Goal: Information Seeking & Learning: Find specific page/section

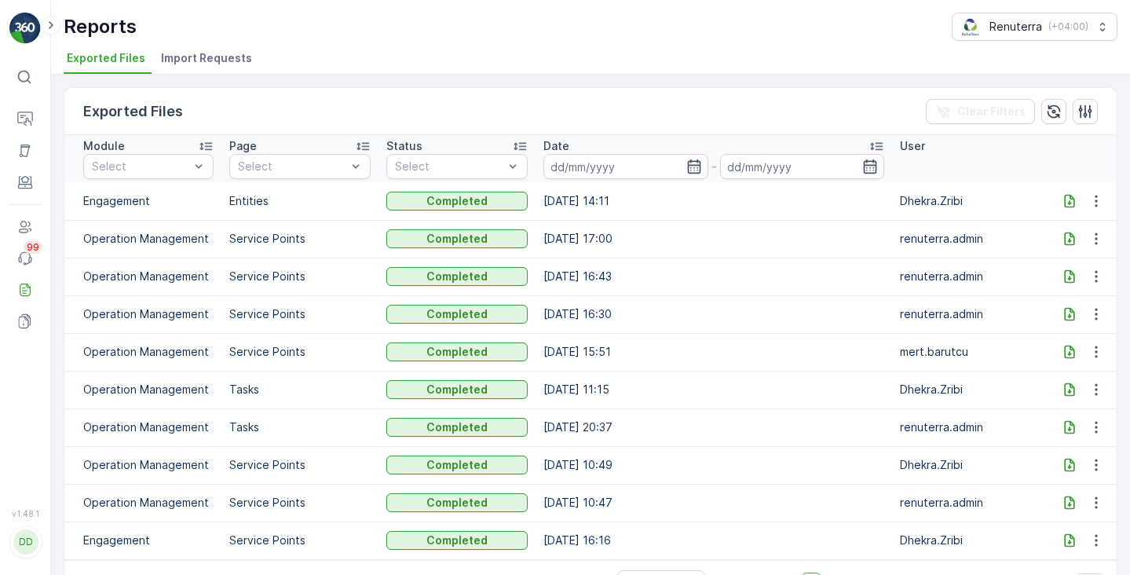
click at [31, 79] on icon at bounding box center [24, 77] width 16 height 16
click at [97, 146] on p "Routes & Tasks" at bounding box center [90, 139] width 91 height 14
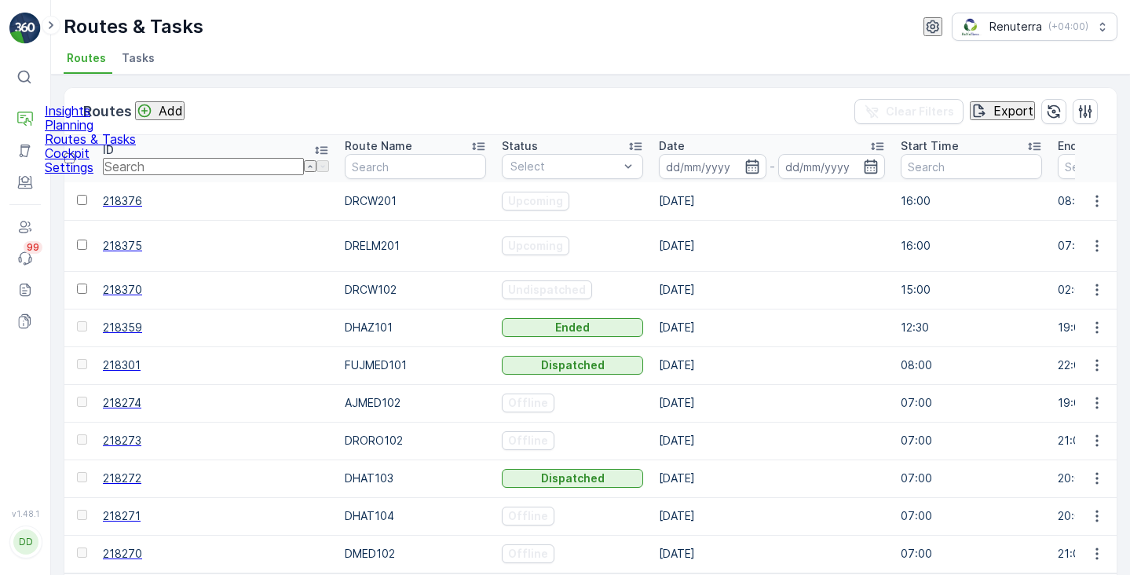
click at [102, 118] on link "Insights" at bounding box center [90, 111] width 91 height 14
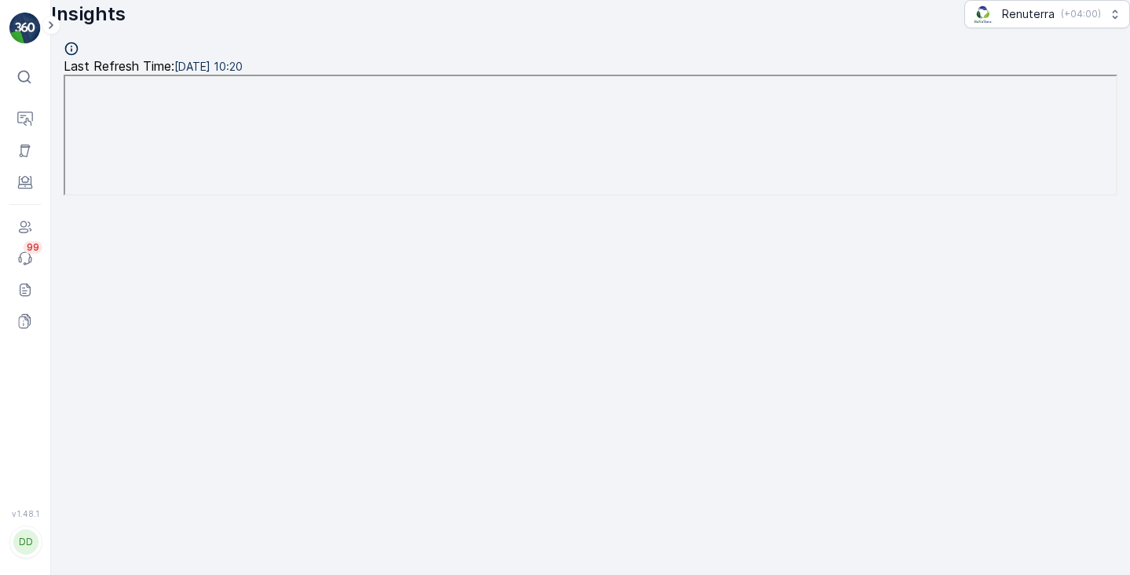
click at [33, 81] on div "⌘B" at bounding box center [44, 76] width 24 height 17
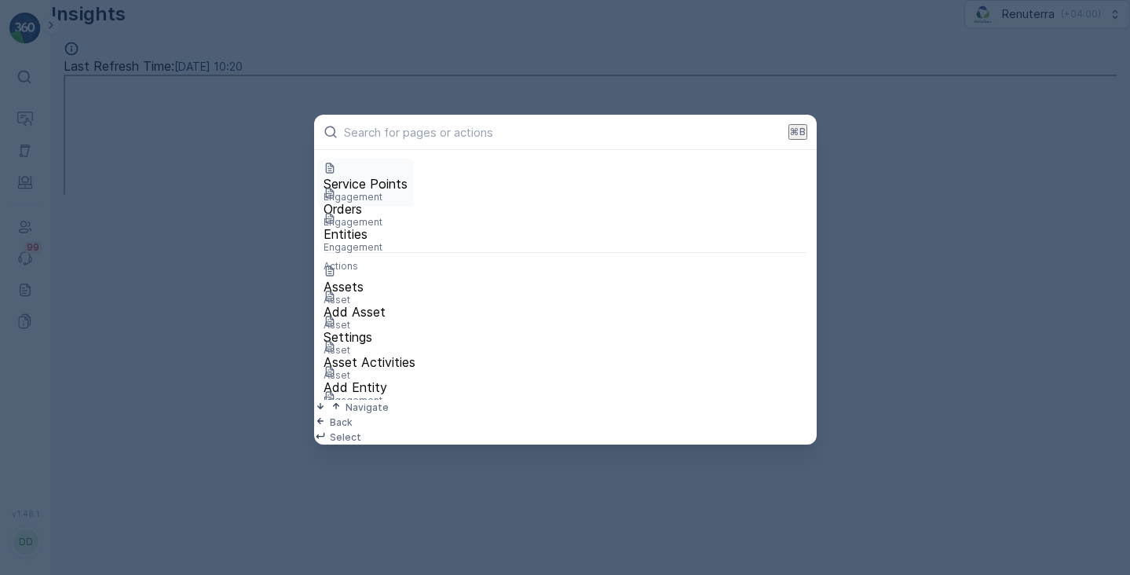
click at [364, 185] on p "Service Points" at bounding box center [365, 184] width 84 height 14
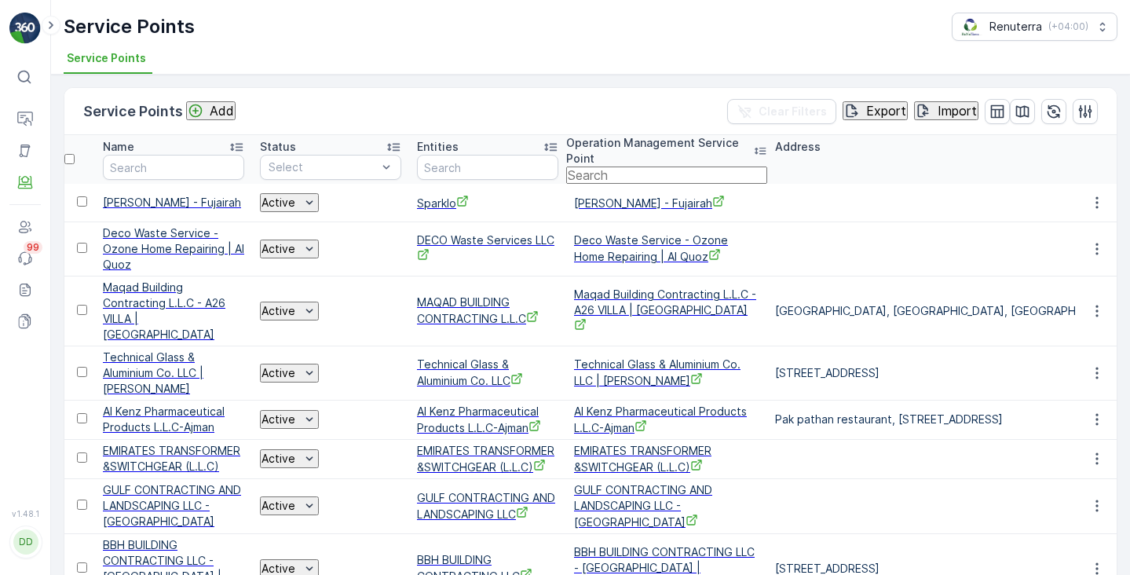
click at [598, 166] on input "text" at bounding box center [666, 174] width 201 height 17
paste input "Nahrain"
type input "Nahrain"
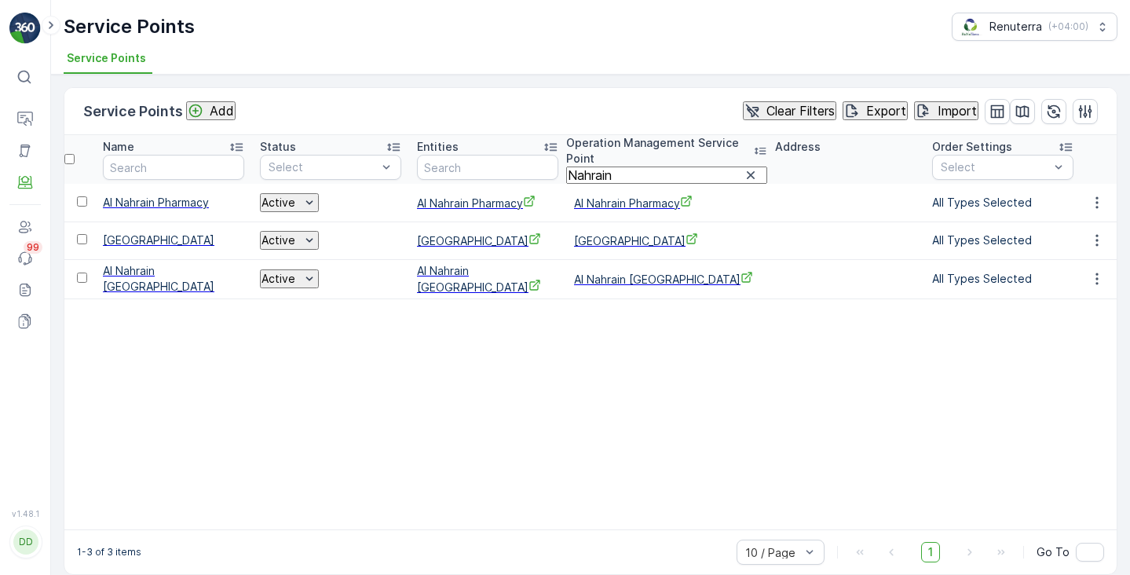
click at [598, 197] on span "Al Nahrain Pharmacy" at bounding box center [666, 203] width 185 height 16
click at [608, 166] on input "Nahrain" at bounding box center [666, 174] width 201 height 17
paste input "Razi"
type input "Razi"
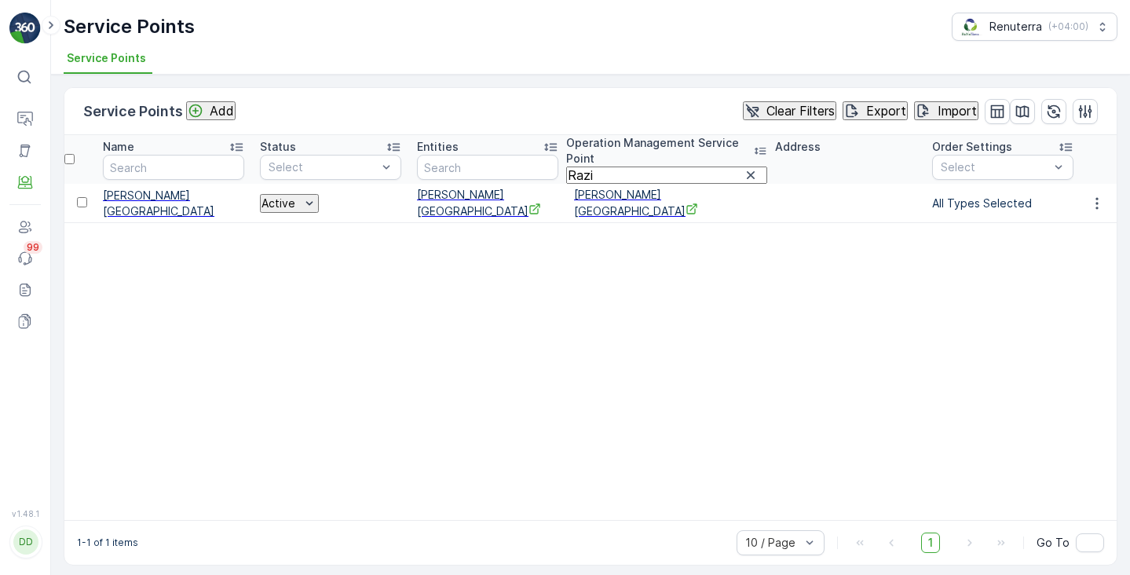
click at [624, 199] on span "Al Razi Medical Center" at bounding box center [666, 203] width 185 height 32
click at [594, 176] on input "Razi" at bounding box center [666, 174] width 201 height 17
paste input "TAREK"
type input "TAREK"
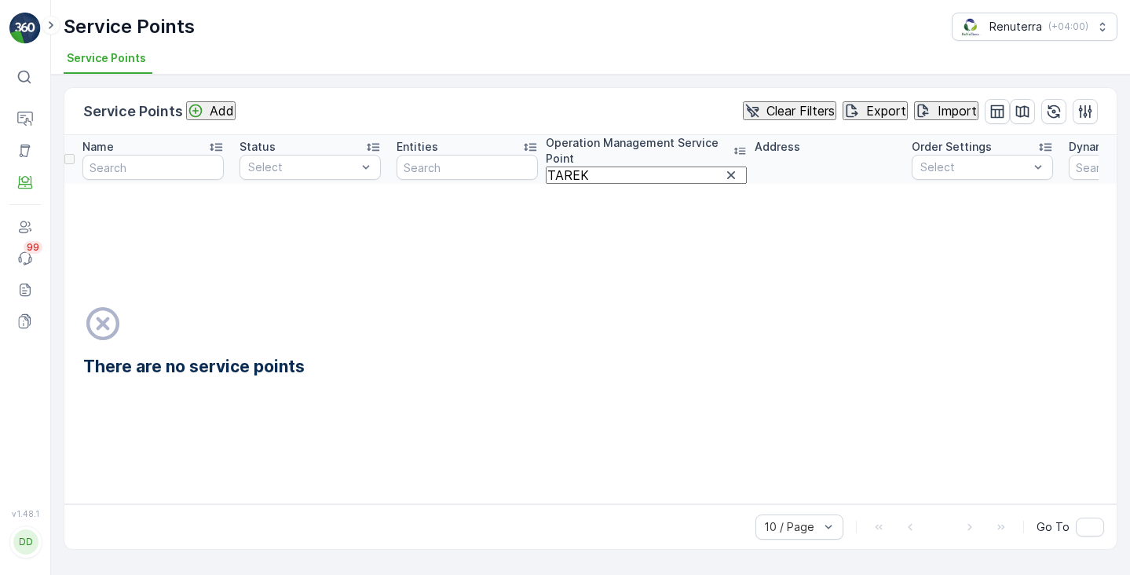
click at [641, 166] on input "TAREK" at bounding box center [646, 174] width 201 height 17
type input "Tarek"
click at [610, 168] on input "Tarek" at bounding box center [646, 174] width 201 height 17
paste input "Amina Hospital Pharmacy"
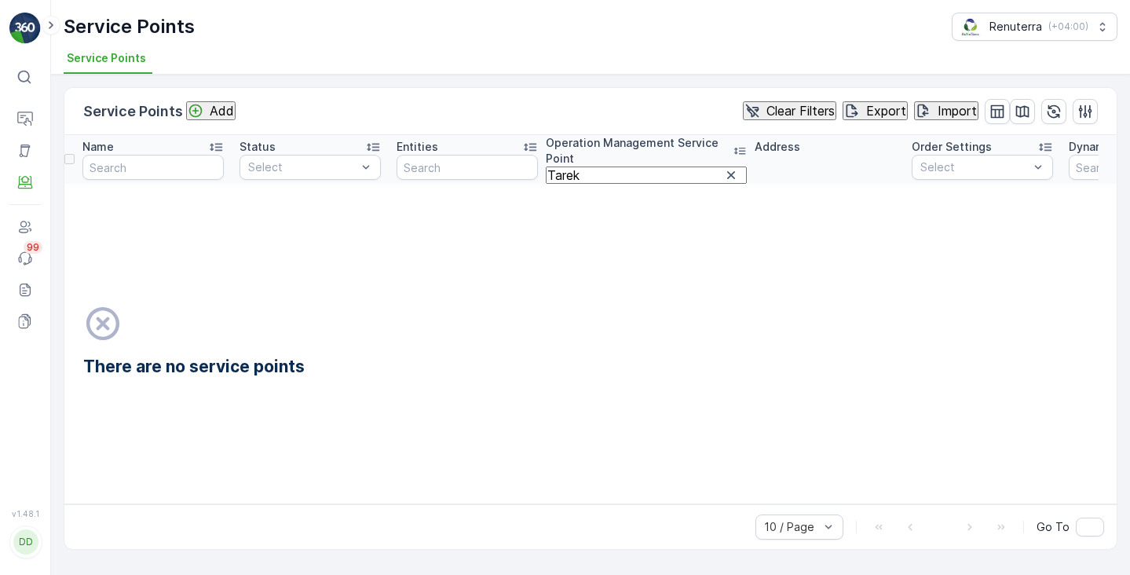
type input "Amina Hospital Pharmacy"
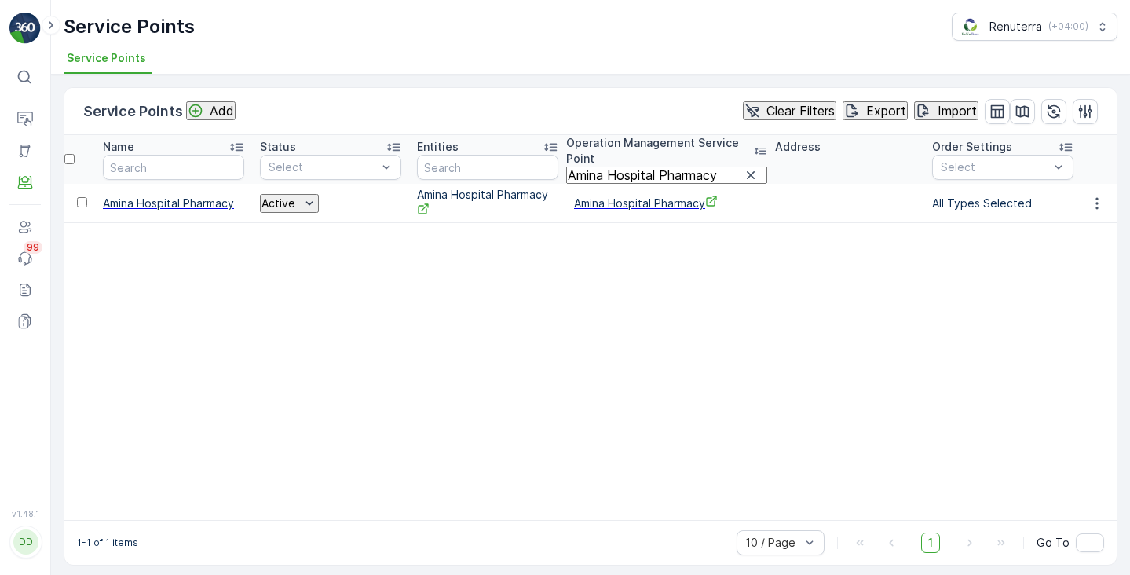
click at [624, 210] on span "Amina Hospital Pharmacy" at bounding box center [666, 203] width 185 height 16
click at [649, 166] on input "Amina Hospital Pharmacy" at bounding box center [666, 174] width 201 height 17
paste input "rabian dental Lab"
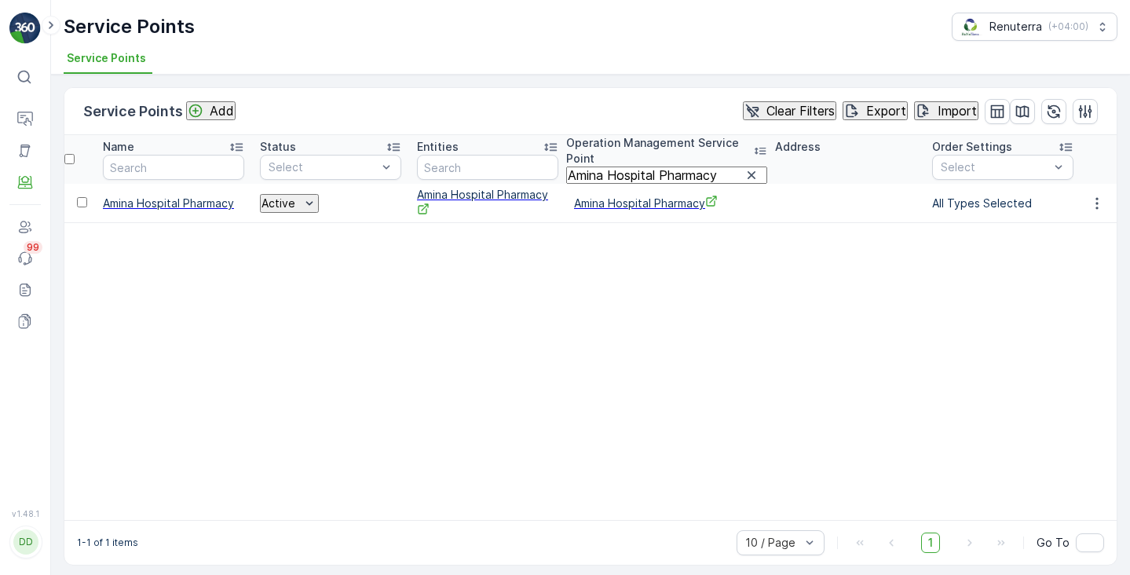
type input "Arabian dental Lab"
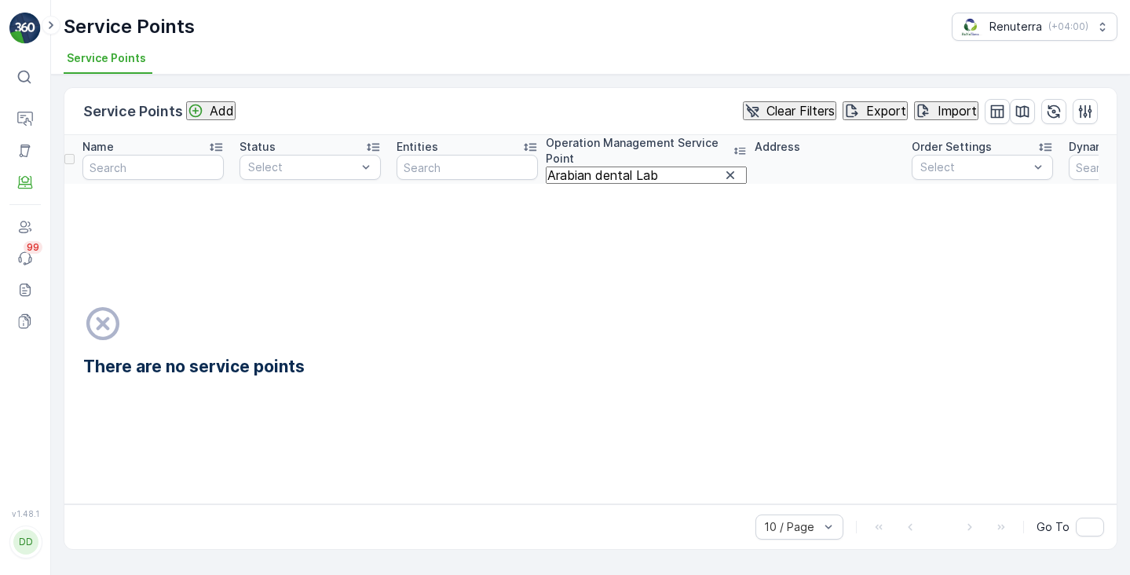
click at [693, 170] on input "Arabian dental Lab" at bounding box center [646, 174] width 201 height 17
click at [660, 170] on input "Arabian dental Lab" at bounding box center [646, 174] width 201 height 17
click at [710, 170] on input "Arabian dental Lab" at bounding box center [646, 174] width 201 height 17
type input "Arabian"
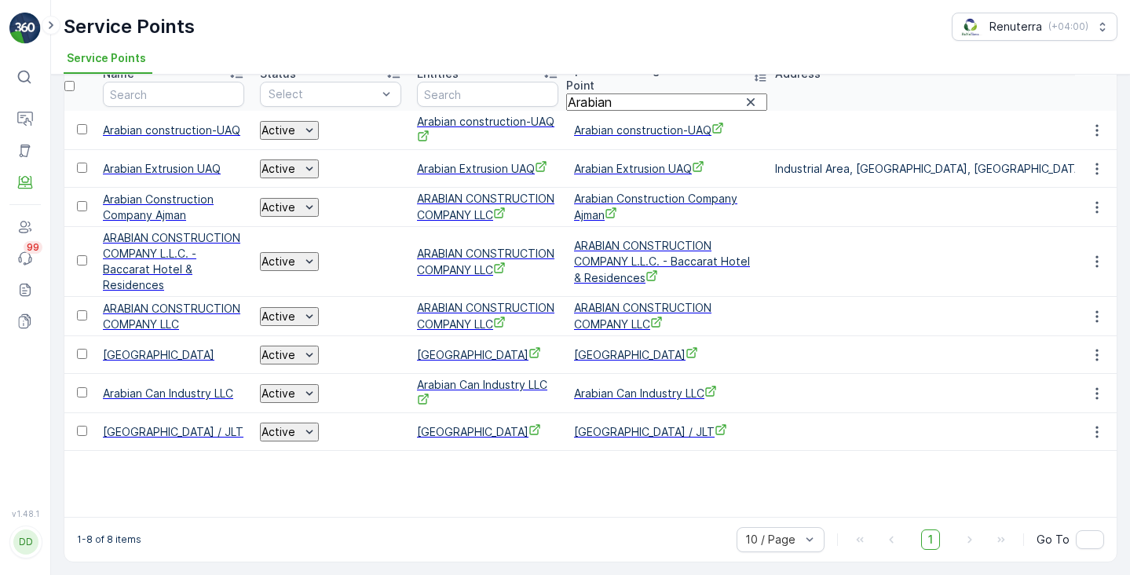
scroll to position [95, 0]
click at [631, 363] on span "Arabian Medical centre" at bounding box center [666, 354] width 185 height 16
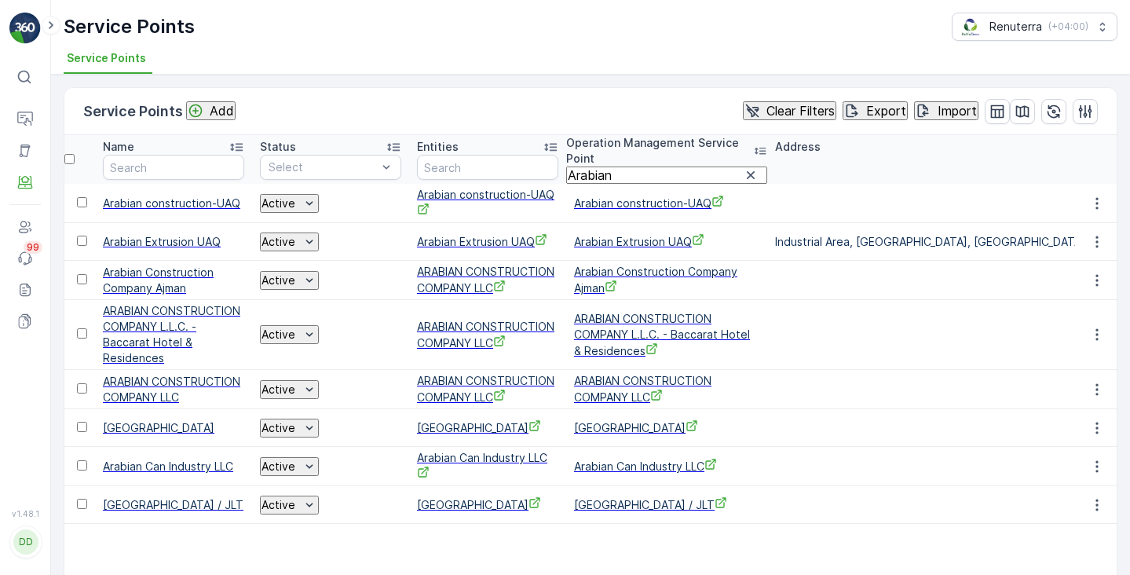
scroll to position [0, 0]
click at [599, 166] on input "Arabian" at bounding box center [666, 174] width 201 height 17
paste input "YUR"
type input "AYUR"
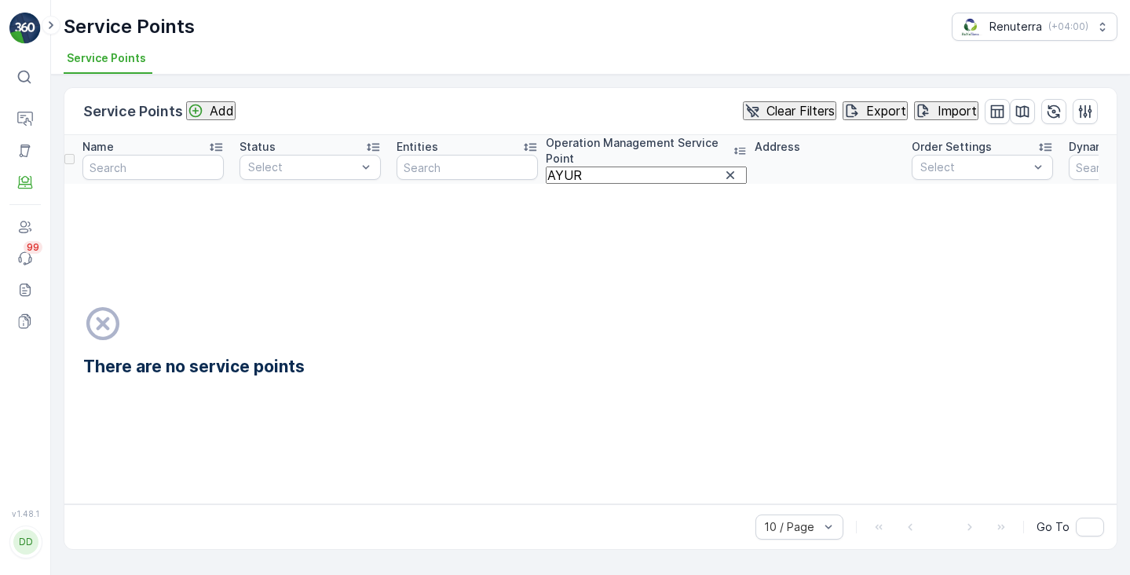
click at [626, 166] on input "AYUR" at bounding box center [646, 174] width 201 height 17
type input "Ayur"
click at [600, 166] on input "Ayur" at bounding box center [646, 174] width 201 height 17
paste input "Ban"
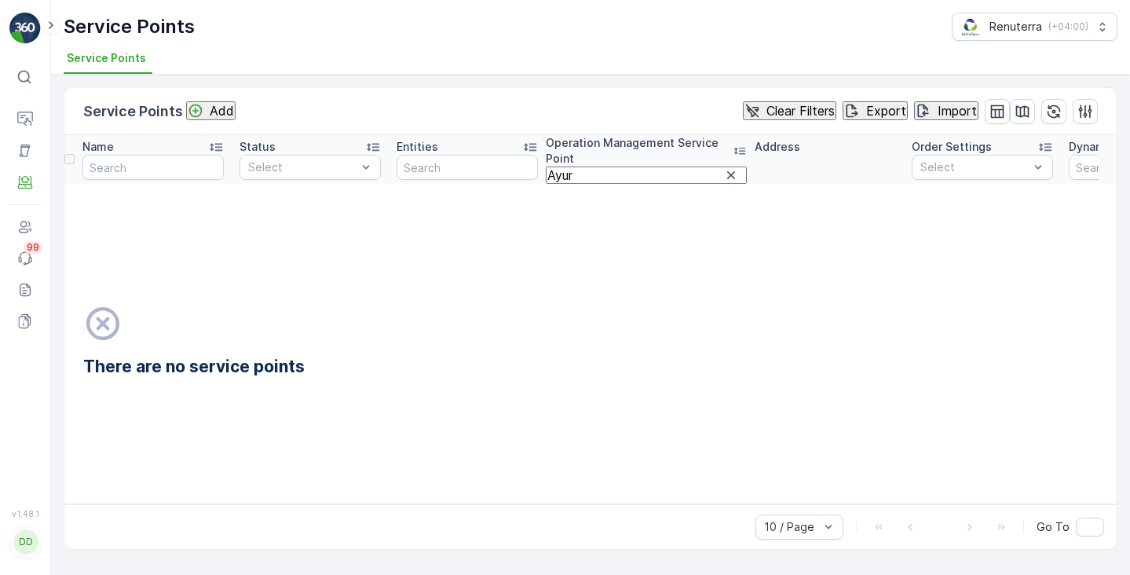
type input "Ban"
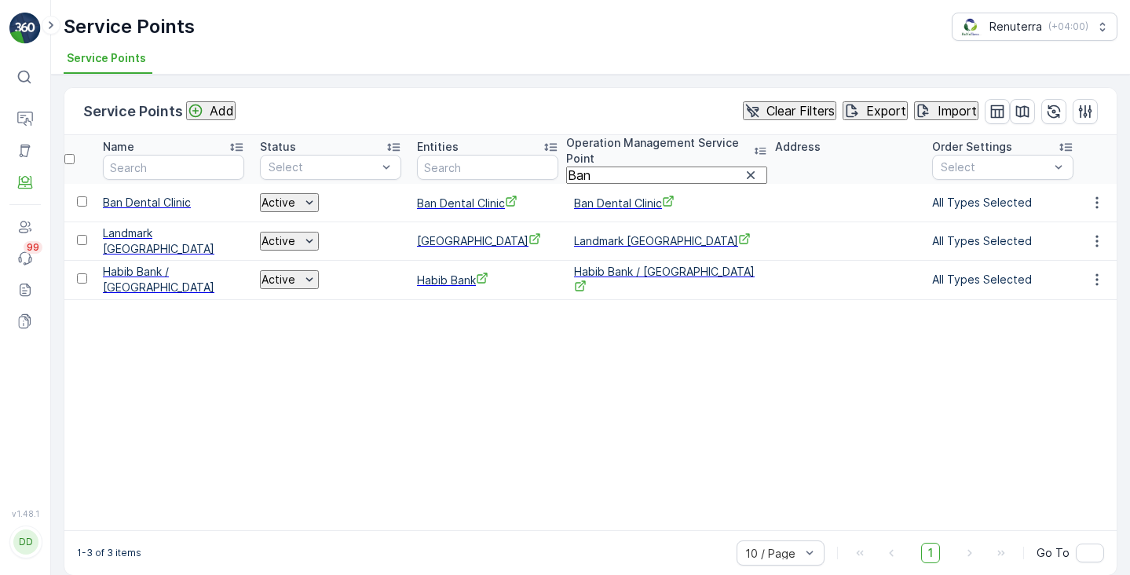
click at [598, 203] on span "Ban Dental Clinic" at bounding box center [666, 203] width 185 height 16
click at [593, 166] on input "Ban" at bounding box center [666, 174] width 201 height 17
paste input "loom"
type input "Bloom"
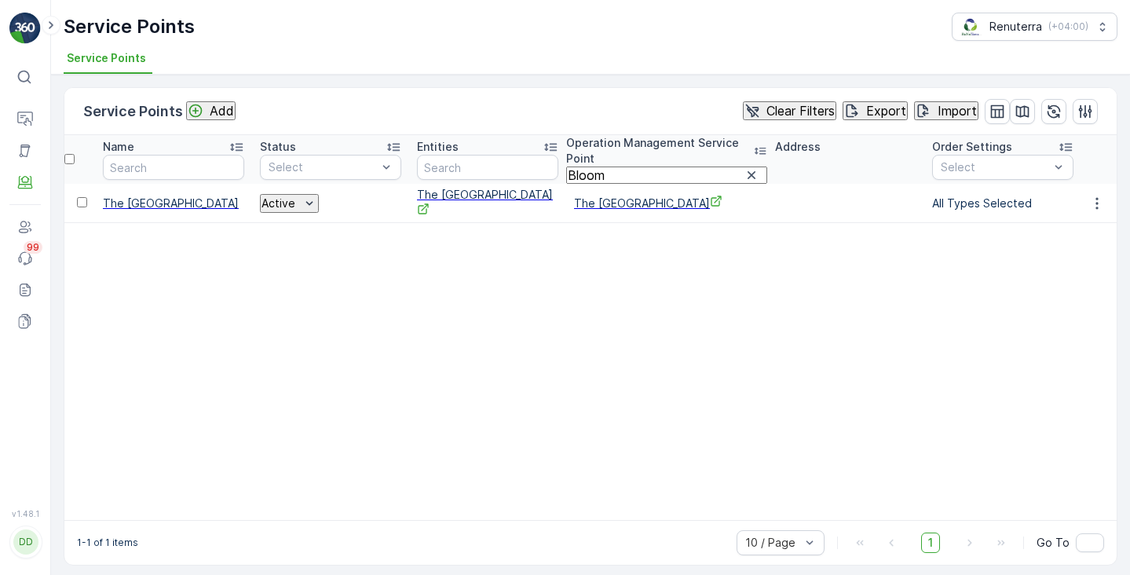
click at [616, 170] on input "Bloom" at bounding box center [666, 174] width 201 height 17
paste input "Delhi"
type input "Delhi"
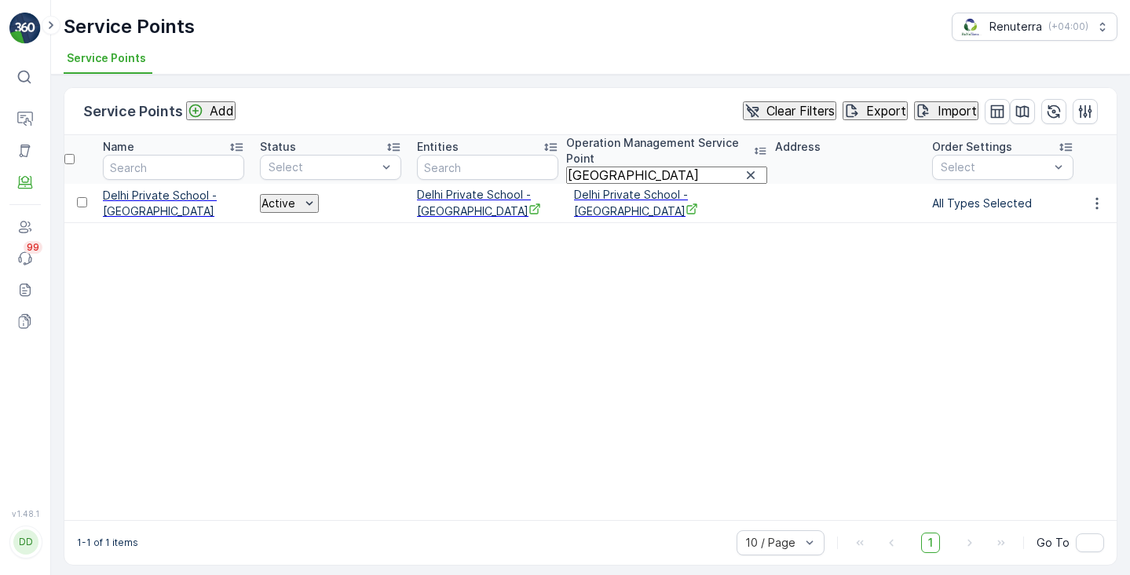
click at [609, 204] on span "Delhi Private School - Ajman" at bounding box center [666, 203] width 185 height 32
click at [602, 168] on input "Delhi" at bounding box center [666, 174] width 201 height 17
paste input "Eazy"
type input "Eazy"
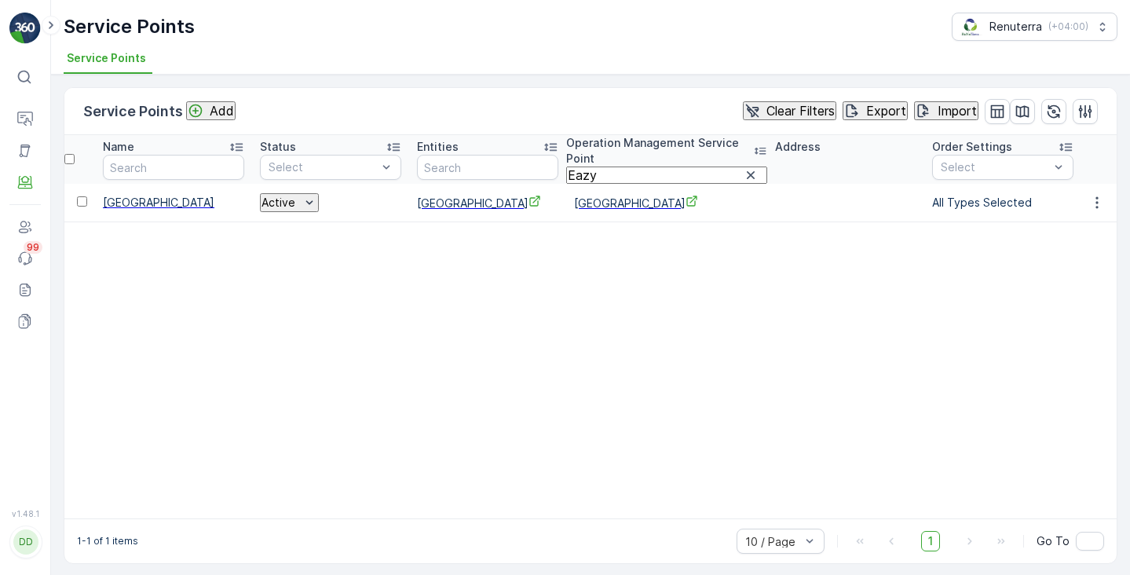
click at [605, 203] on span "Eazy Care Medical Center" at bounding box center [666, 203] width 185 height 16
click at [598, 166] on input "Eazy" at bounding box center [666, 174] width 201 height 17
paste input "tihad"
type input "Etihad"
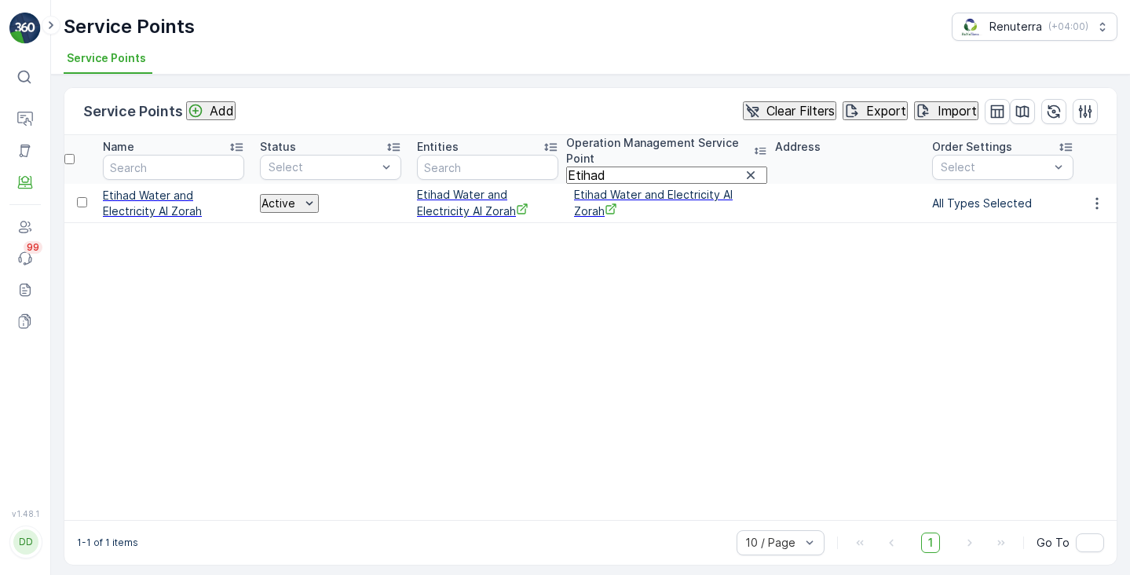
click at [605, 206] on span "Etihad Water and Electricity Al Zorah" at bounding box center [666, 203] width 185 height 32
click at [601, 169] on input "Etihad" at bounding box center [666, 174] width 201 height 17
paste input "Fathima"
type input "Fathima"
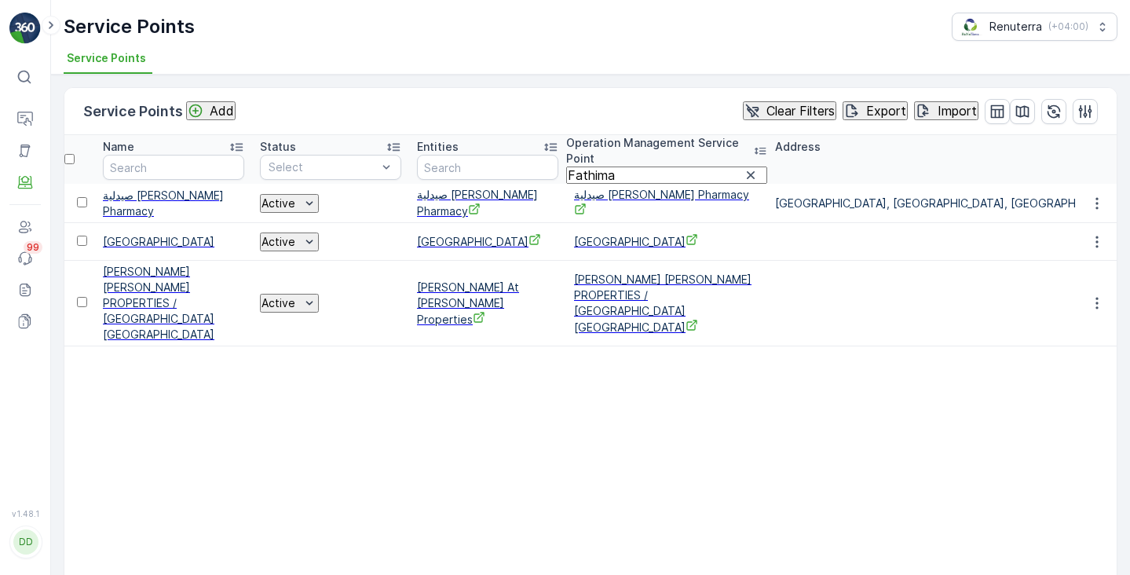
click at [604, 250] on span "Fathima Dental Centre" at bounding box center [666, 241] width 185 height 16
click at [591, 166] on input "Fathima" at bounding box center [666, 174] width 201 height 17
paste input "irst"
type input "First acad"
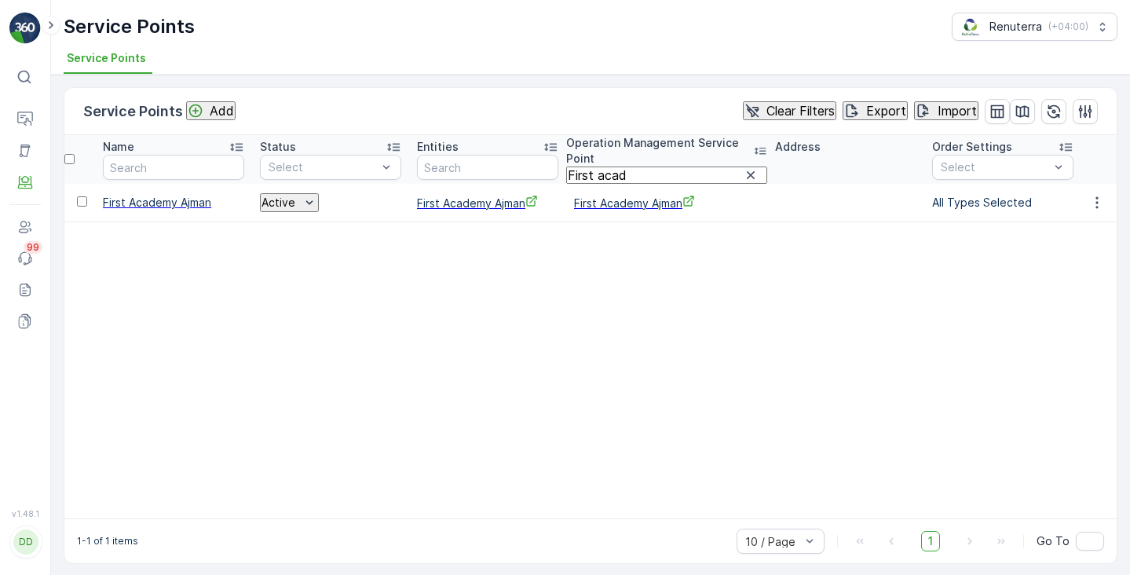
click at [604, 206] on span "First Academy Ajman" at bounding box center [666, 203] width 185 height 16
click at [609, 166] on input "First acad" at bounding box center [666, 174] width 201 height 17
paste input "LOW"
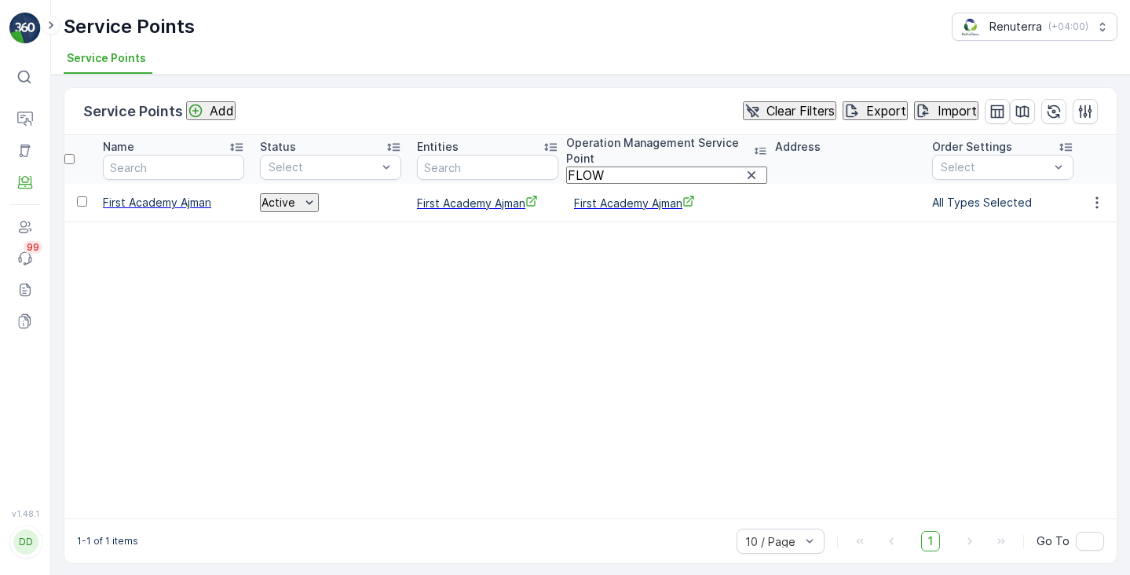
type input "FLOW"
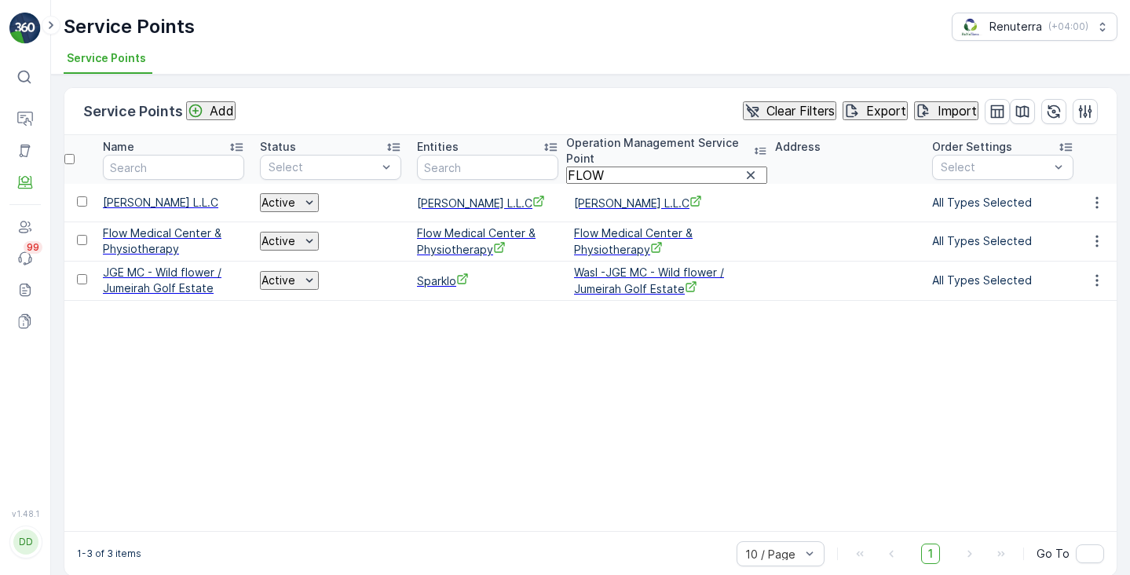
click at [595, 258] on span "Flow Medical Center & Physiotherapy" at bounding box center [666, 241] width 185 height 32
click at [599, 174] on input "FLOW" at bounding box center [666, 174] width 201 height 17
paste input "fluffy"
type input "fluffy"
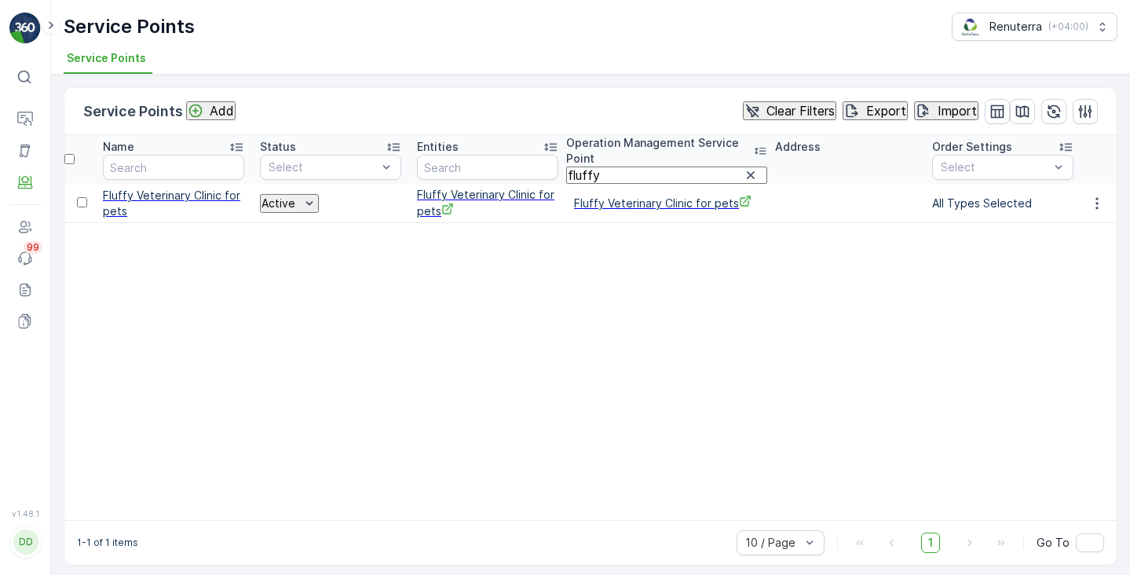
click at [606, 205] on span "Fluffy Veterinary Clinic for pets" at bounding box center [666, 203] width 185 height 16
click at [600, 166] on input "fluffy" at bounding box center [666, 174] width 201 height 17
paste input "German"
type input "German"
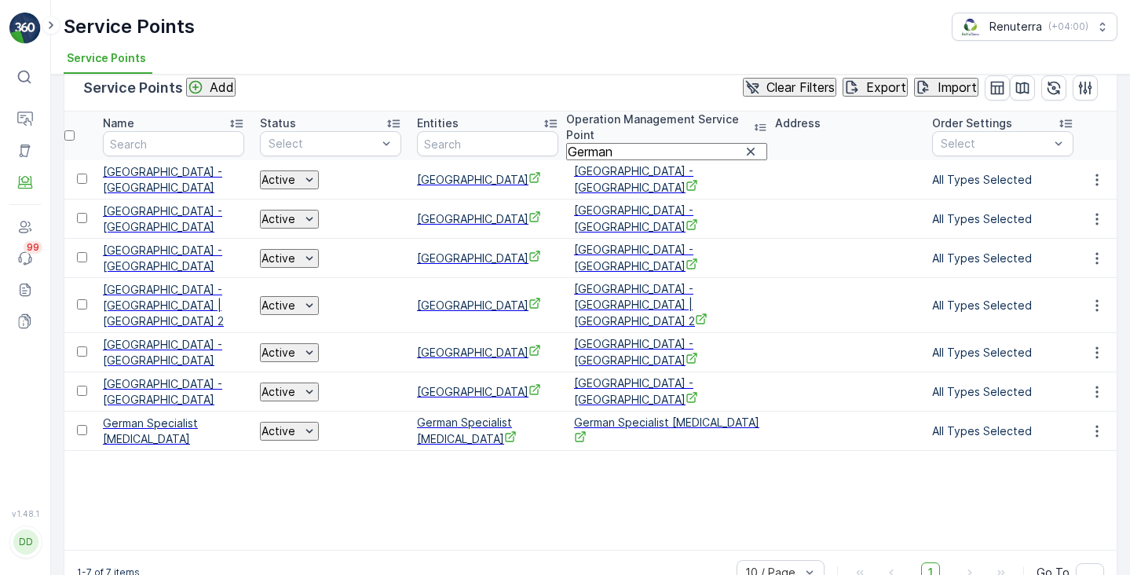
scroll to position [31, 0]
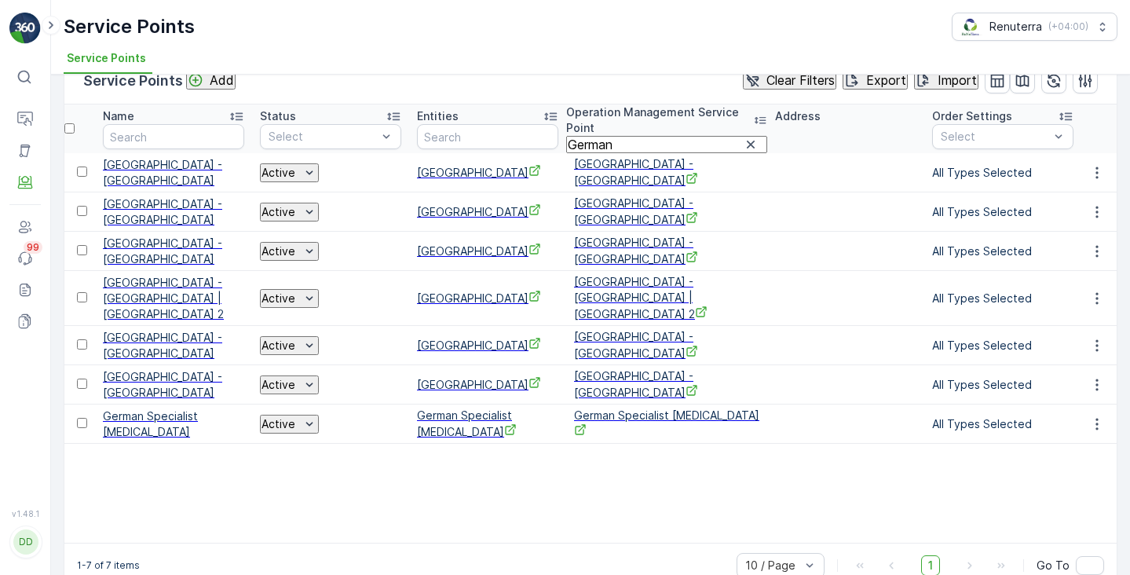
click at [616, 444] on td "German Specialist Ozone Therapy" at bounding box center [666, 423] width 201 height 39
click at [611, 440] on span "German Specialist Ozone Therapy" at bounding box center [666, 424] width 185 height 32
click at [598, 136] on input "German" at bounding box center [666, 144] width 201 height 17
paste input "HAPPY PET"
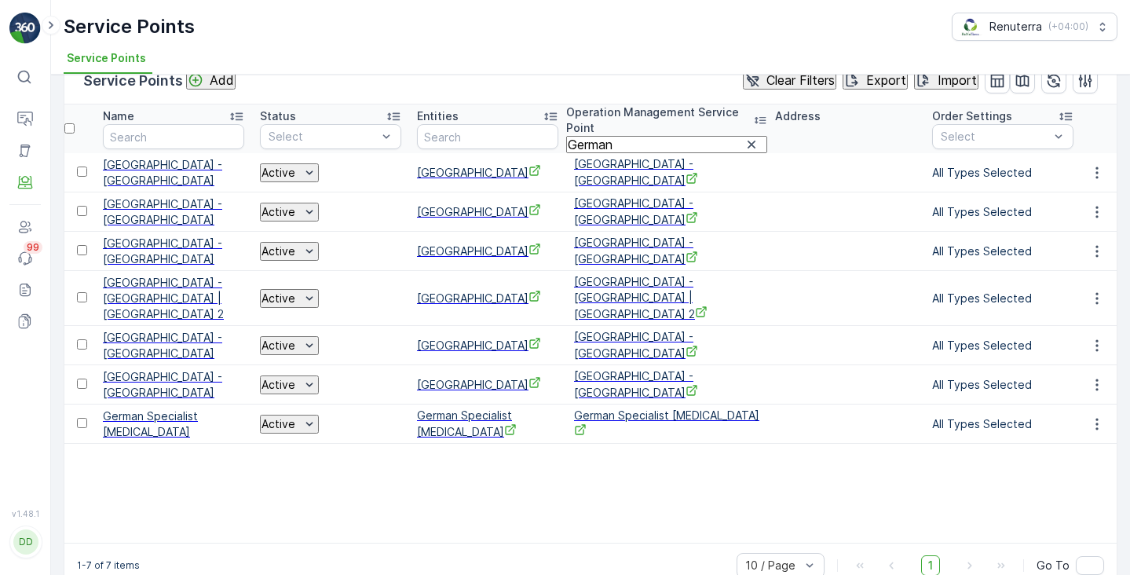
type input "HAPPY PET"
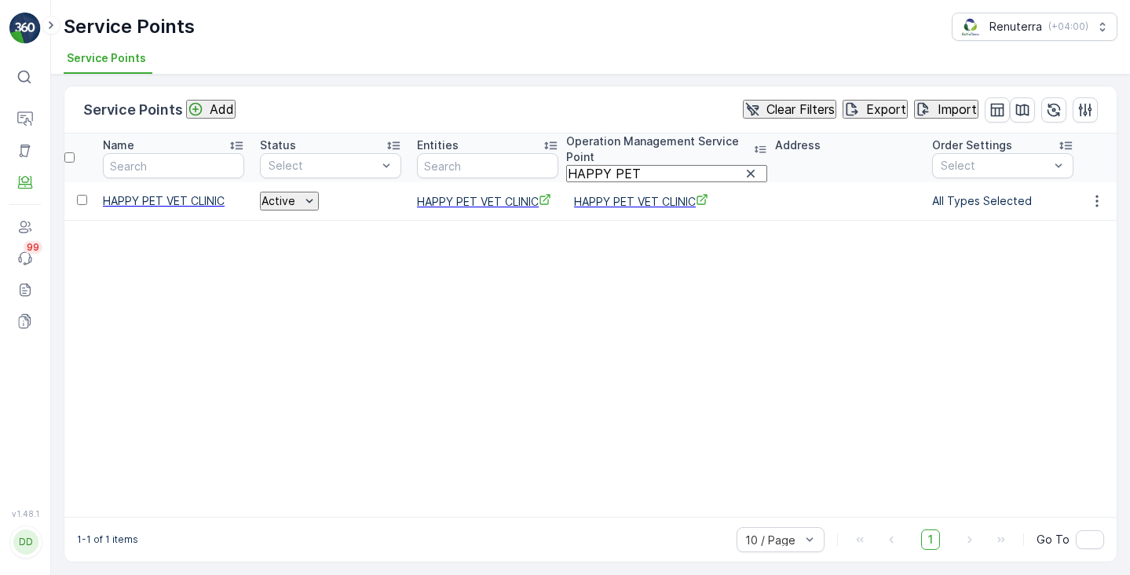
scroll to position [19, 0]
click at [618, 193] on span "HAPPY PET VET CLINIC" at bounding box center [666, 201] width 185 height 16
click at [623, 165] on input "HAPPY PET" at bounding box center [666, 173] width 201 height 17
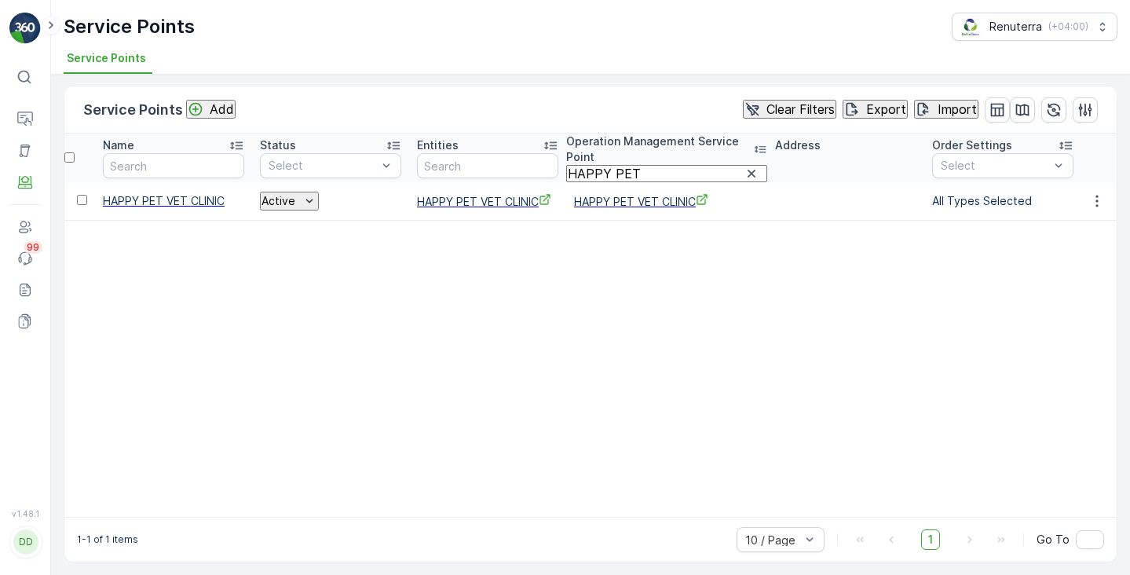
paste input "ealth limbs"
type input "Health limbs"
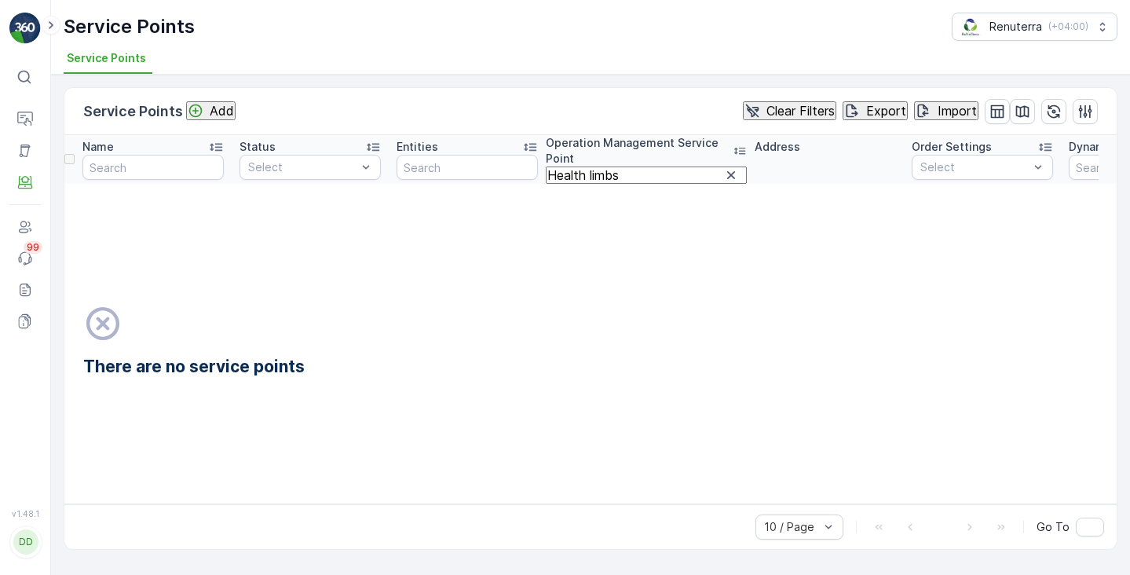
click at [634, 170] on input "Health limbs" at bounding box center [646, 174] width 201 height 17
paste input "ssa"
type input "Hessa"
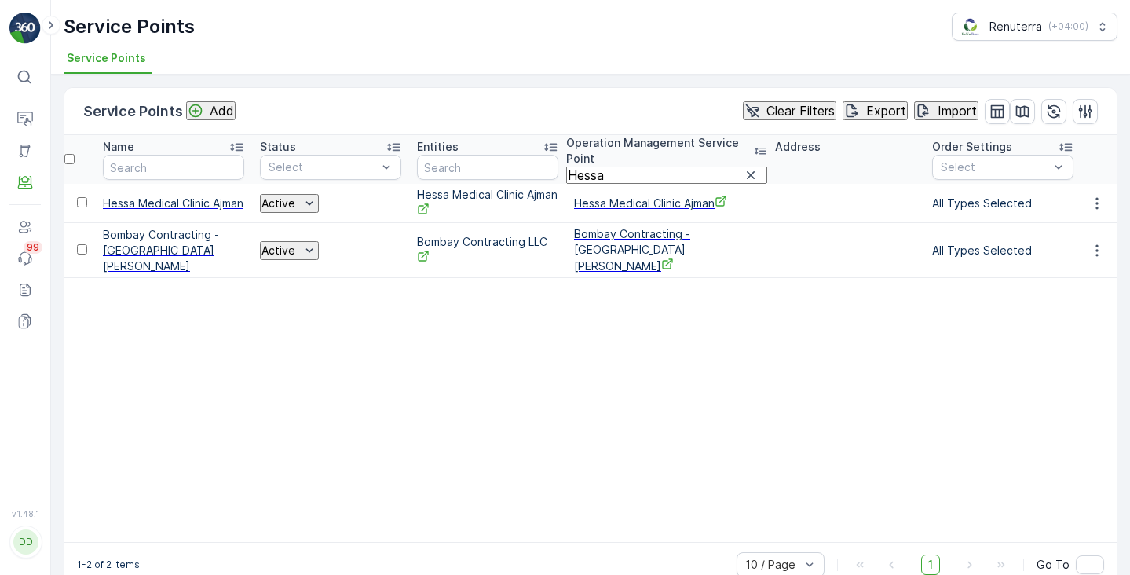
click at [603, 203] on span "Hessa Medical Clinic Ajman" at bounding box center [666, 203] width 185 height 16
click at [615, 171] on input "Hessa" at bounding box center [666, 174] width 201 height 17
paste input "ud"
type input "Huda"
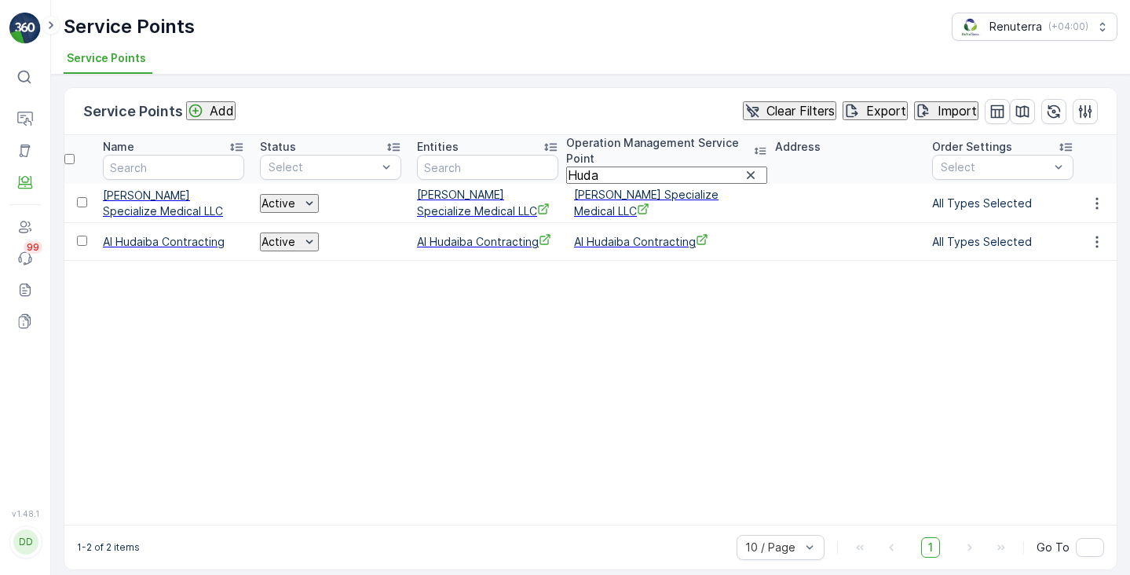
click at [611, 210] on span "Huda alalus Specialize Medical LLC" at bounding box center [666, 203] width 185 height 32
click at [617, 166] on input "Huda" at bounding box center [666, 174] width 201 height 17
paste input "Ibn Sin"
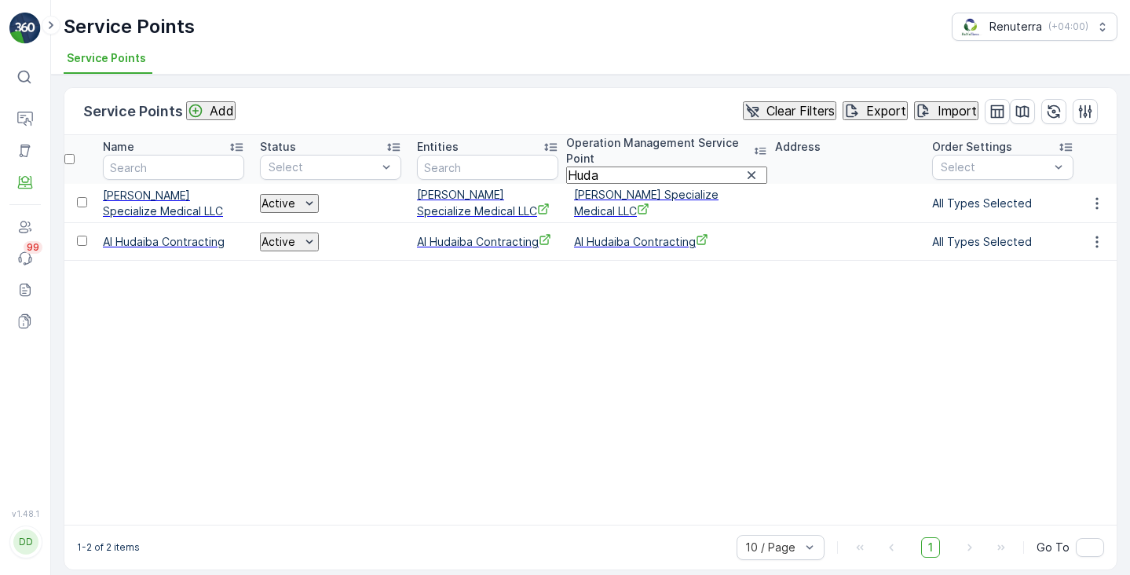
type input "Ibn Sina"
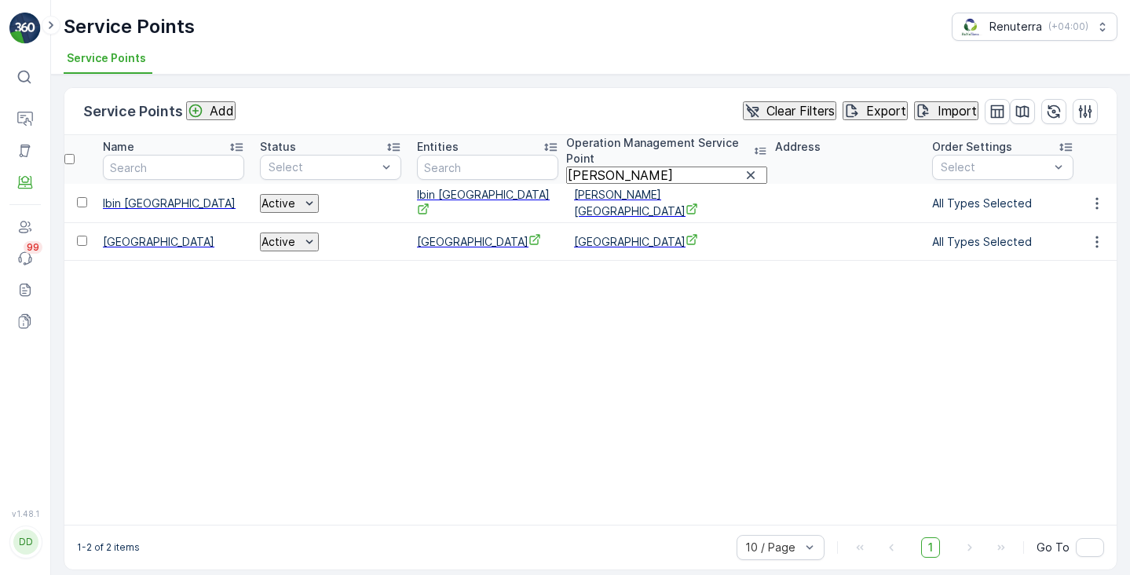
click at [616, 207] on span "Ibn Sina Medical Centre" at bounding box center [666, 203] width 185 height 32
click at [606, 166] on input "Ibn Sina" at bounding box center [666, 174] width 201 height 17
paste input "Jadore"
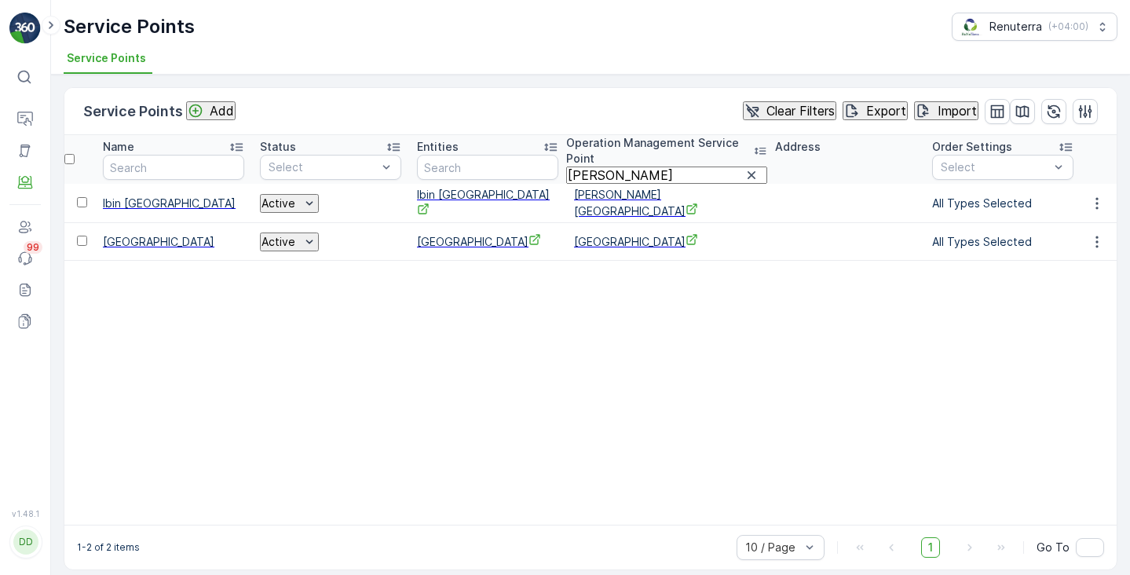
type input "Jadore"
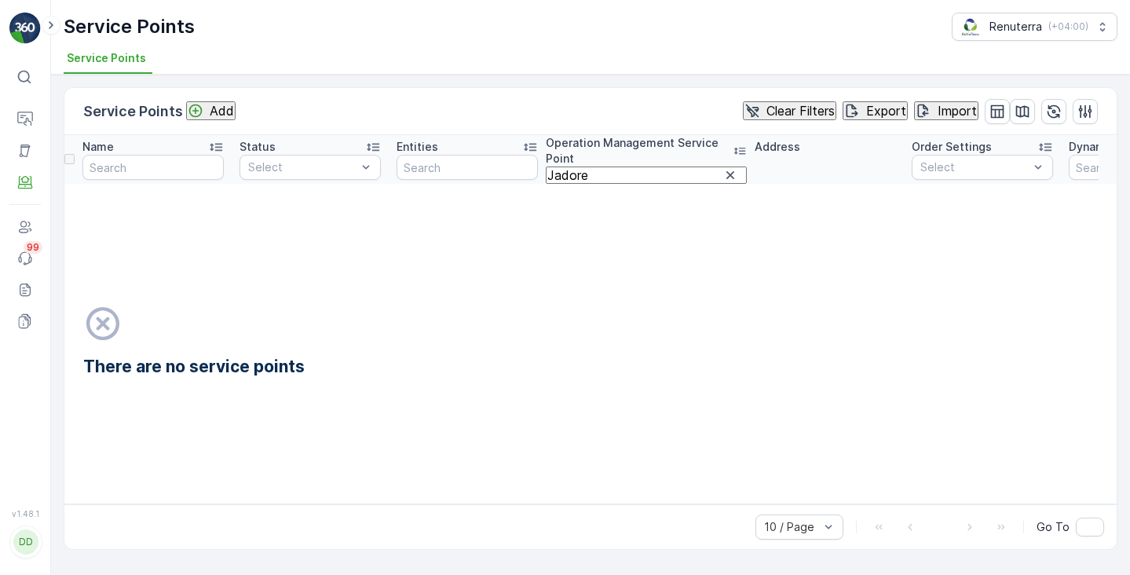
click at [604, 168] on input "Jadore" at bounding box center [646, 174] width 201 height 17
paste input "Littl"
type input "Little"
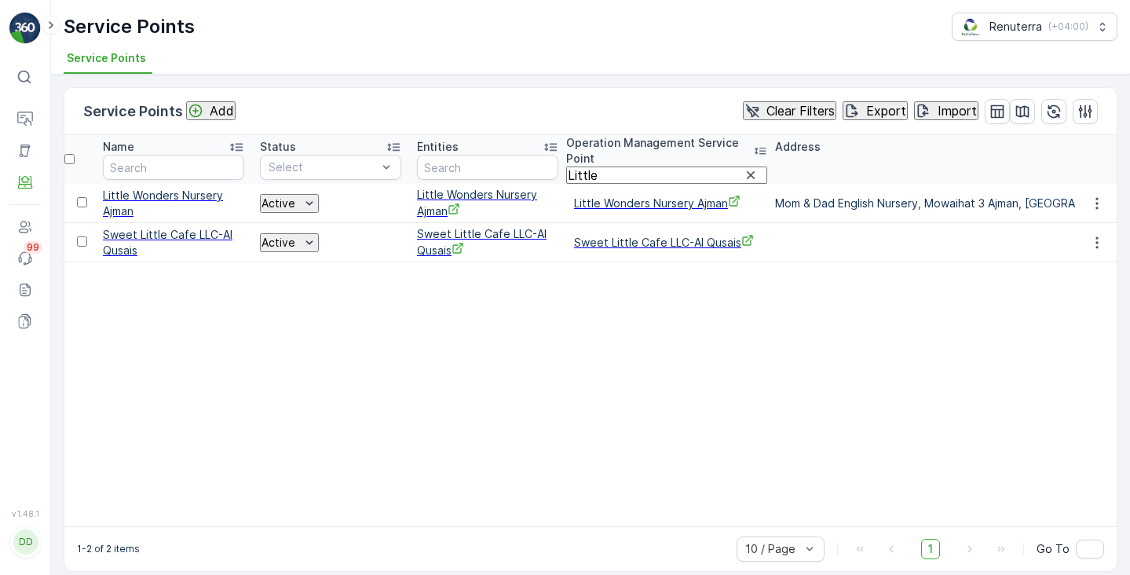
click at [622, 208] on span "Little Wonders Nursery Ajman" at bounding box center [666, 203] width 185 height 16
click at [594, 166] on input "Little" at bounding box center [666, 174] width 201 height 17
paste input "Magenta"
type input "Magenta"
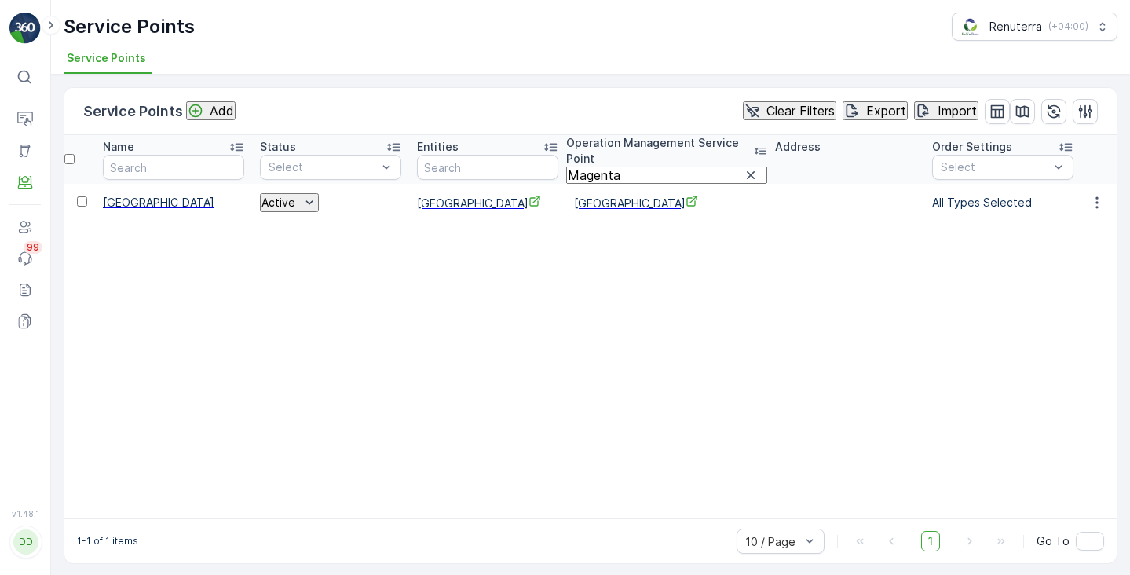
click at [599, 210] on span "Magenta Health Plus Medical Center" at bounding box center [666, 203] width 185 height 16
click at [613, 166] on input "Magenta" at bounding box center [666, 174] width 201 height 17
paste input "AX"
type input "MAX"
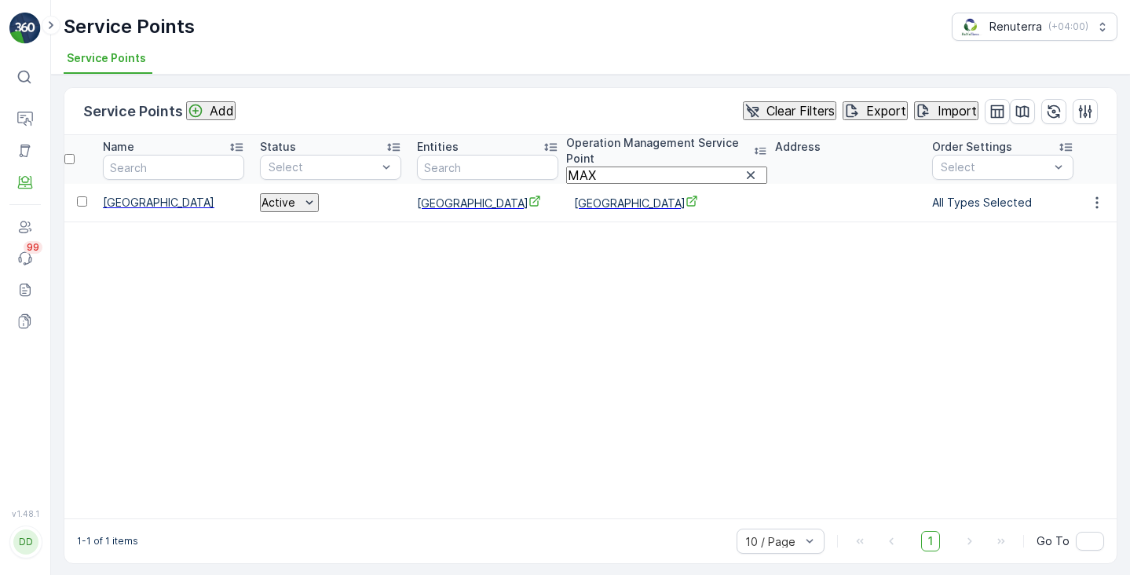
click at [603, 209] on span "MAX CARE MEDICAL CENTER" at bounding box center [666, 203] width 185 height 16
click at [596, 166] on input "MAX" at bounding box center [666, 174] width 201 height 17
paste input "New Ibn Sina"
type input "New Ibn Sina"
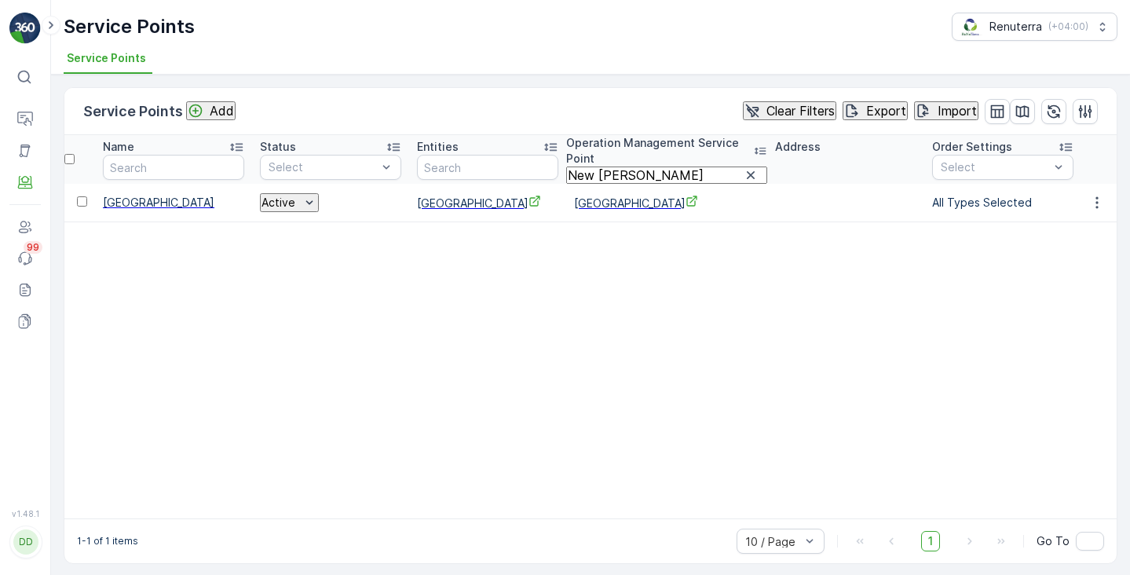
click at [609, 210] on span "New Ibn Sina Medical Centre" at bounding box center [666, 203] width 185 height 16
click at [648, 166] on input "New Ibn Sina" at bounding box center [666, 174] width 201 height 17
paste input "xt"
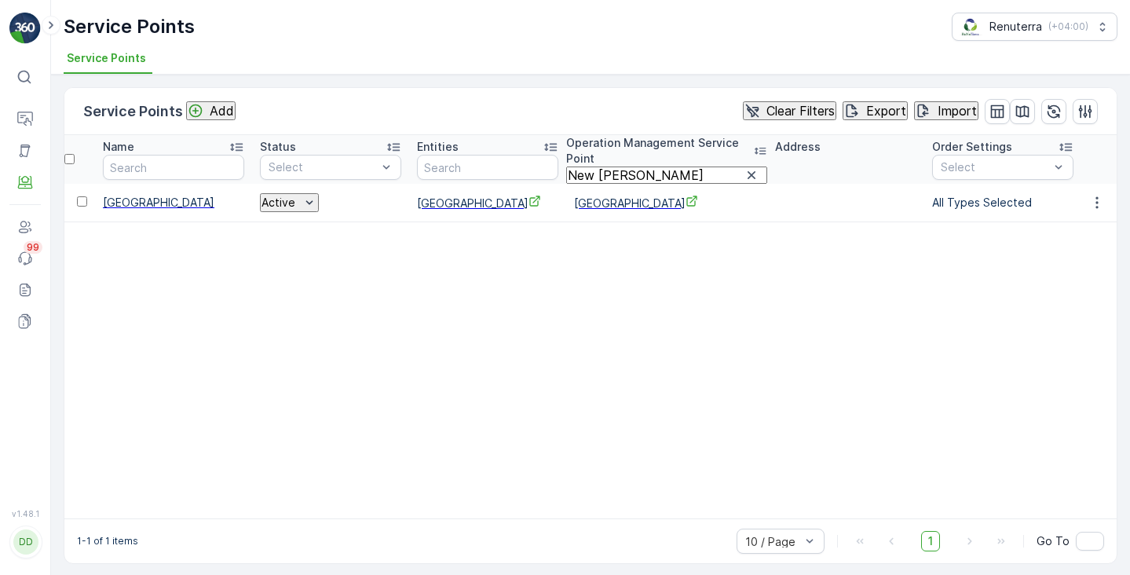
type input "Next"
click at [623, 209] on span "Nextcare medical complex" at bounding box center [666, 203] width 185 height 16
click at [596, 170] on input "Next" at bounding box center [666, 174] width 201 height 17
paste input "oor"
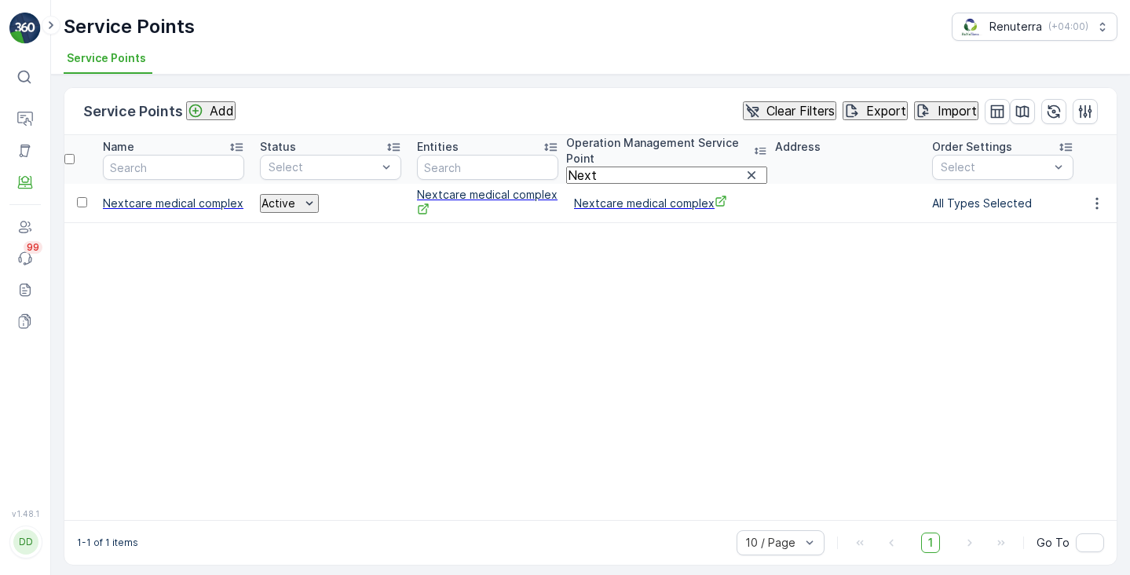
type input "Noor"
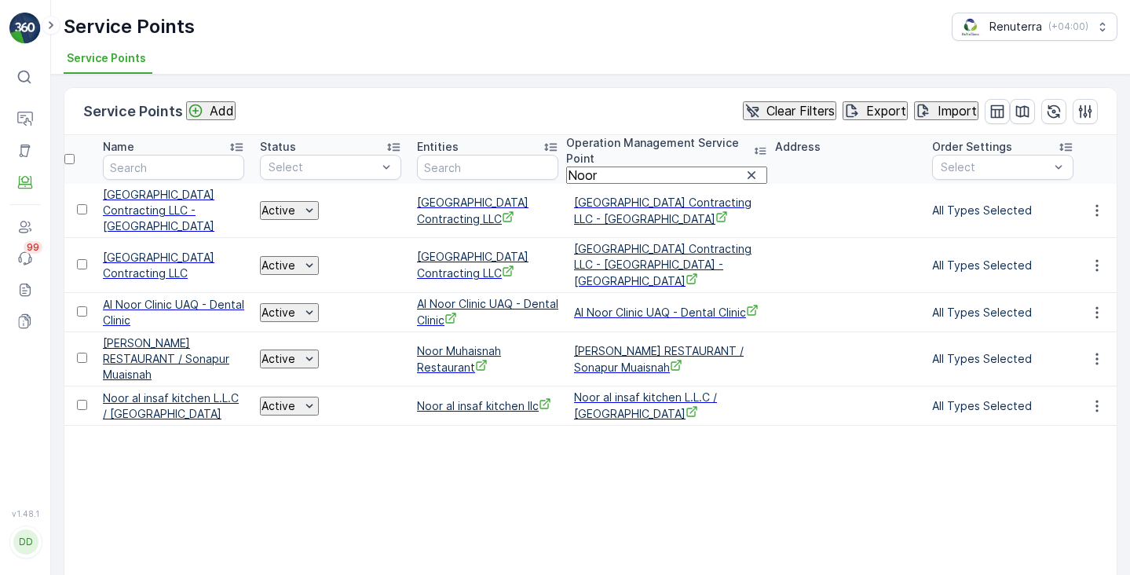
click at [605, 174] on input "Noor" at bounding box center [666, 174] width 201 height 17
paste input "Oriana"
type input "Oriana"
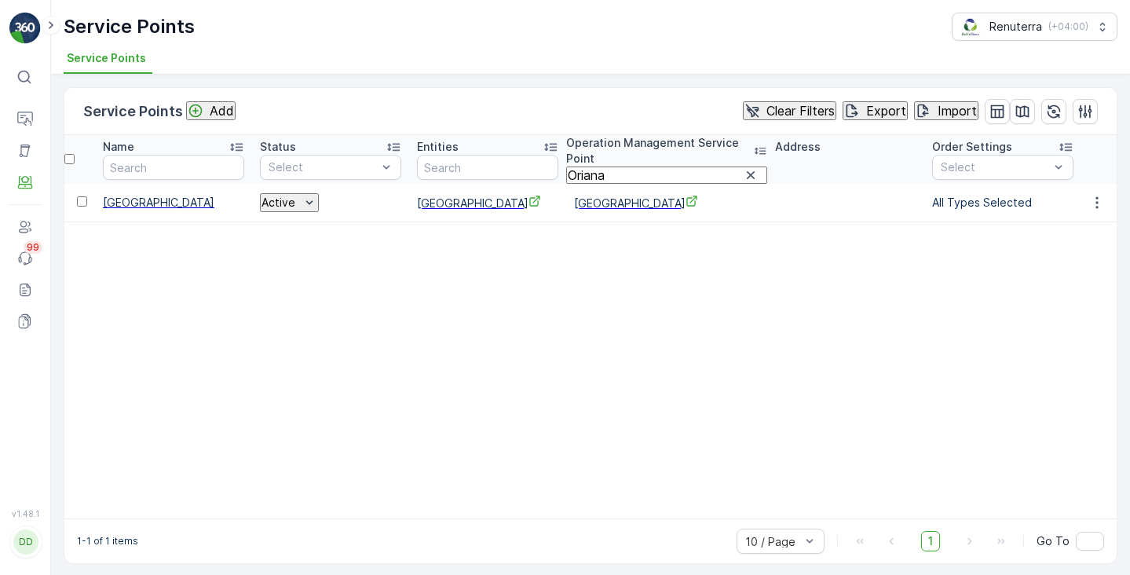
click at [602, 208] on span "Oriana Medical Centre" at bounding box center [666, 203] width 185 height 16
click at [593, 166] on input "Oriana" at bounding box center [666, 174] width 201 height 17
paste input "palace"
type input "palace"
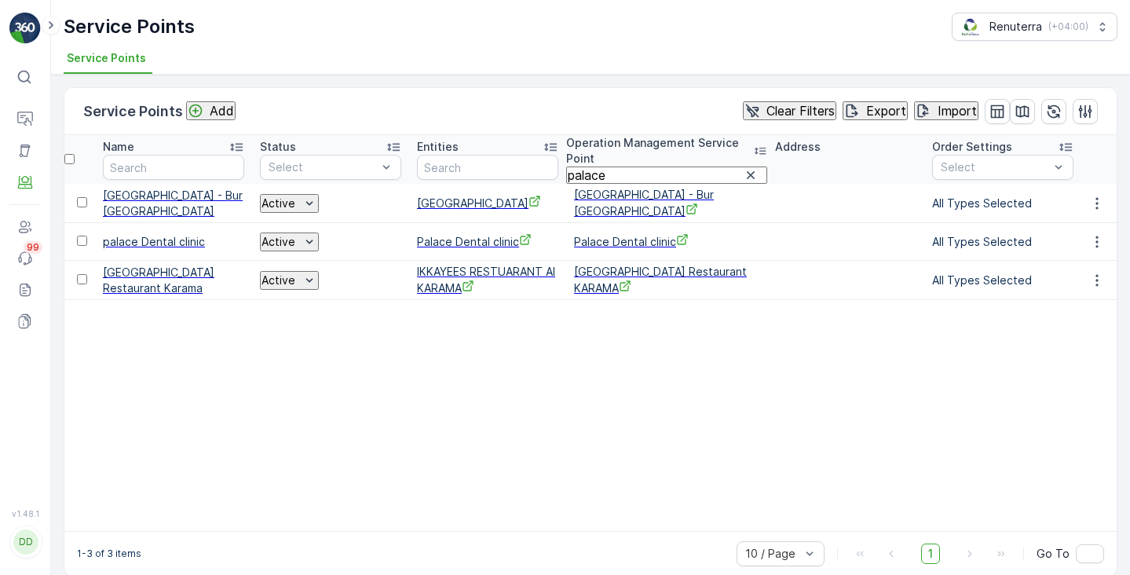
click at [617, 248] on span "Palace Dental clinic" at bounding box center [666, 241] width 185 height 16
click at [592, 166] on input "palace" at bounding box center [666, 174] width 201 height 17
paste input "PESHAWAR"
type input "PESHAWAR"
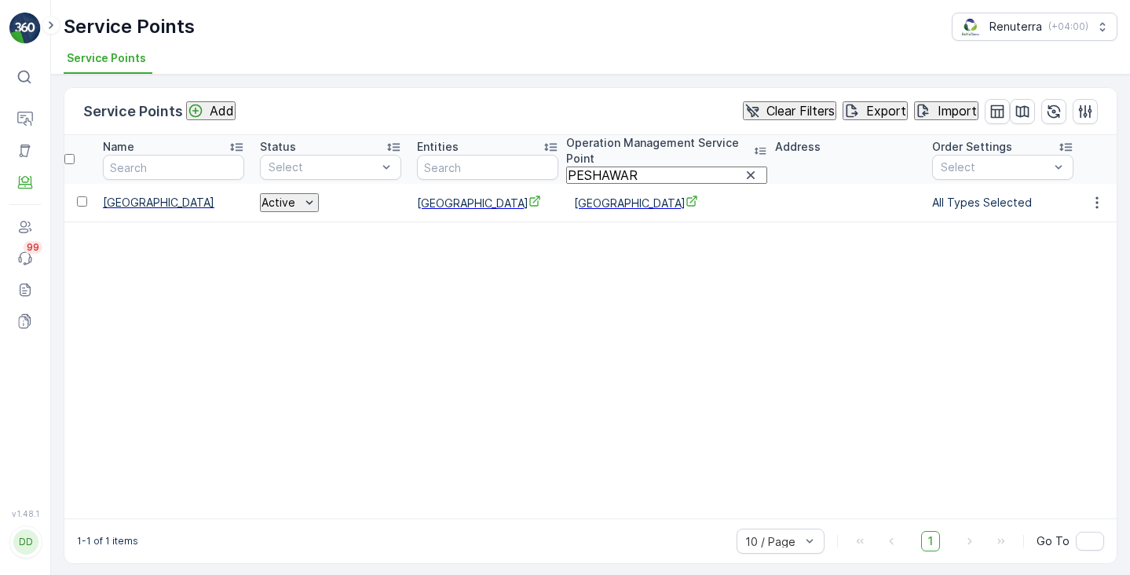
click at [594, 211] on span "PESHAWAR medical center" at bounding box center [666, 203] width 185 height 16
click at [616, 166] on input "PESHAWAR" at bounding box center [666, 174] width 201 height 17
paste input "et Life"
type input "Pet Life"
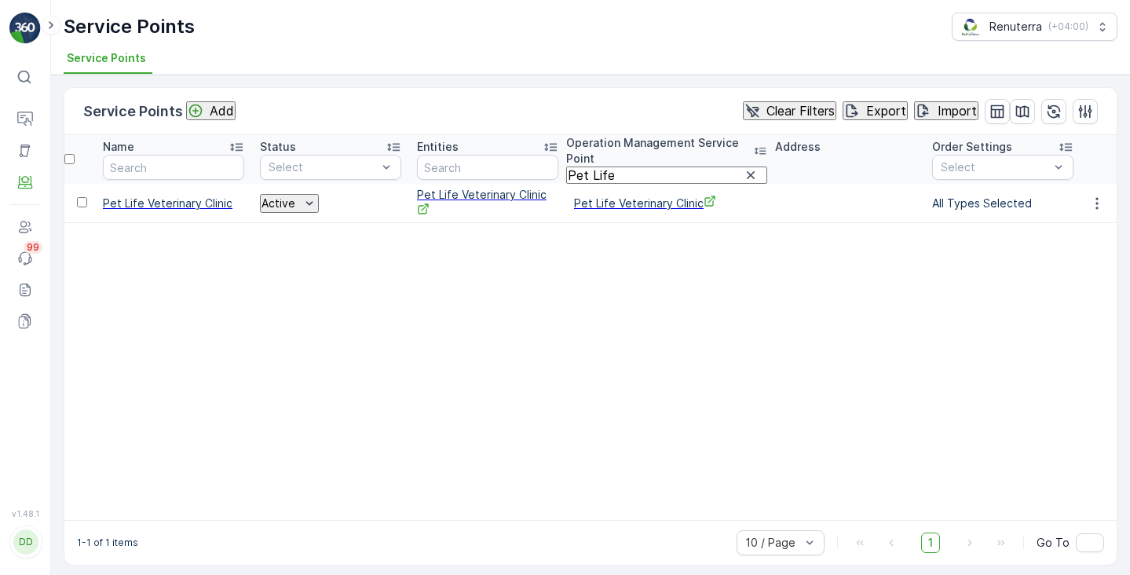
click at [604, 205] on span "Pet Life Veterinary Clinic" at bounding box center [666, 203] width 185 height 16
click at [609, 170] on input "Pet Life" at bounding box center [666, 174] width 201 height 17
type input "P"
paste input "sawa"
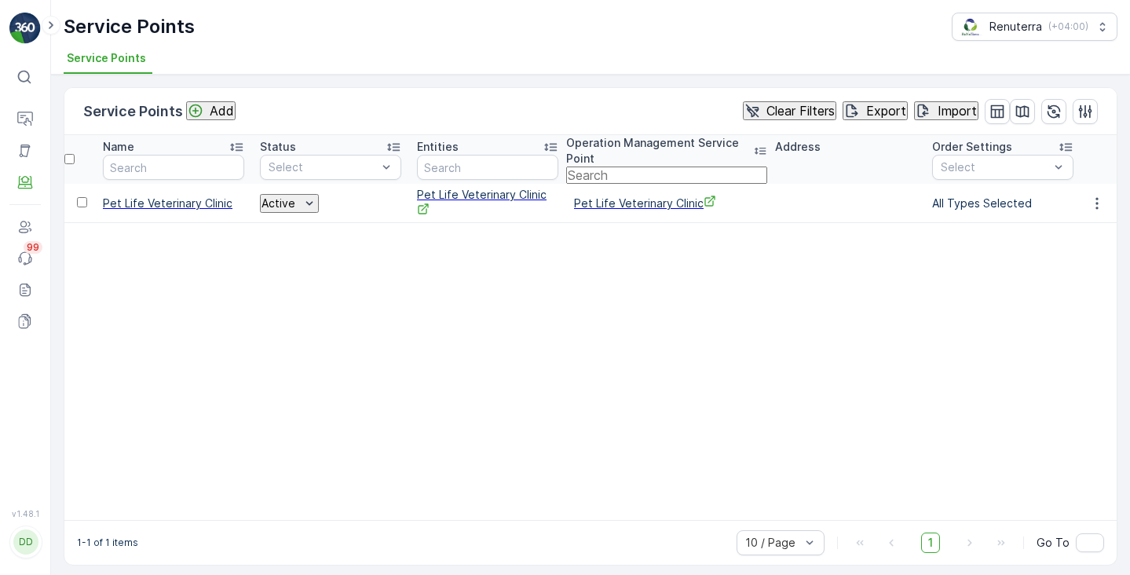
type input "sawa"
click at [618, 209] on span "Sawa Medical Center - Masfoot" at bounding box center [666, 203] width 185 height 16
click at [619, 174] on input "sawa" at bounding box center [666, 174] width 201 height 17
paste input "text"
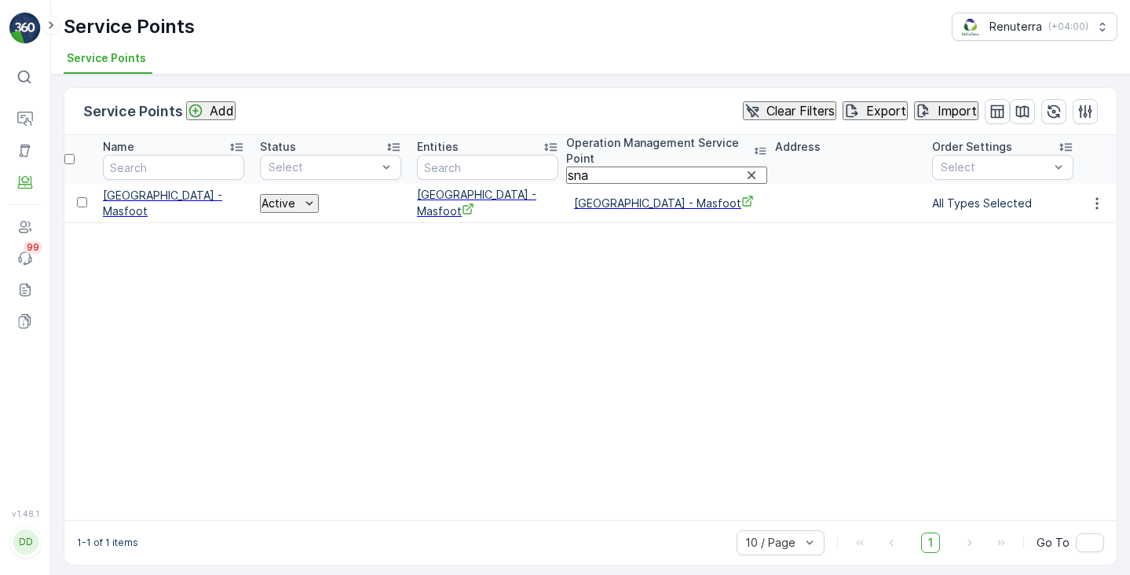
type input "snap"
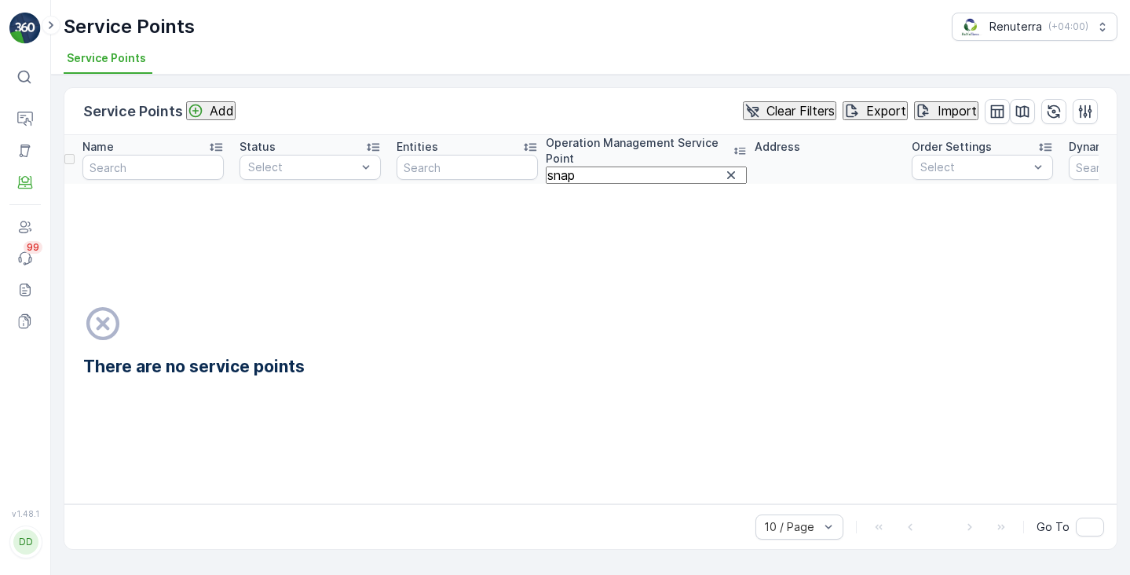
click at [623, 166] on input "snap" at bounding box center [646, 174] width 201 height 17
click at [592, 170] on input "snap" at bounding box center [646, 174] width 201 height 17
type input "Snap"
click at [605, 166] on input "Snap" at bounding box center [646, 174] width 201 height 17
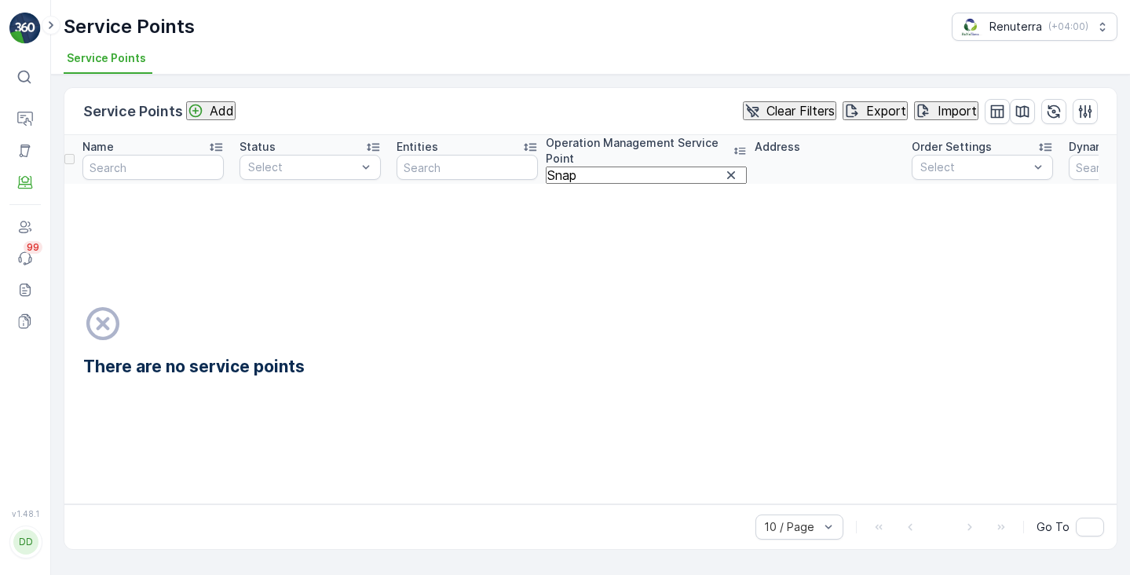
paste input "NAP Veterinary Clinic"
type input "SNAP Veterinary Clinic"
click at [627, 170] on input "SNAP Veterinary Clinic" at bounding box center [646, 174] width 201 height 17
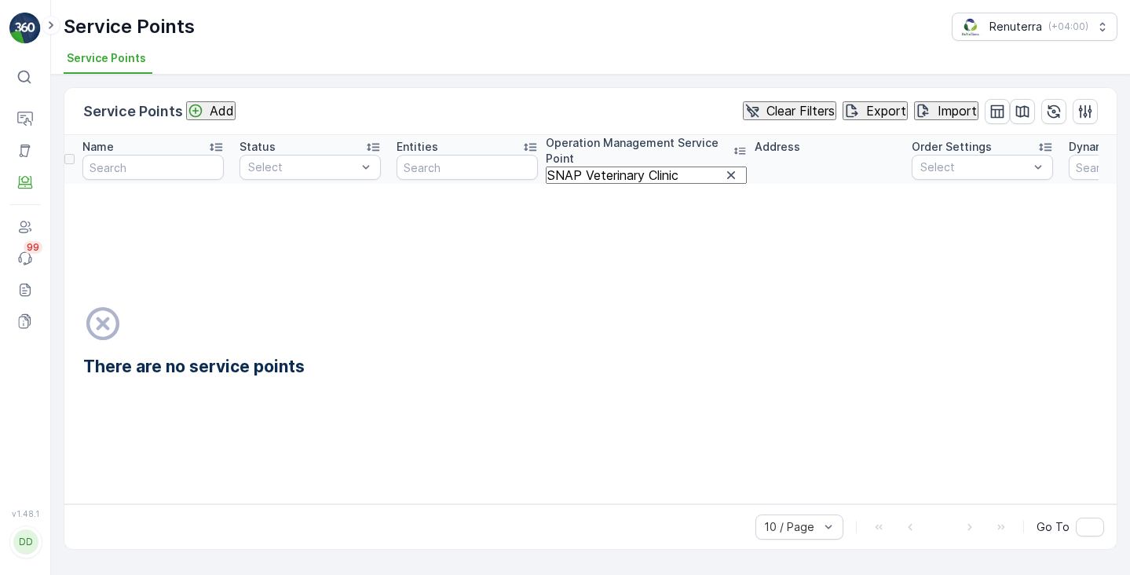
paste input "Bloomington"
type input "Bloomington"
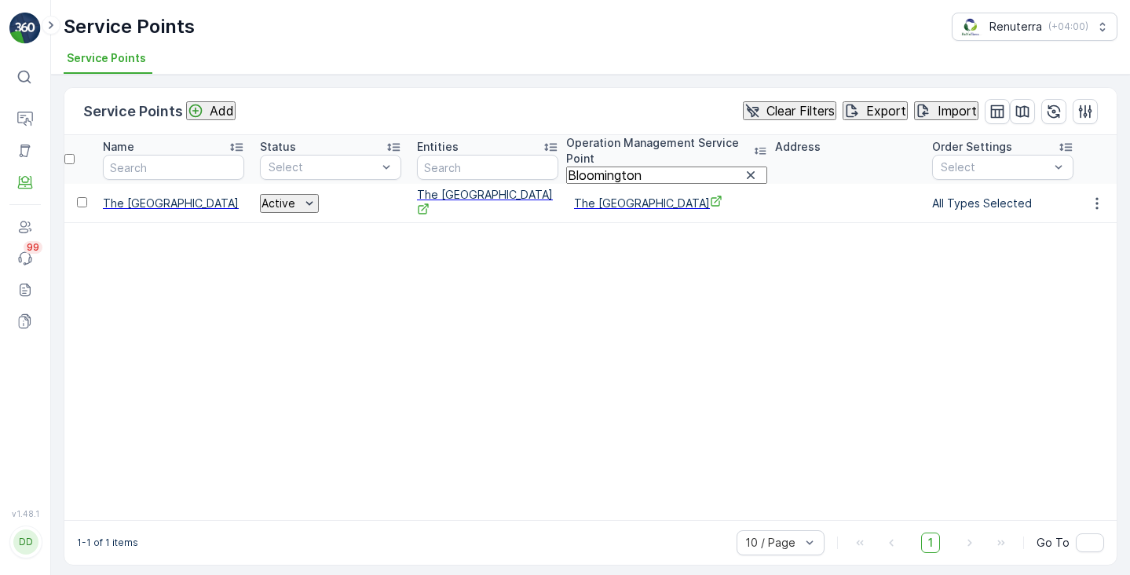
click at [609, 208] on span "The Bloomington Academy" at bounding box center [666, 203] width 185 height 16
click at [612, 170] on input "Bloomington" at bounding box center [666, 174] width 201 height 17
paste input "Royal"
type input "Royal"
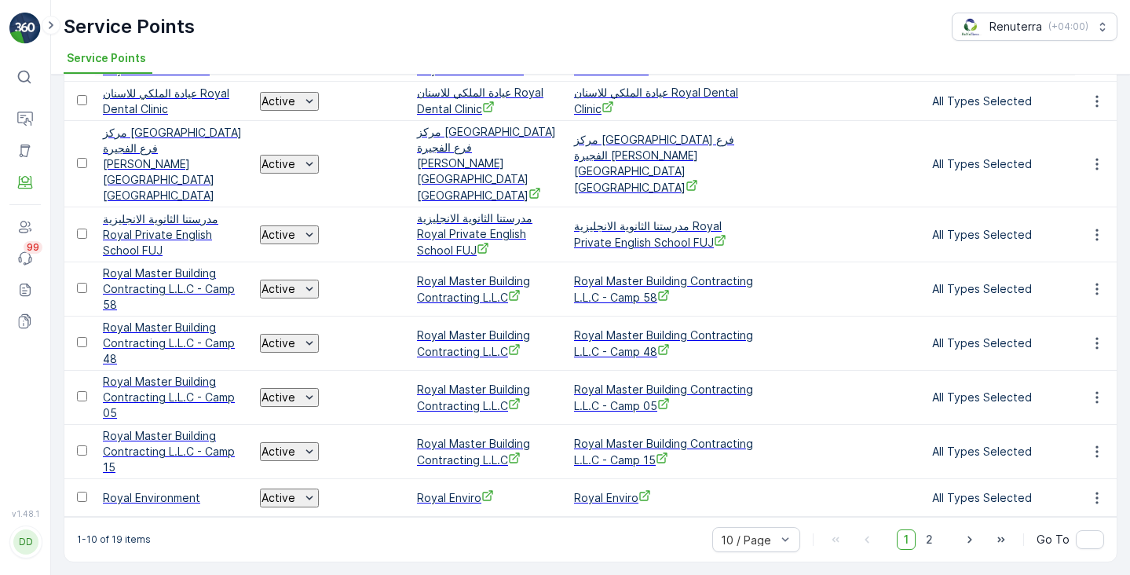
scroll to position [234, 0]
click at [938, 536] on span "2" at bounding box center [929, 539] width 21 height 20
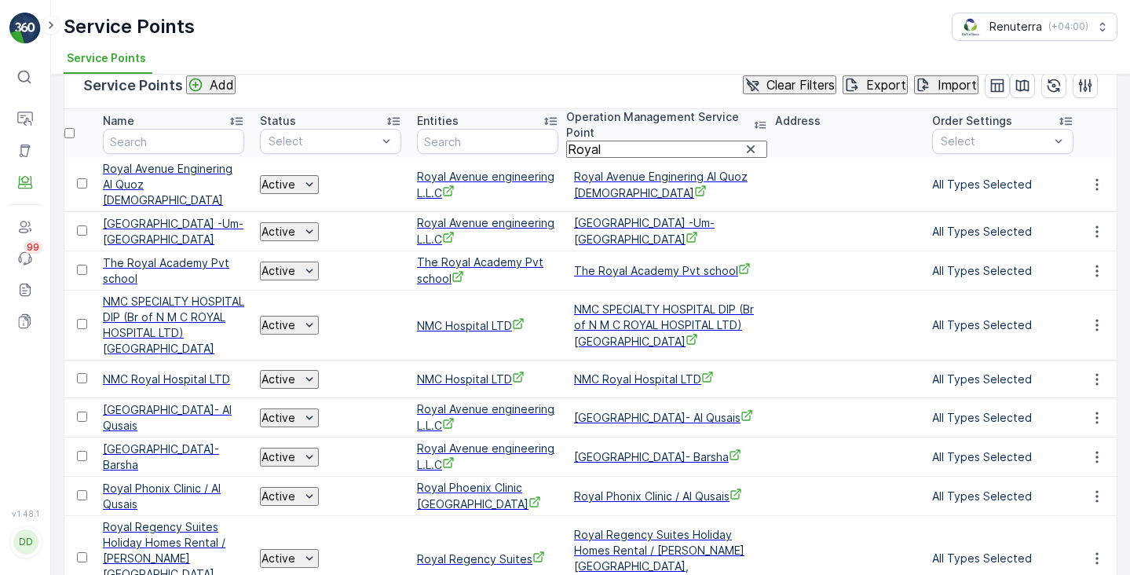
scroll to position [13, 0]
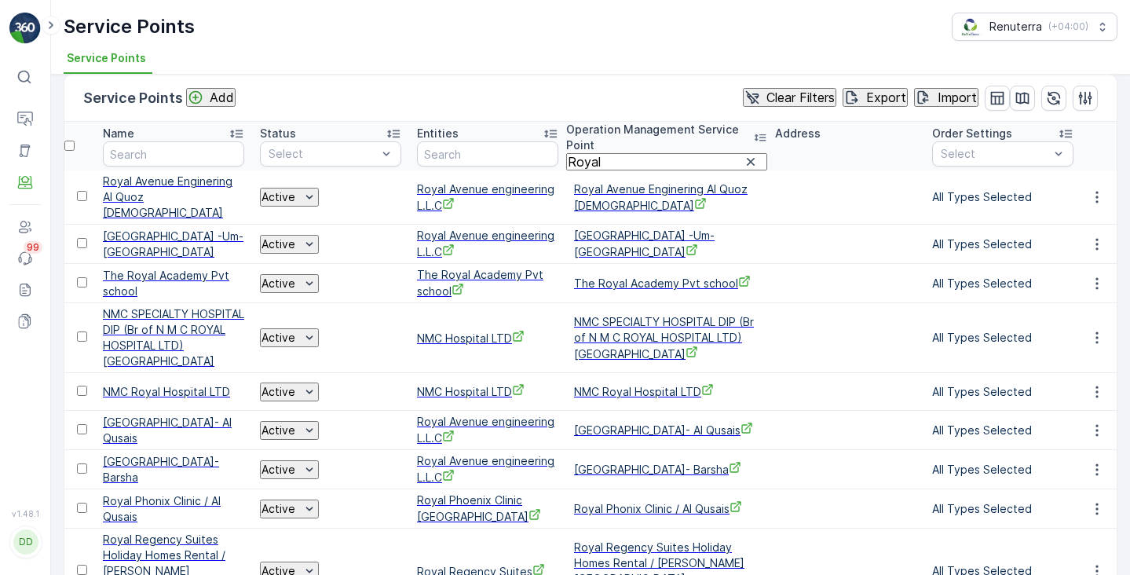
click at [613, 291] on span "The Royal Academy Pvt school" at bounding box center [666, 283] width 185 height 16
click at [594, 153] on input "Royal" at bounding box center [666, 161] width 201 height 17
paste input "Viergo"
type input "Viergo"
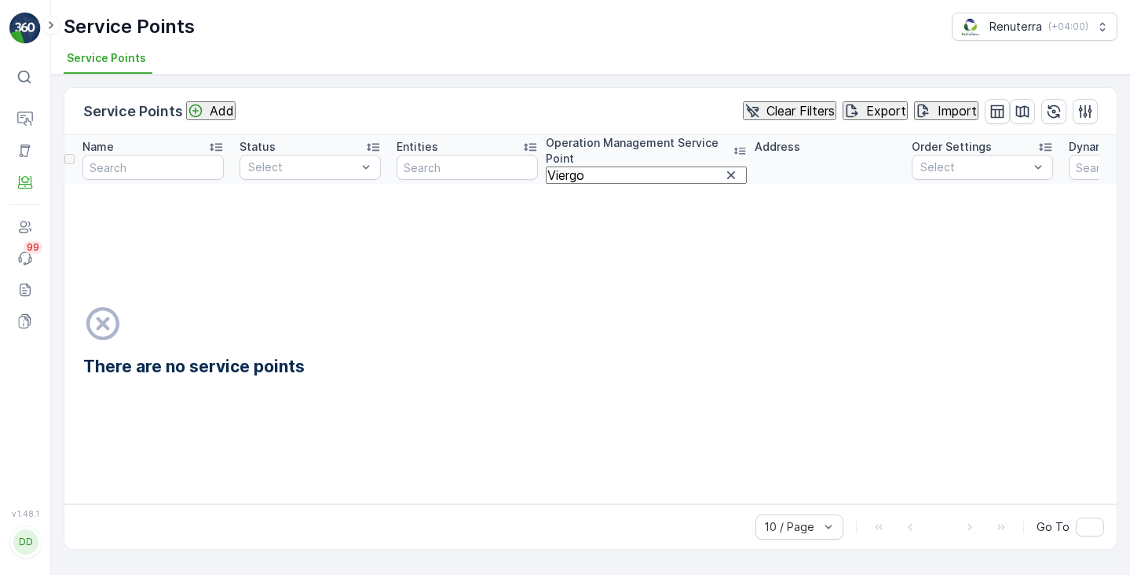
click at [601, 171] on input "Viergo" at bounding box center [646, 174] width 201 height 17
type input "Veirgo"
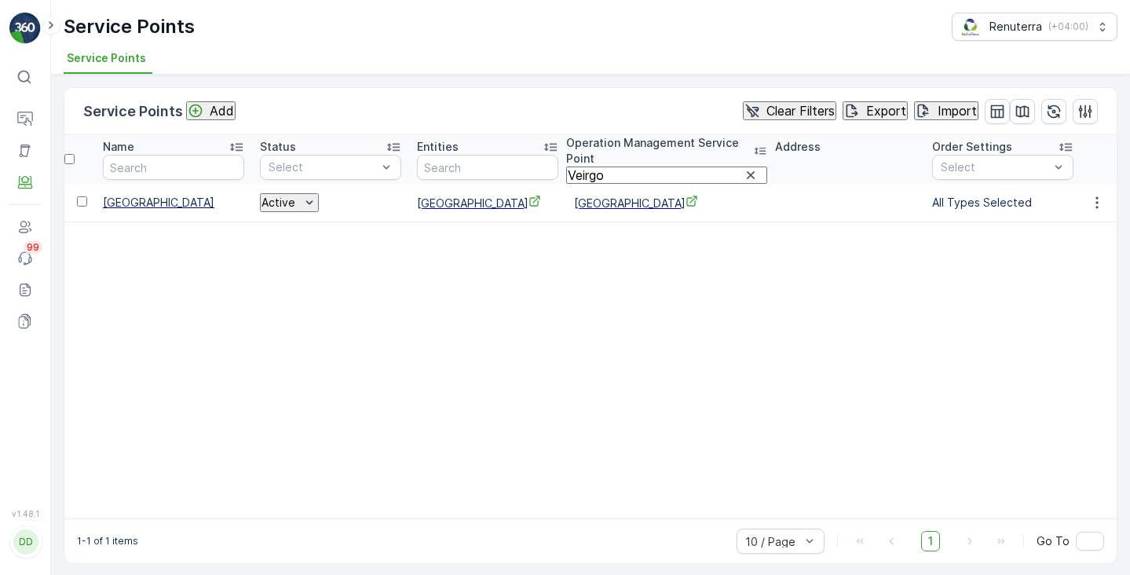
click at [584, 201] on span "Veirgo Medical Center" at bounding box center [666, 203] width 185 height 16
click at [598, 166] on input "Veirgo" at bounding box center [666, 174] width 201 height 17
paste input "Woodlem"
type input "Woodlem"
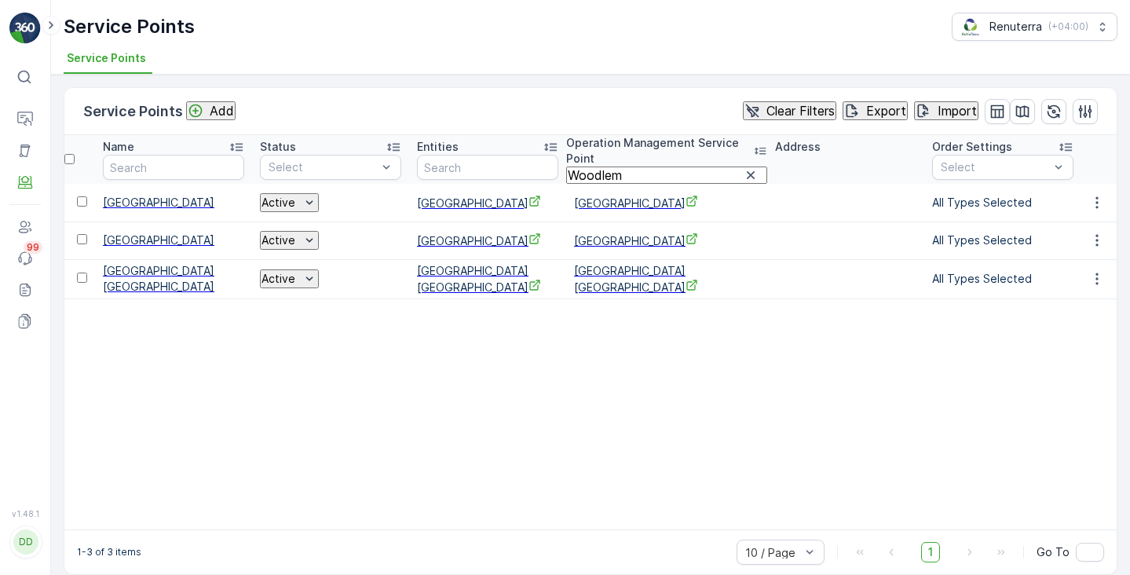
click at [627, 205] on span "Woodlempark British Private School" at bounding box center [666, 203] width 185 height 16
click at [620, 249] on span "Woodlem Park private School" at bounding box center [666, 240] width 185 height 16
click at [600, 295] on span "Woodlem Park Al Hamidia Pvt School" at bounding box center [666, 279] width 185 height 32
click at [595, 166] on input "Woodlem" at bounding box center [666, 174] width 201 height 17
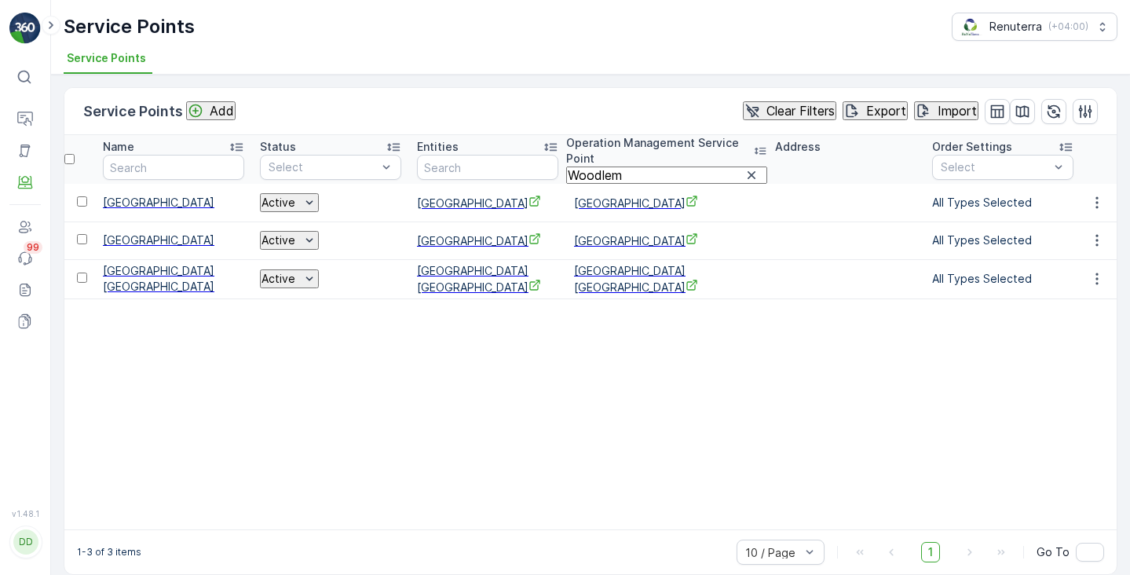
paste input "Zokyo"
type input "Zokyo"
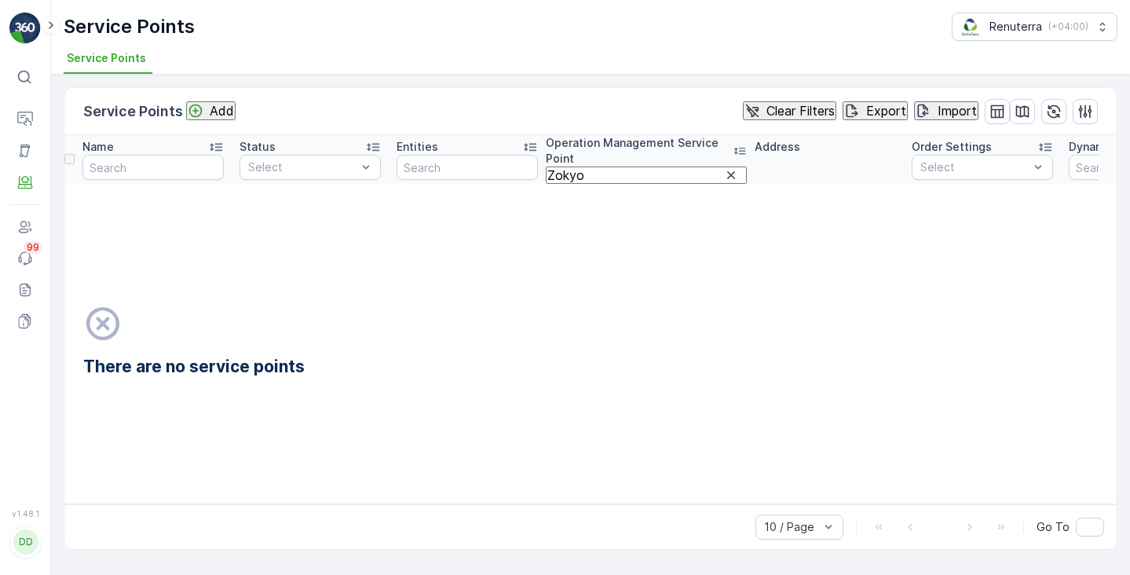
click at [621, 173] on input "Zokyo" at bounding box center [646, 174] width 201 height 17
type input "Zoko"
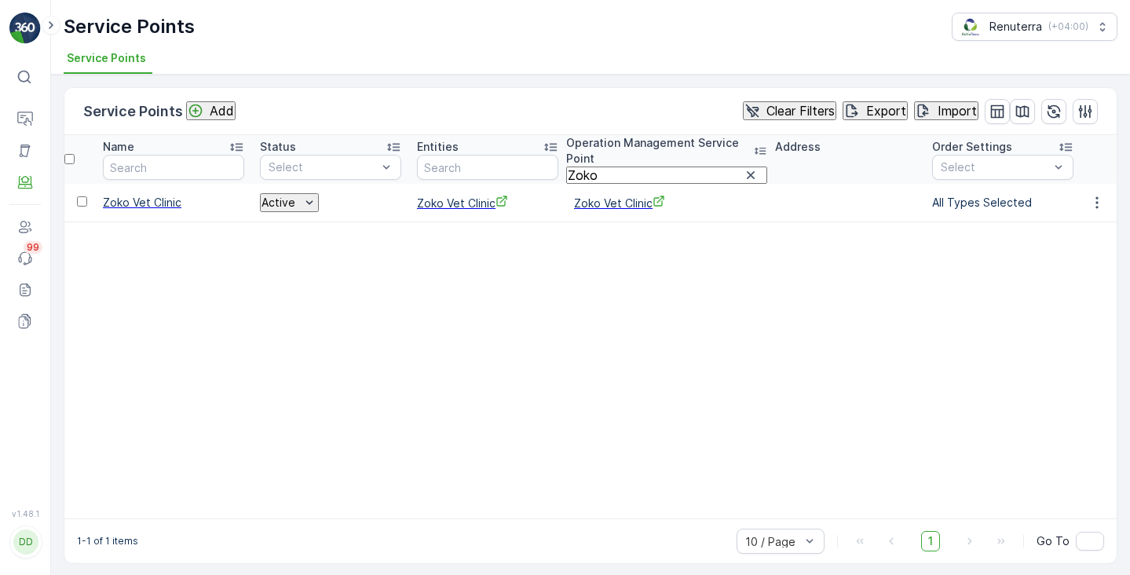
click at [588, 203] on span "Zoko Vet Clinic" at bounding box center [666, 203] width 185 height 16
click at [607, 166] on input "Zoko" at bounding box center [666, 174] width 201 height 17
paste input "Ajwa"
type input "Ajwa"
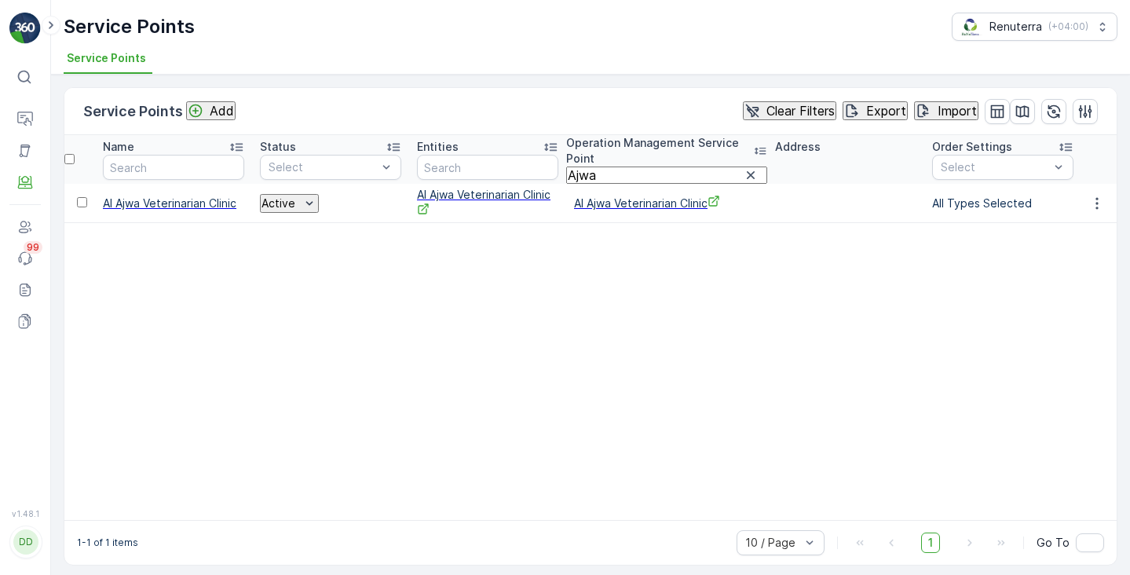
click at [606, 209] on span "Al Ajwa Veterinarian Clinic" at bounding box center [666, 203] width 185 height 16
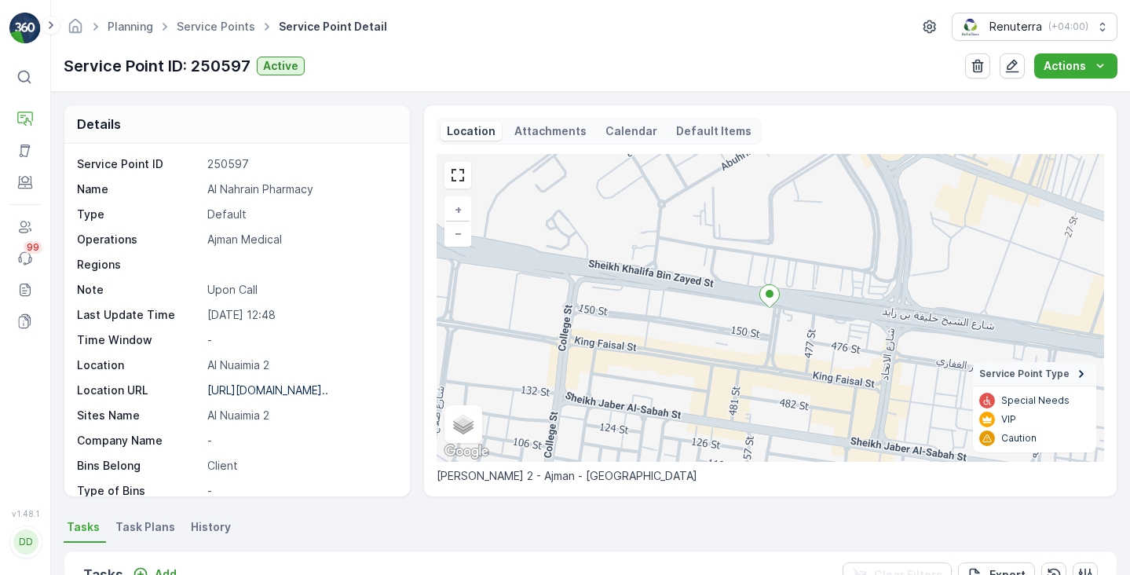
click at [608, 127] on p "Calendar" at bounding box center [631, 131] width 52 height 16
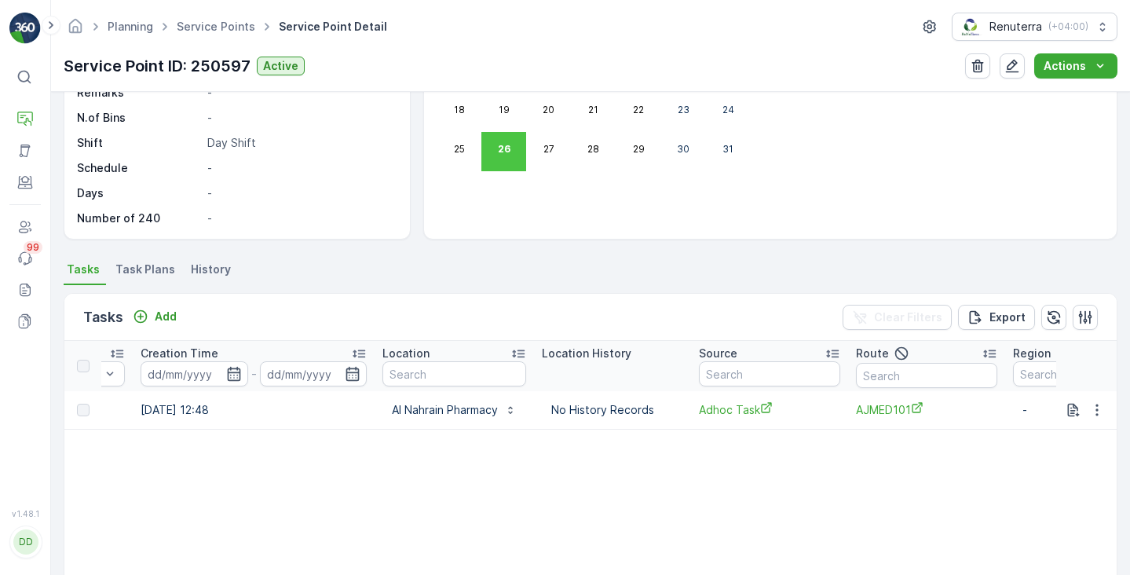
scroll to position [0, 1313]
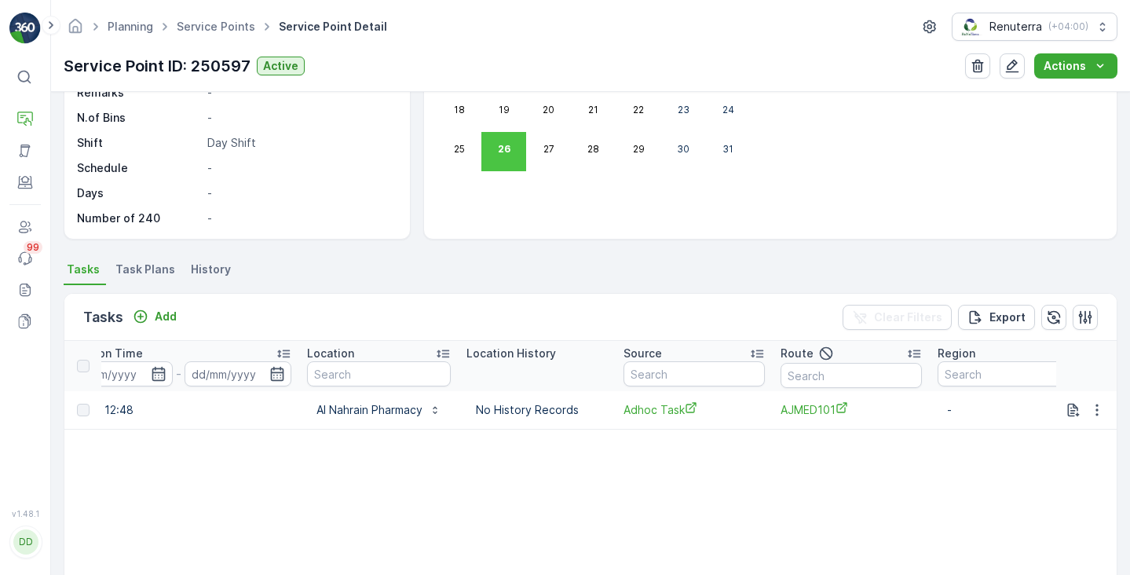
click at [144, 274] on span "Task Plans" at bounding box center [145, 269] width 60 height 16
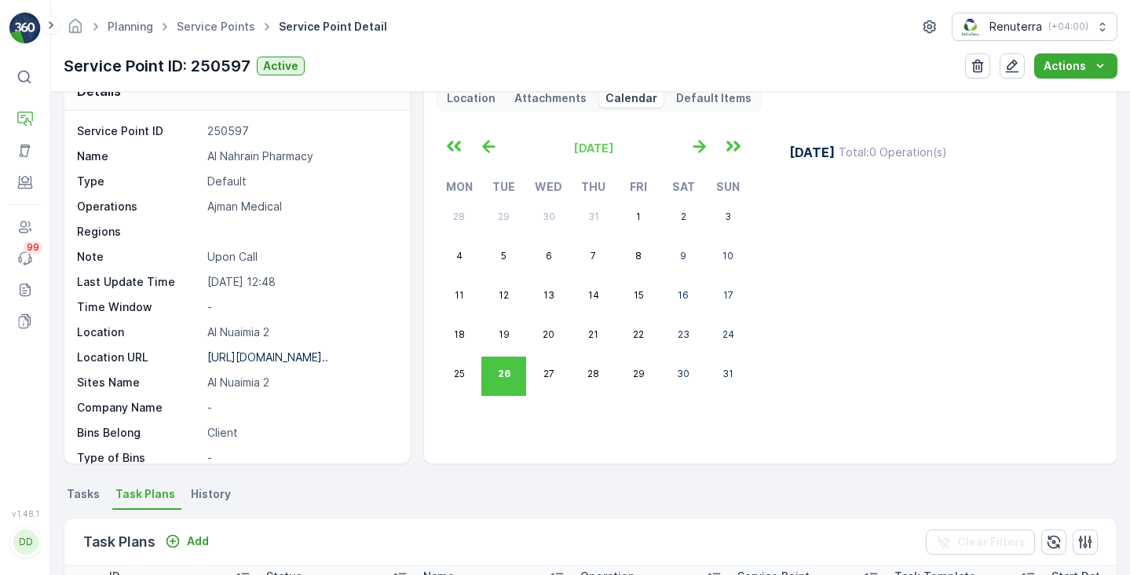
scroll to position [12, 0]
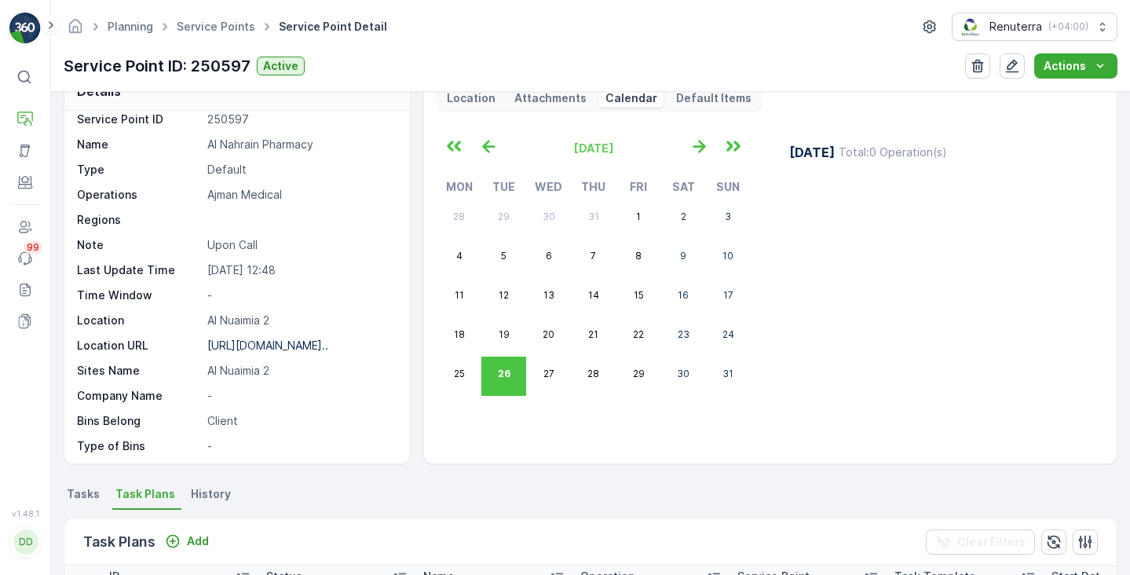
click at [234, 245] on p "Upon Call" at bounding box center [300, 245] width 186 height 16
copy p "Upon Call"
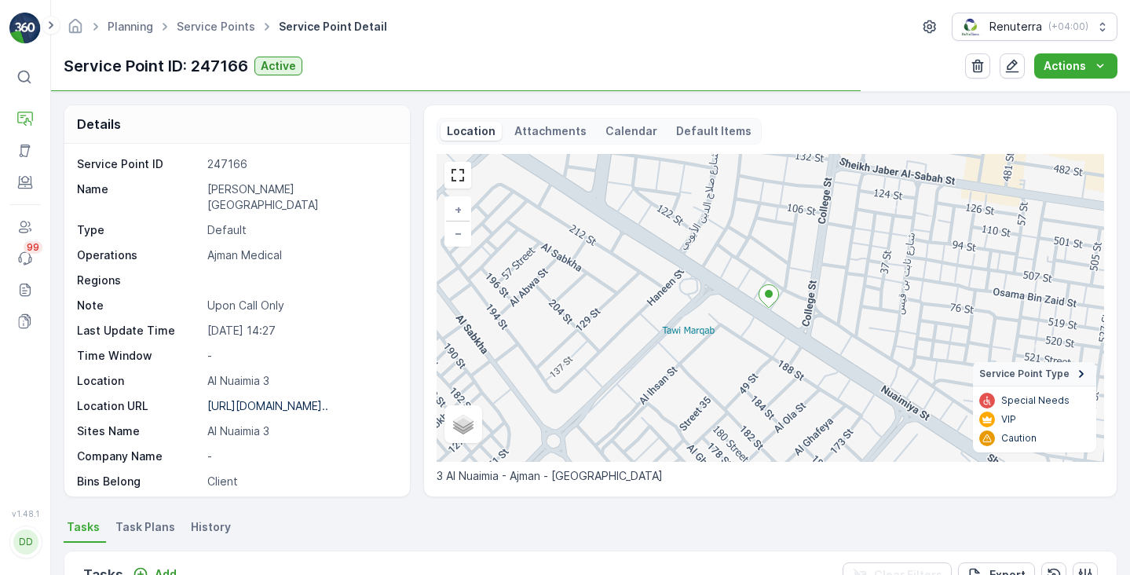
scroll to position [3, 0]
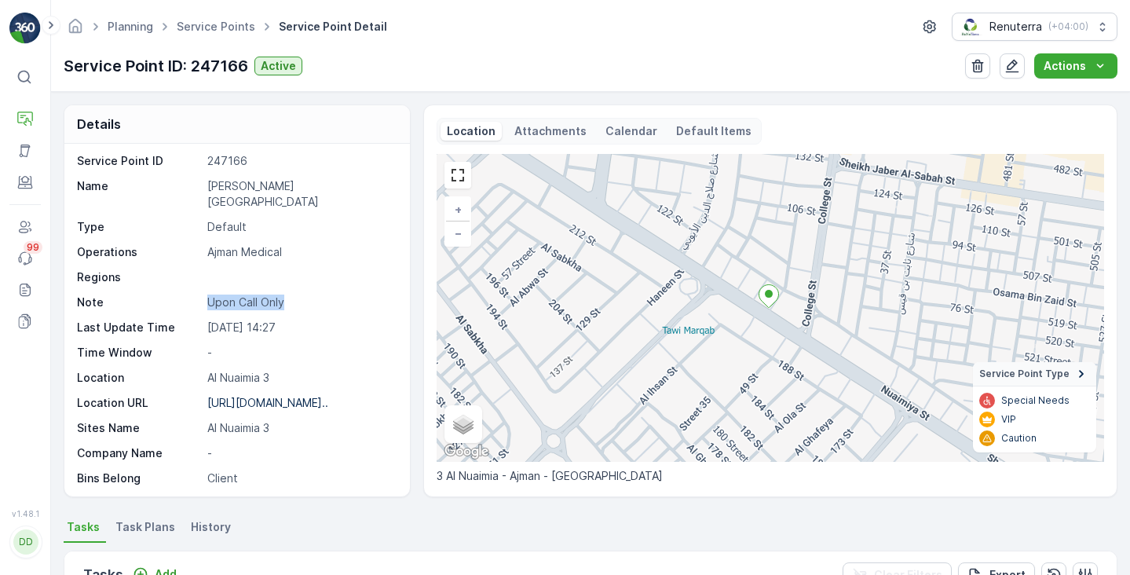
drag, startPoint x: 207, startPoint y: 285, endPoint x: 284, endPoint y: 287, distance: 77.0
click at [284, 294] on p "Upon Call Only" at bounding box center [300, 302] width 186 height 16
copy p "Upon Call Only"
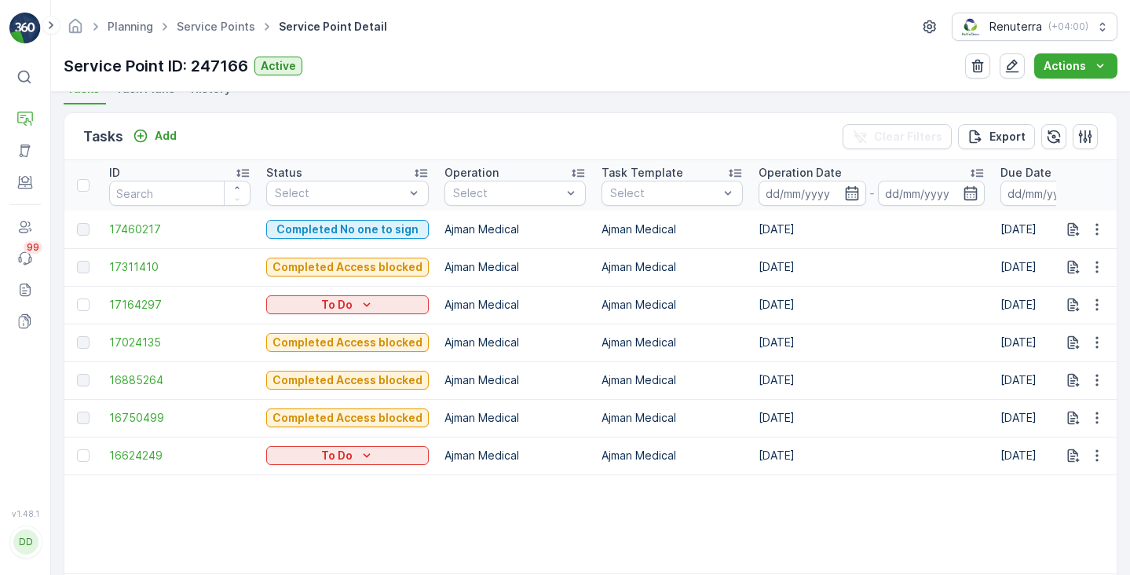
scroll to position [430, 0]
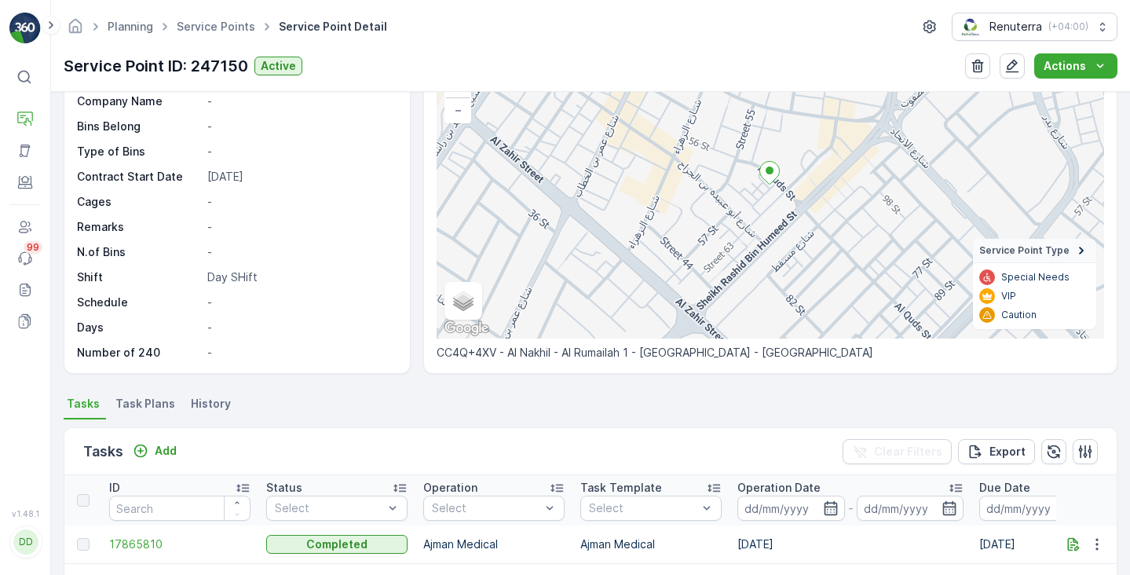
scroll to position [181, 0]
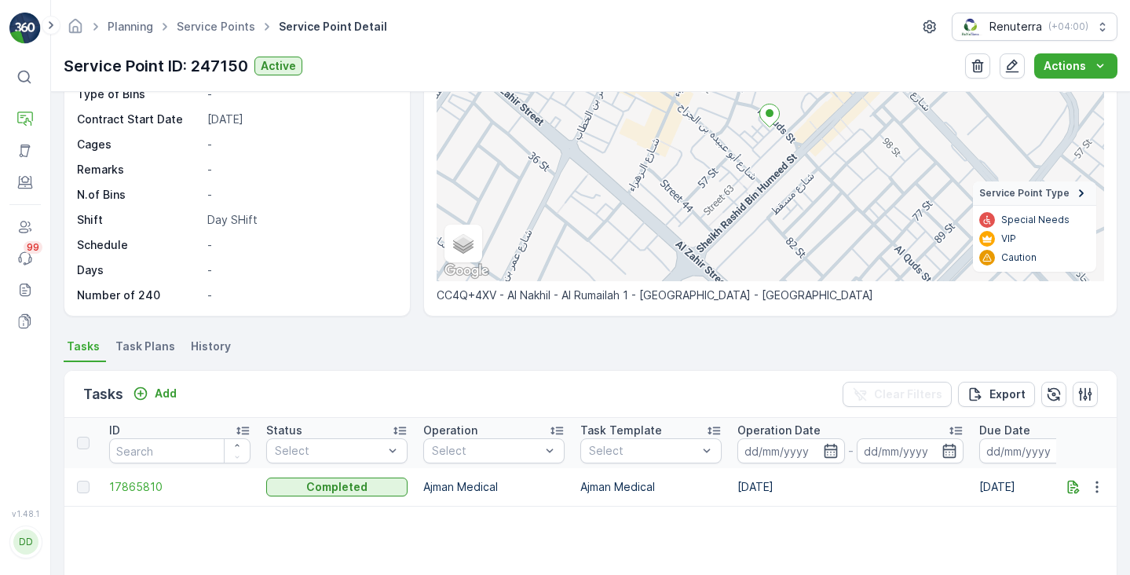
click at [151, 353] on span "Task Plans" at bounding box center [145, 346] width 60 height 16
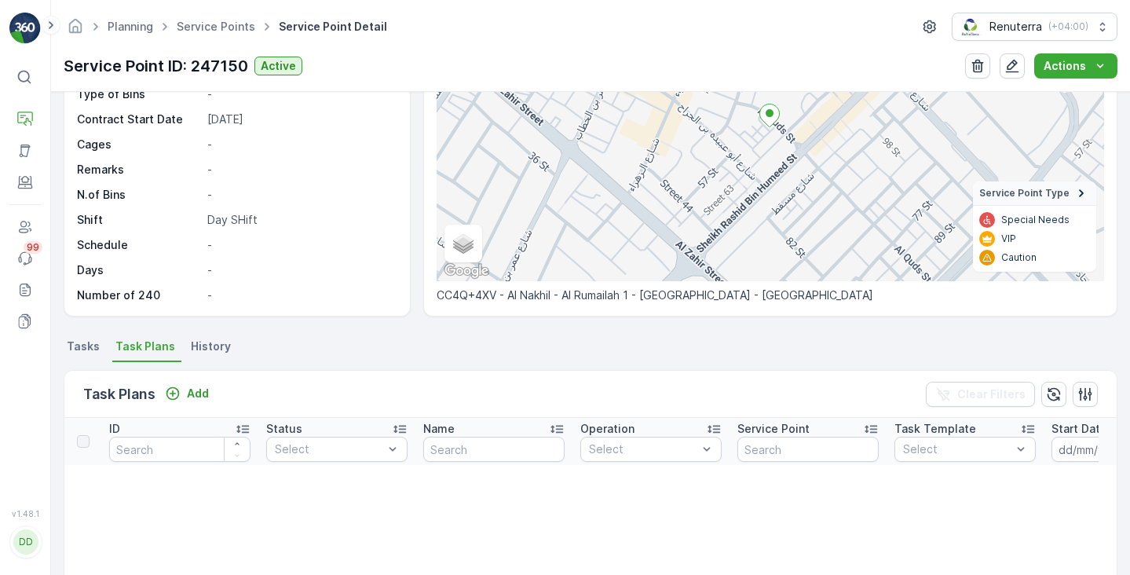
click at [82, 337] on li "Tasks" at bounding box center [85, 348] width 42 height 27
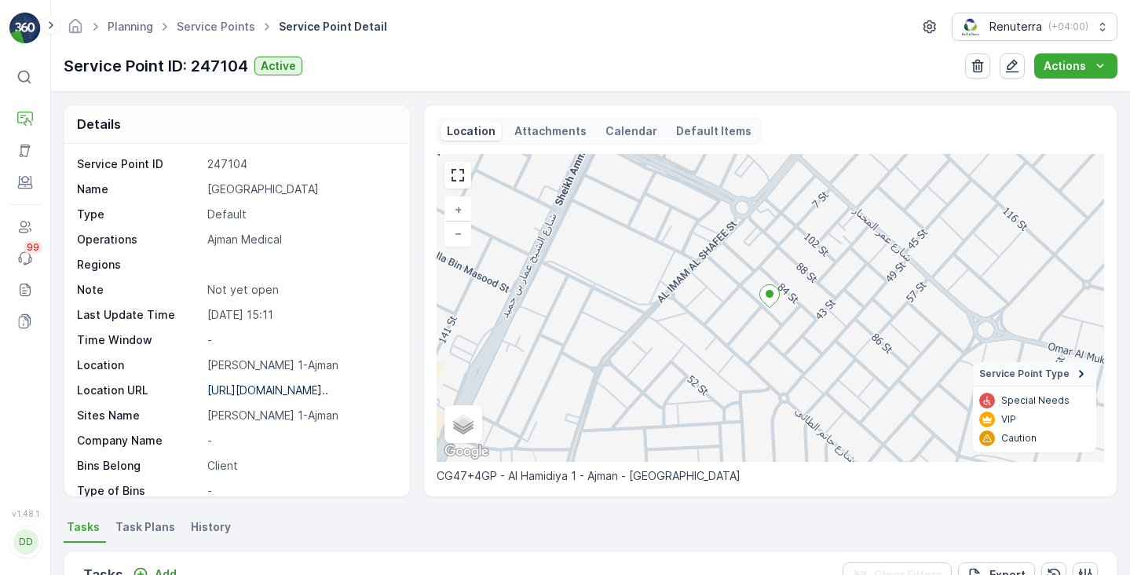
click at [232, 294] on p "Not yet open" at bounding box center [300, 290] width 186 height 16
click at [237, 286] on p "Not yet open" at bounding box center [300, 290] width 186 height 16
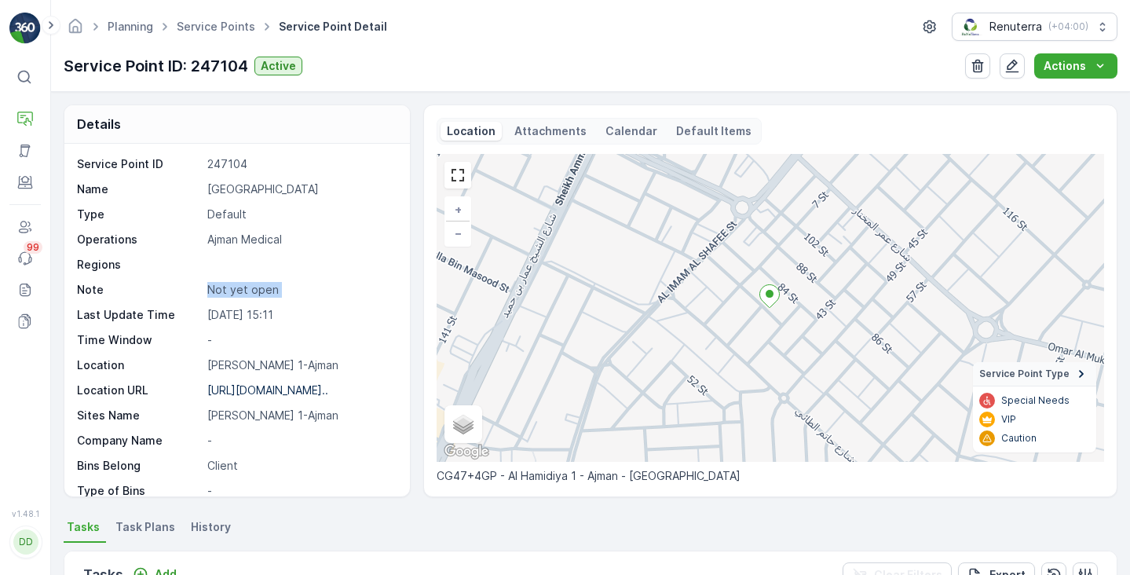
click at [237, 286] on p "Not yet open" at bounding box center [300, 290] width 186 height 16
click at [640, 122] on div "Calendar" at bounding box center [631, 131] width 64 height 19
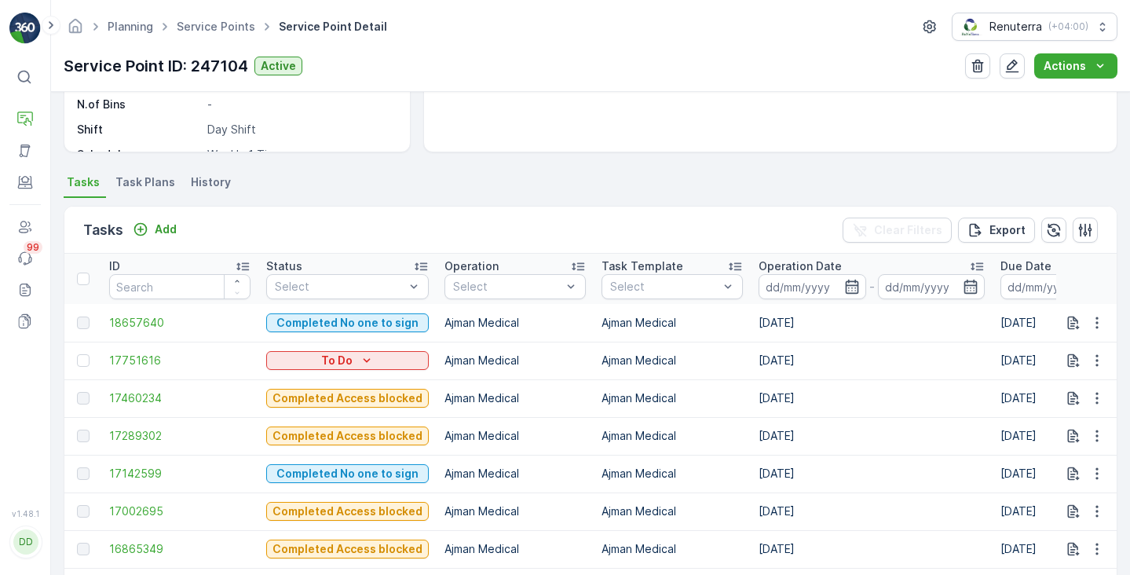
scroll to position [345, 0]
click at [144, 191] on li "Task Plans" at bounding box center [146, 183] width 69 height 27
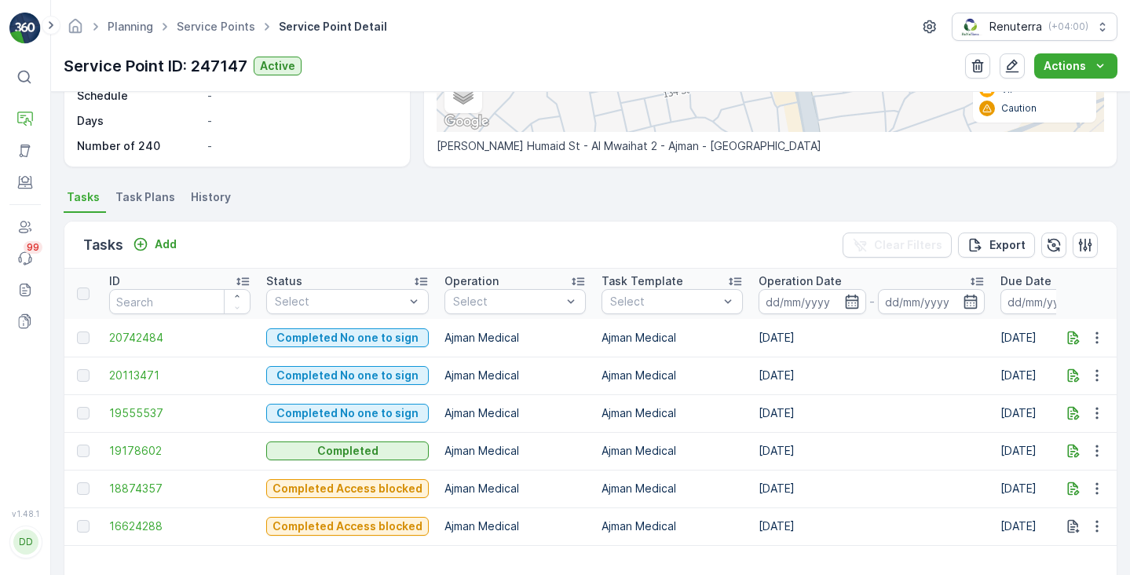
scroll to position [315, 0]
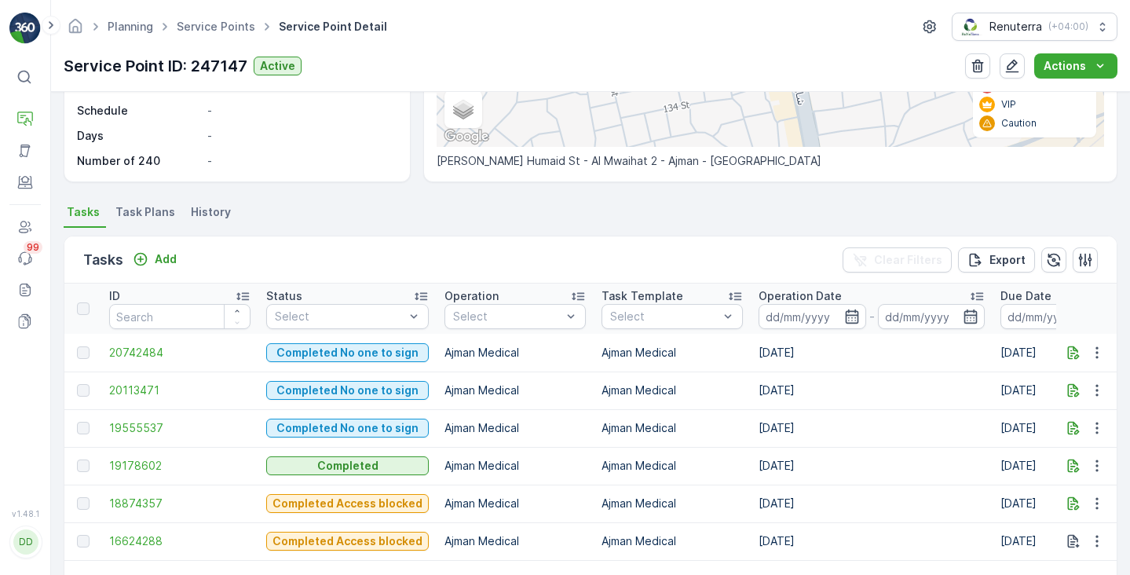
click at [141, 200] on div "Details Service Point ID 247147 Name Ban Dental Clinic Type Default Operations …" at bounding box center [590, 333] width 1079 height 483
click at [141, 210] on span "Task Plans" at bounding box center [145, 212] width 60 height 16
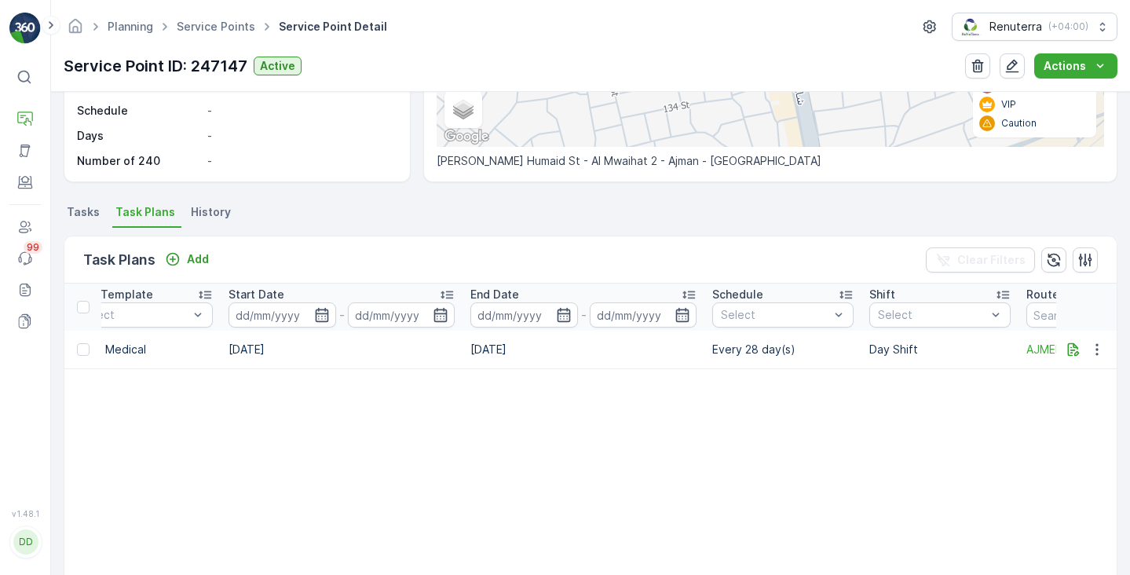
scroll to position [0, 825]
drag, startPoint x: 776, startPoint y: 351, endPoint x: 711, endPoint y: 351, distance: 64.4
click at [711, 351] on td "Every 28 day(s)" at bounding box center [780, 350] width 157 height 38
copy td "Every 28 day"
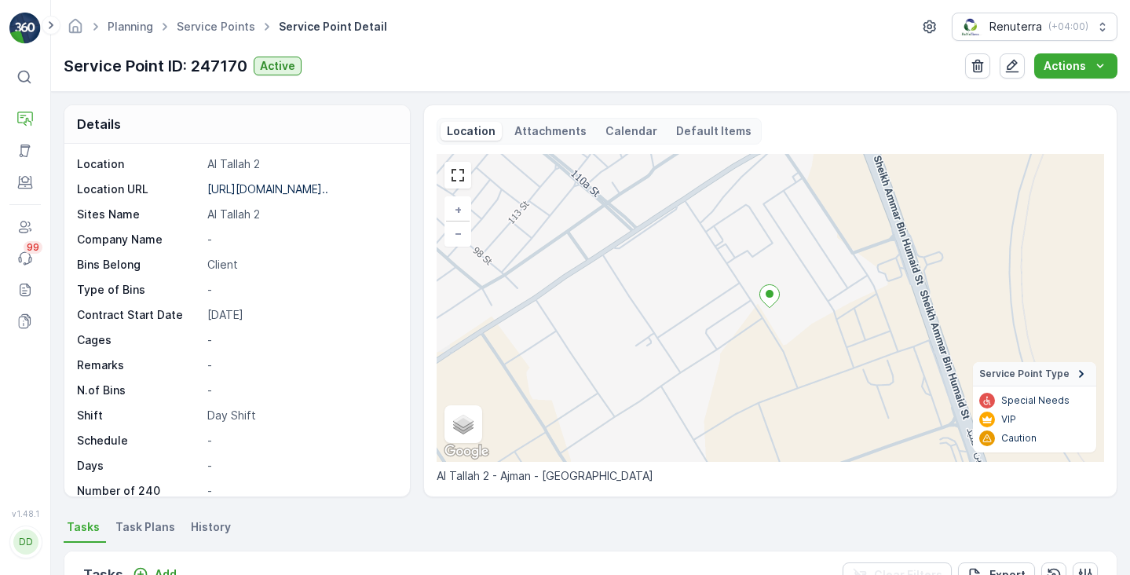
scroll to position [216, 0]
click at [138, 525] on span "Task Plans" at bounding box center [145, 527] width 60 height 16
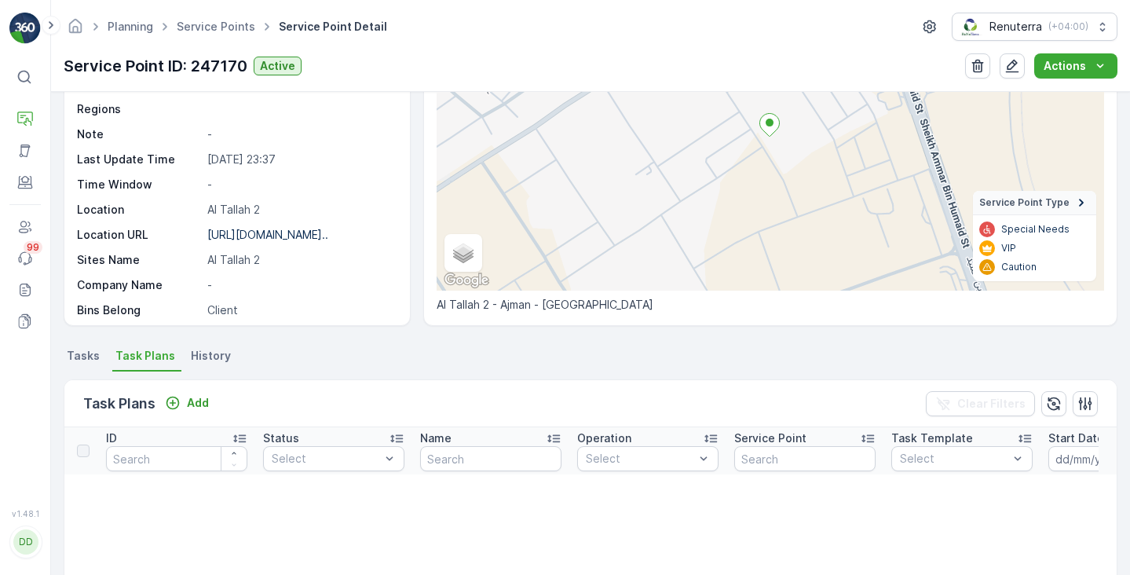
click at [94, 360] on span "Tasks" at bounding box center [83, 356] width 33 height 16
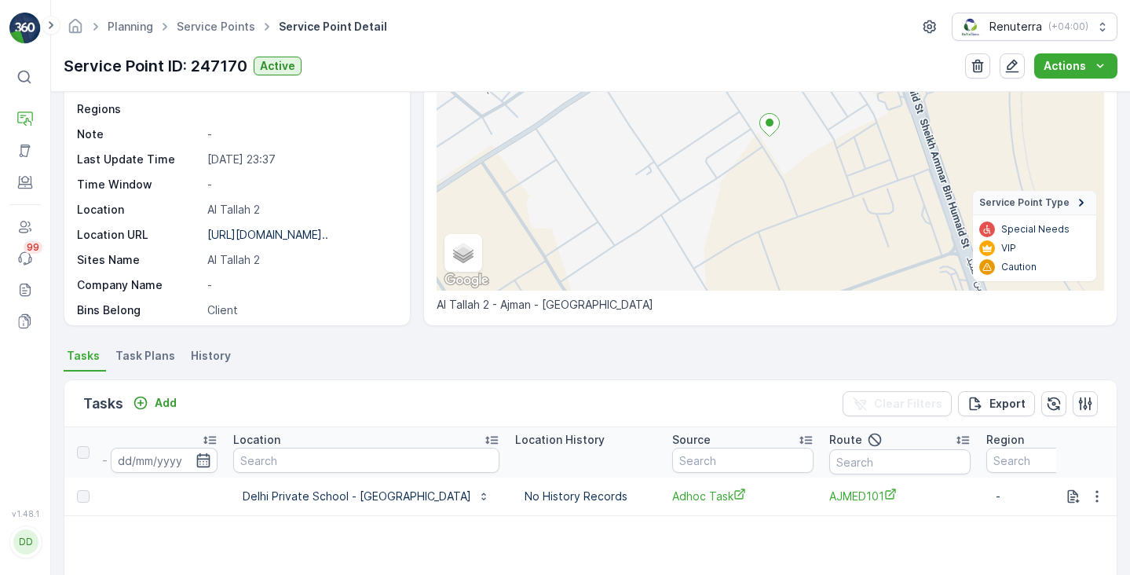
scroll to position [0, 1398]
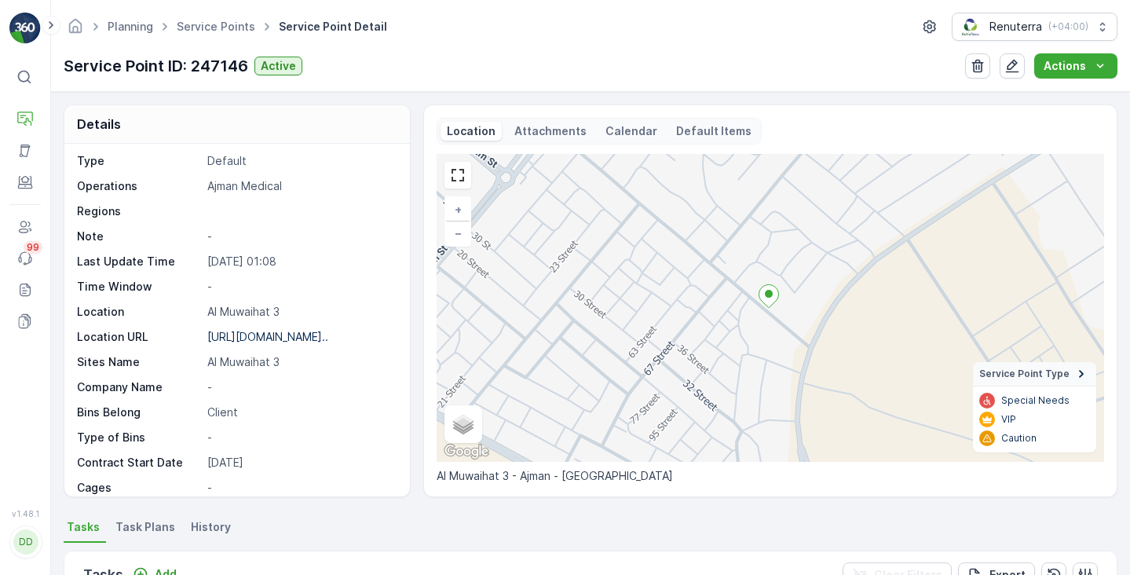
scroll to position [50, 0]
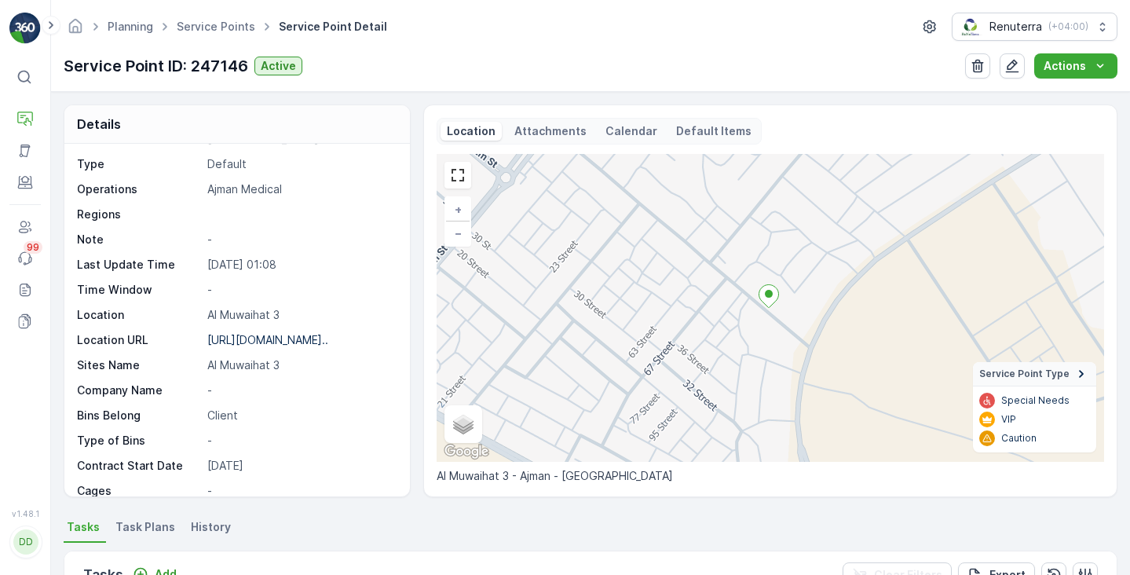
click at [624, 134] on p "Calendar" at bounding box center [631, 131] width 52 height 16
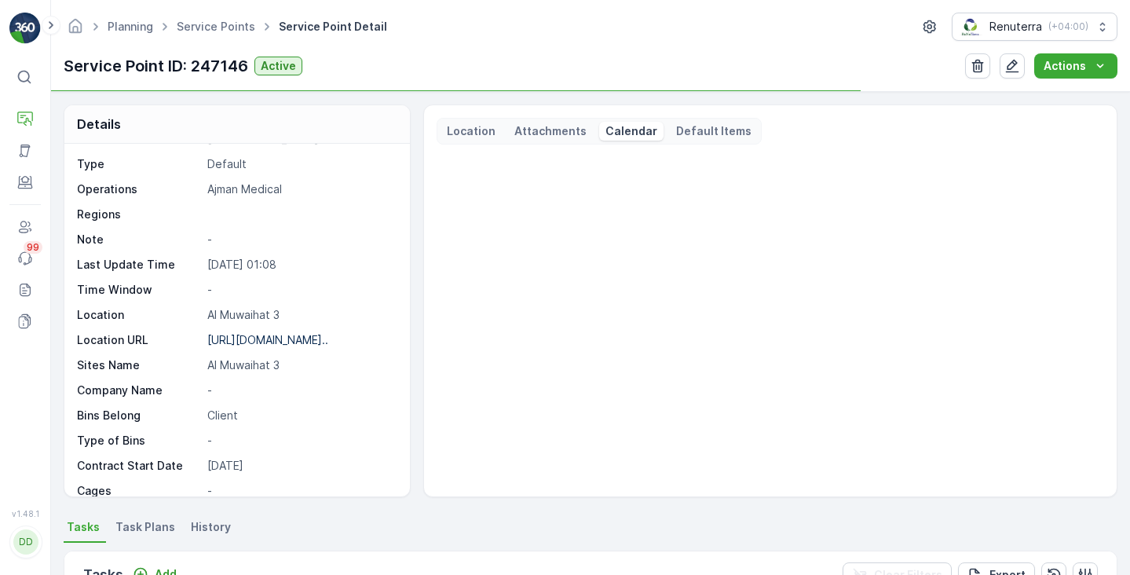
click at [143, 525] on span "Task Plans" at bounding box center [145, 527] width 60 height 16
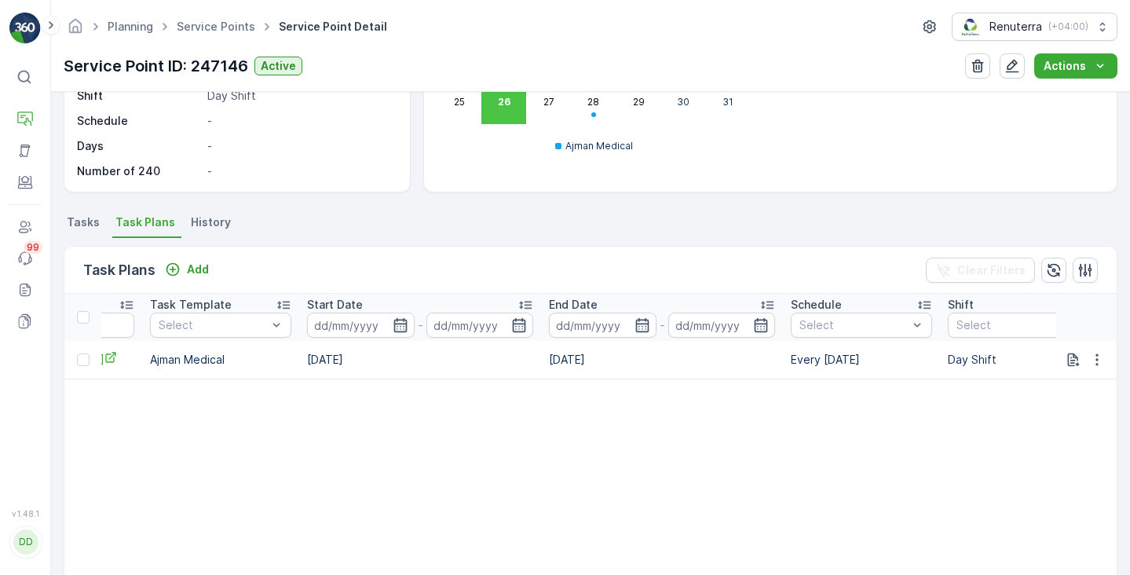
scroll to position [0, 762]
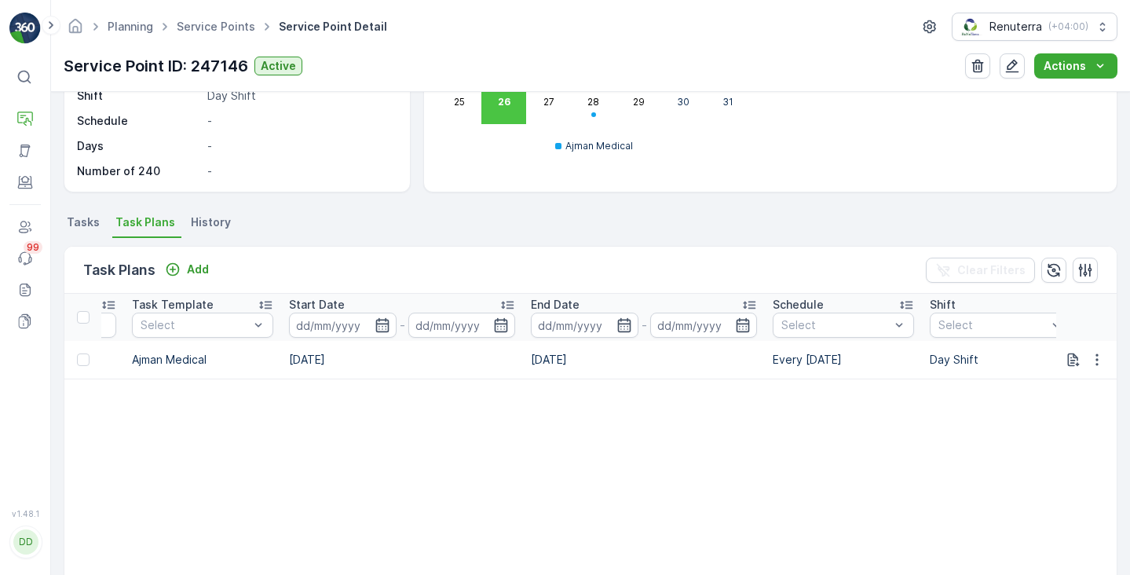
click at [808, 360] on td "Every Thursday" at bounding box center [843, 360] width 157 height 38
copy td "Every Thursday"
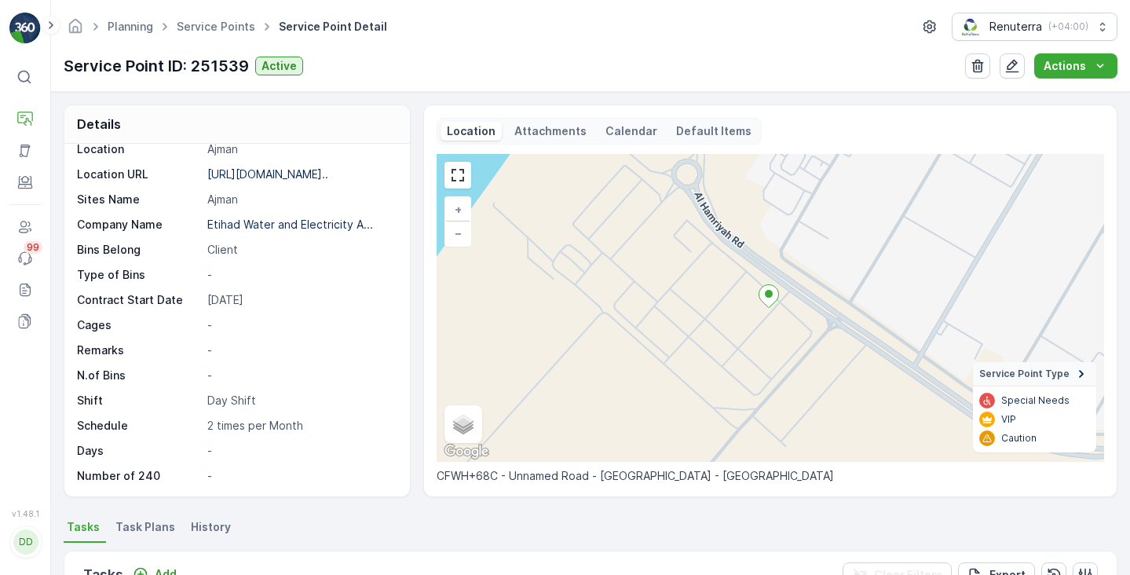
scroll to position [216, 0]
click at [130, 525] on span "Task Plans" at bounding box center [145, 527] width 60 height 16
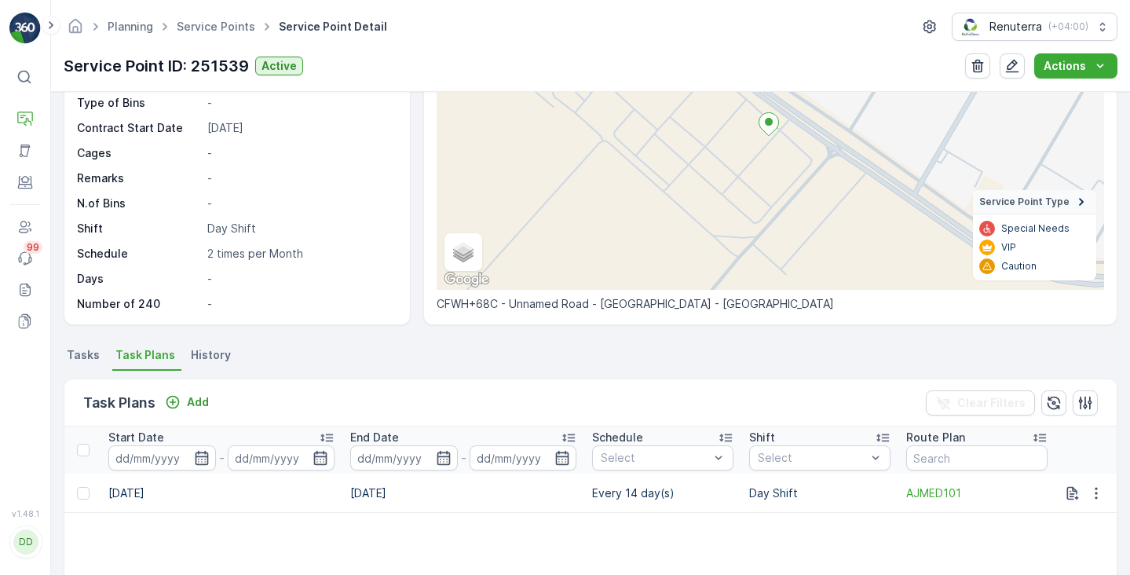
scroll to position [0, 947]
drag, startPoint x: 590, startPoint y: 492, endPoint x: 652, endPoint y: 492, distance: 62.8
click at [652, 492] on td "Every 14 day(s)" at bounding box center [662, 492] width 157 height 39
copy td "Every 14 day"
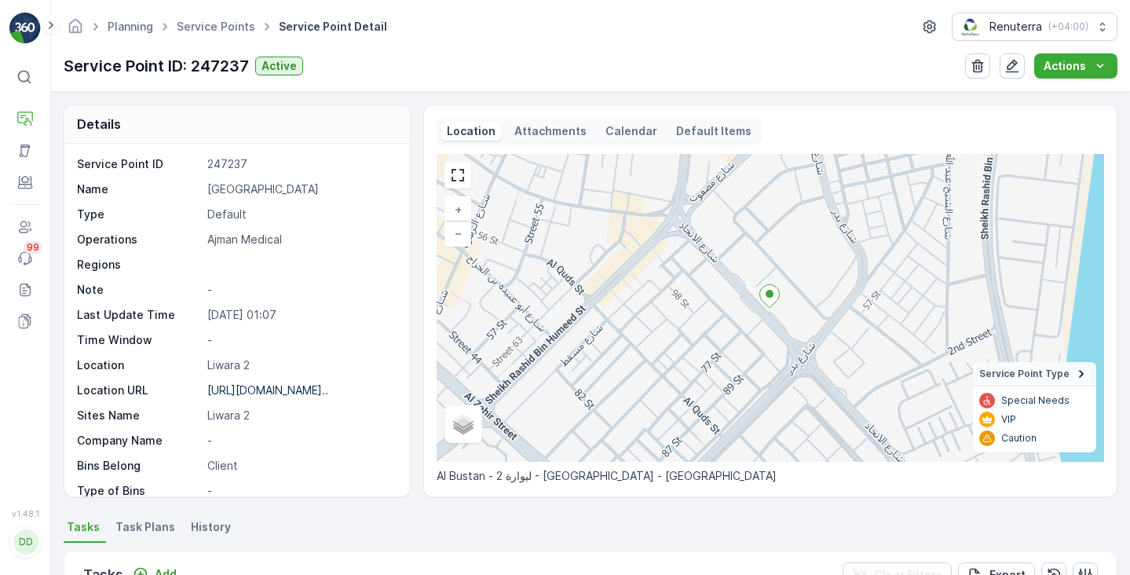
scroll to position [216, 0]
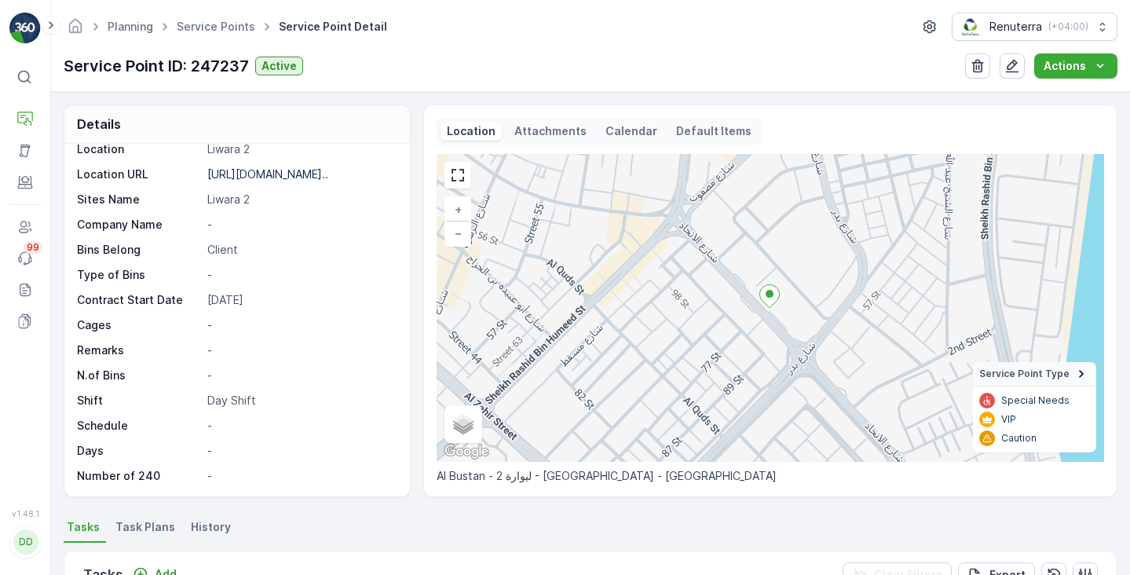
click at [136, 528] on span "Task Plans" at bounding box center [145, 527] width 60 height 16
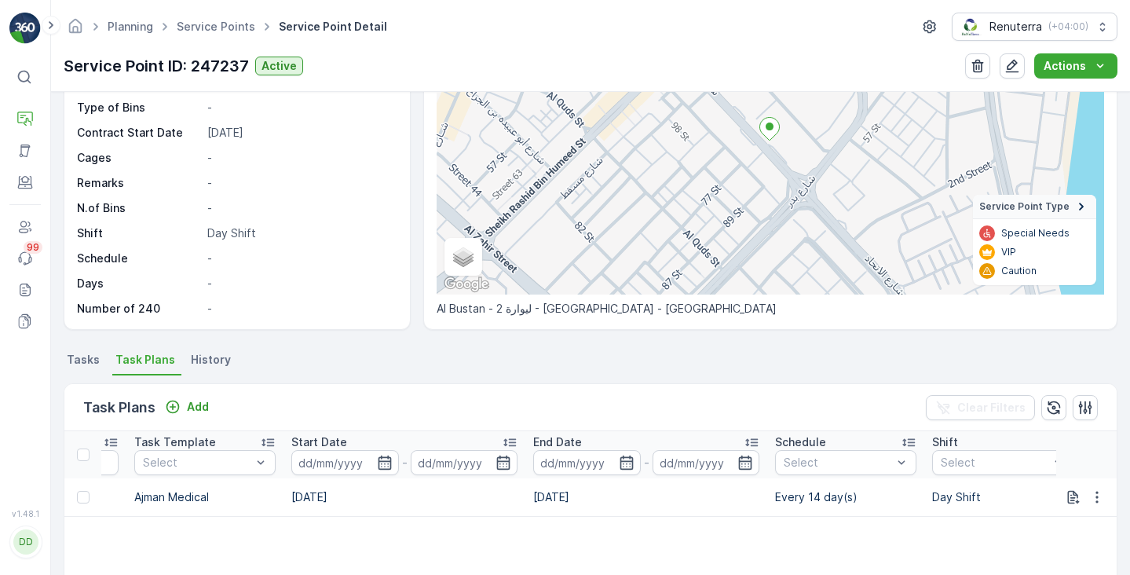
scroll to position [0, 769]
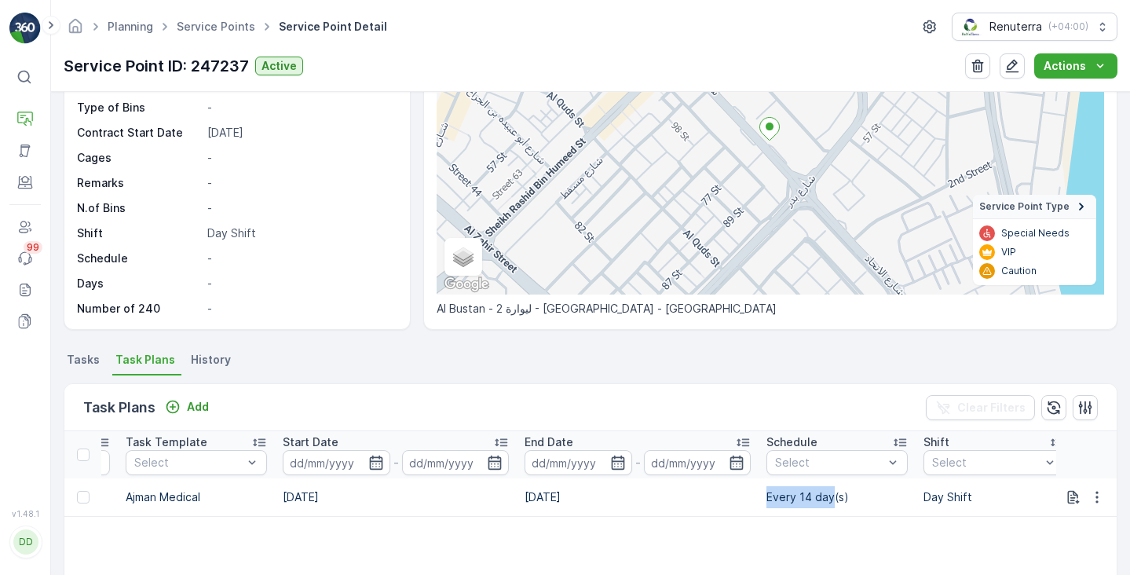
drag, startPoint x: 767, startPoint y: 499, endPoint x: 831, endPoint y: 499, distance: 63.6
click at [831, 499] on td "Every 14 day(s)" at bounding box center [836, 497] width 157 height 38
copy td "Every 14 day"
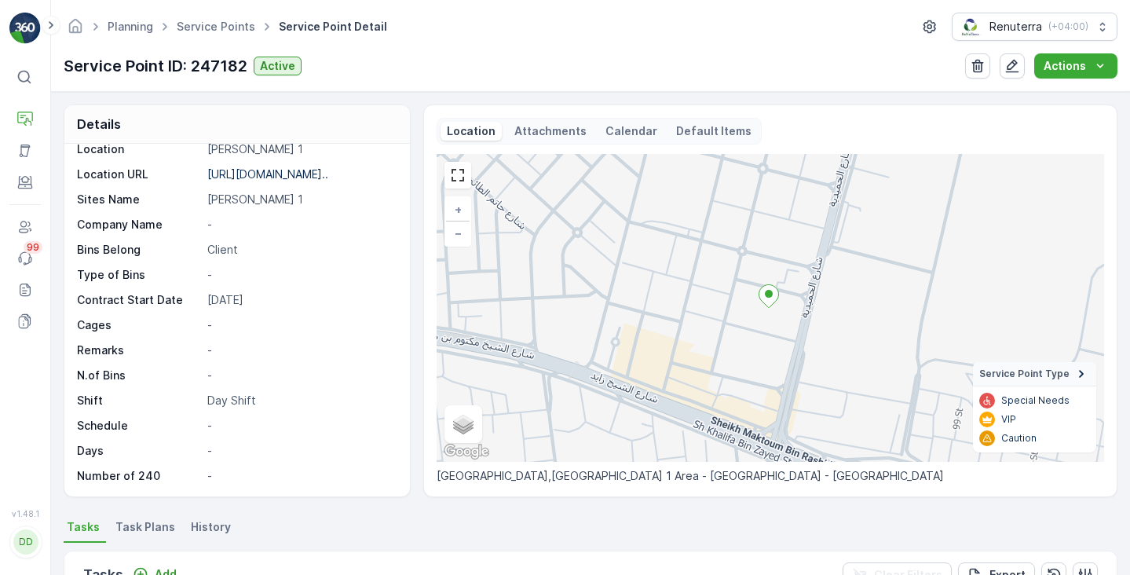
scroll to position [216, 0]
click at [140, 515] on div "Details Service Point ID 247182 Name First Academy Ajman Type Default Operation…" at bounding box center [590, 333] width 1079 height 483
click at [140, 521] on span "Task Plans" at bounding box center [145, 527] width 60 height 16
click at [620, 128] on p "Calendar" at bounding box center [631, 131] width 52 height 16
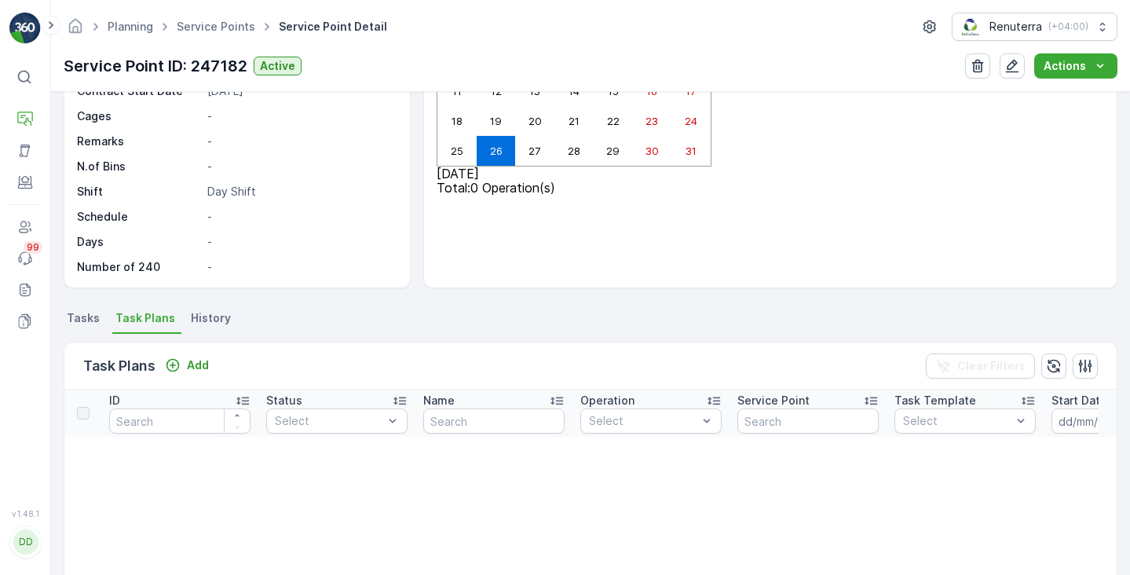
scroll to position [217, 0]
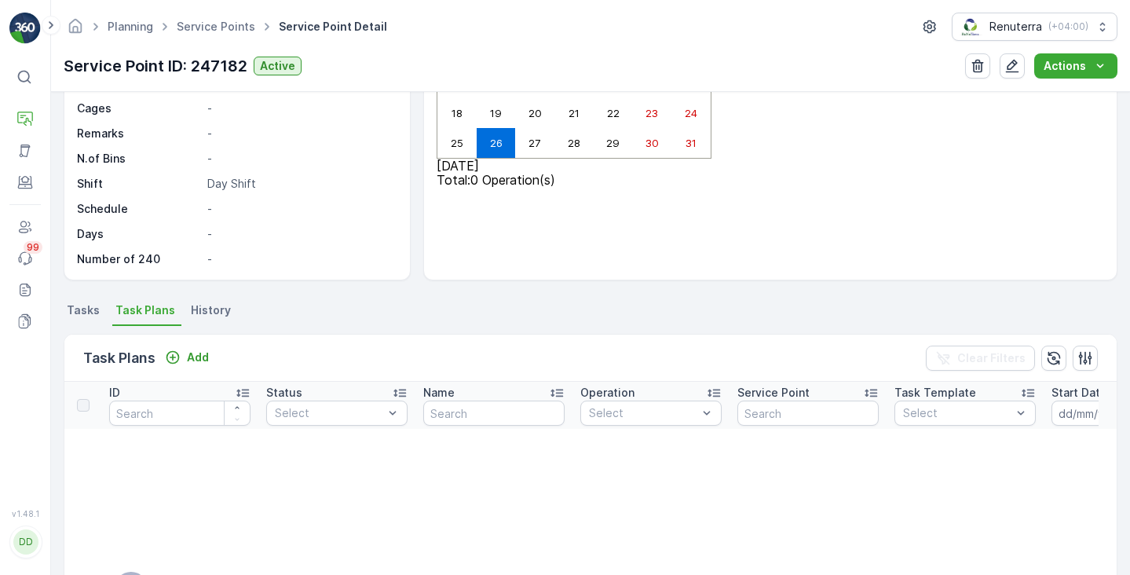
click at [78, 309] on span "Tasks" at bounding box center [83, 310] width 33 height 16
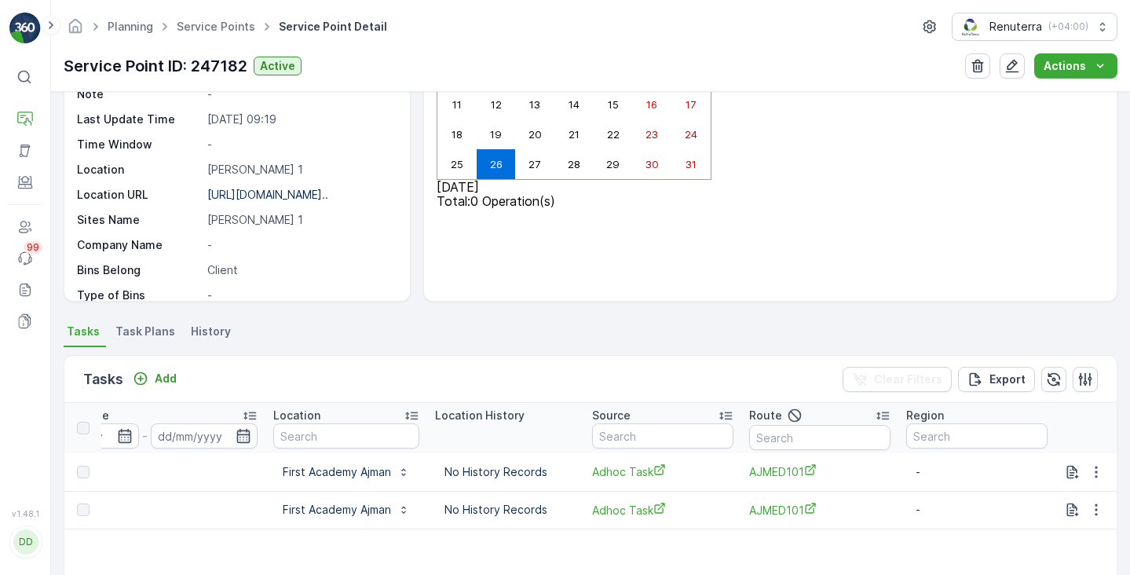
scroll to position [188, 0]
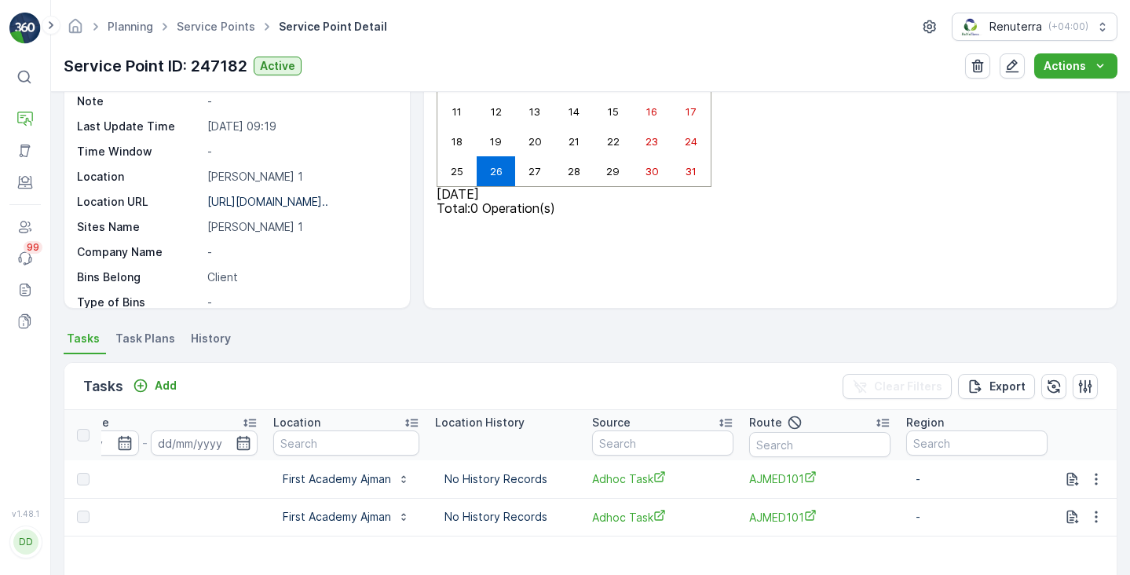
click at [127, 344] on span "Task Plans" at bounding box center [145, 339] width 60 height 16
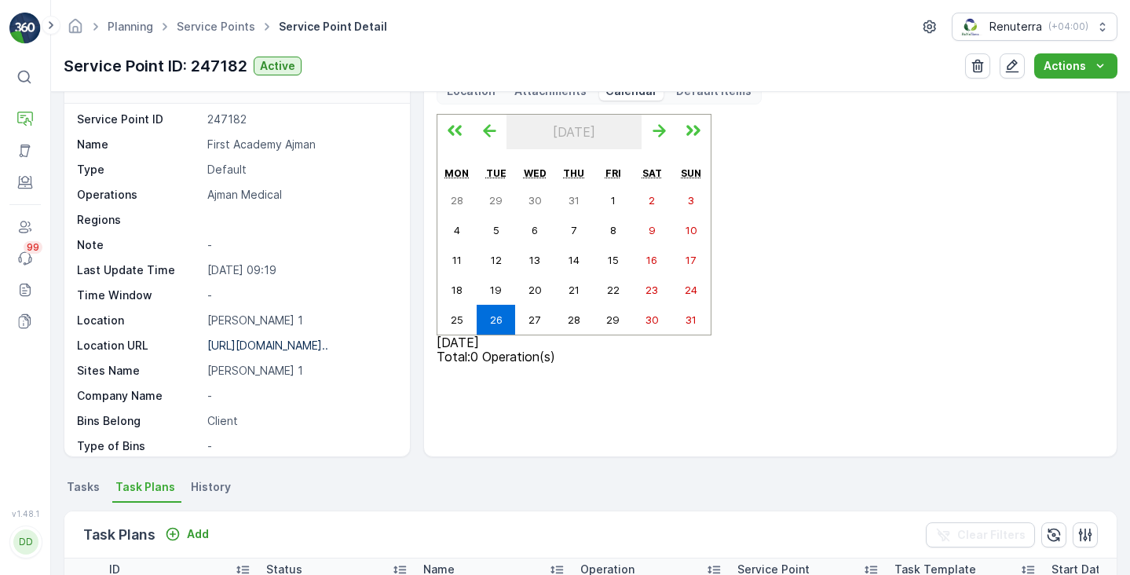
scroll to position [30, 0]
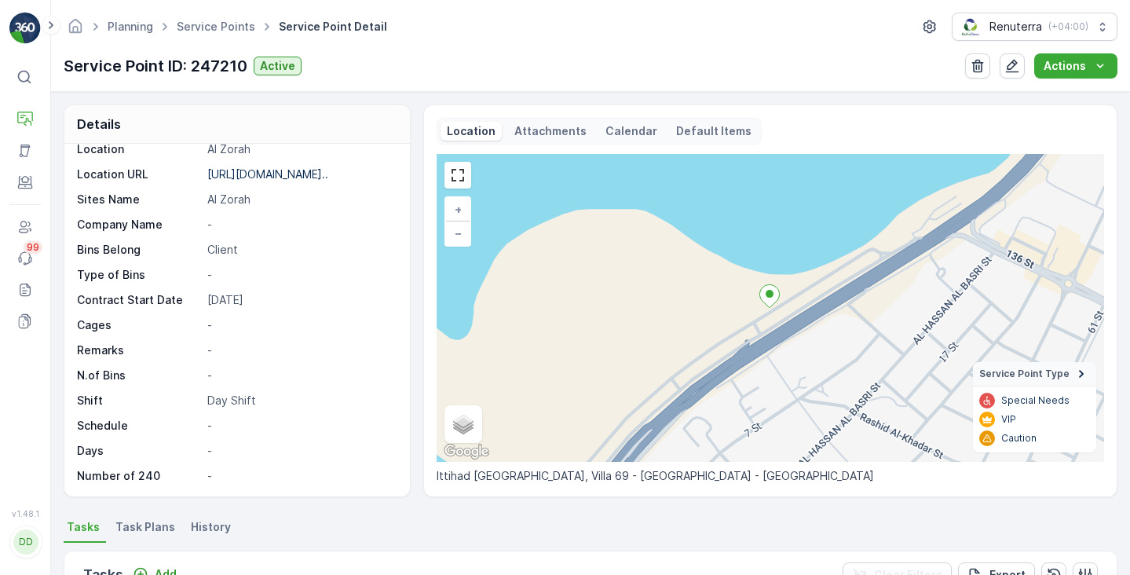
scroll to position [216, 0]
click at [115, 533] on span "Task Plans" at bounding box center [145, 527] width 60 height 16
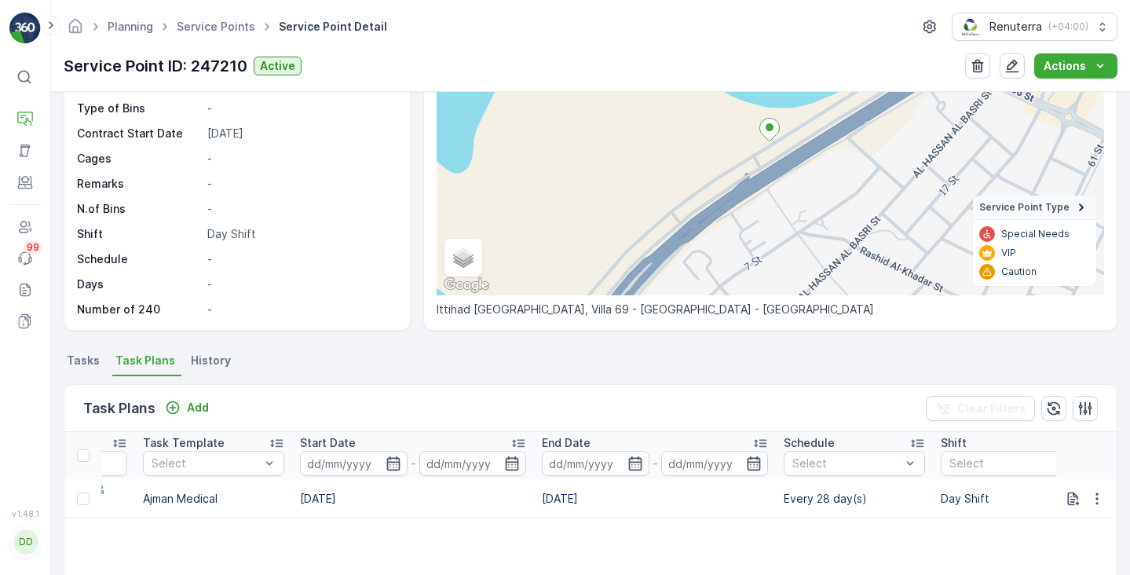
scroll to position [0, 755]
drag, startPoint x: 778, startPoint y: 498, endPoint x: 846, endPoint y: 499, distance: 68.3
click at [846, 499] on td "Every 28 day(s)" at bounding box center [850, 498] width 157 height 39
copy td "Every 28 day"
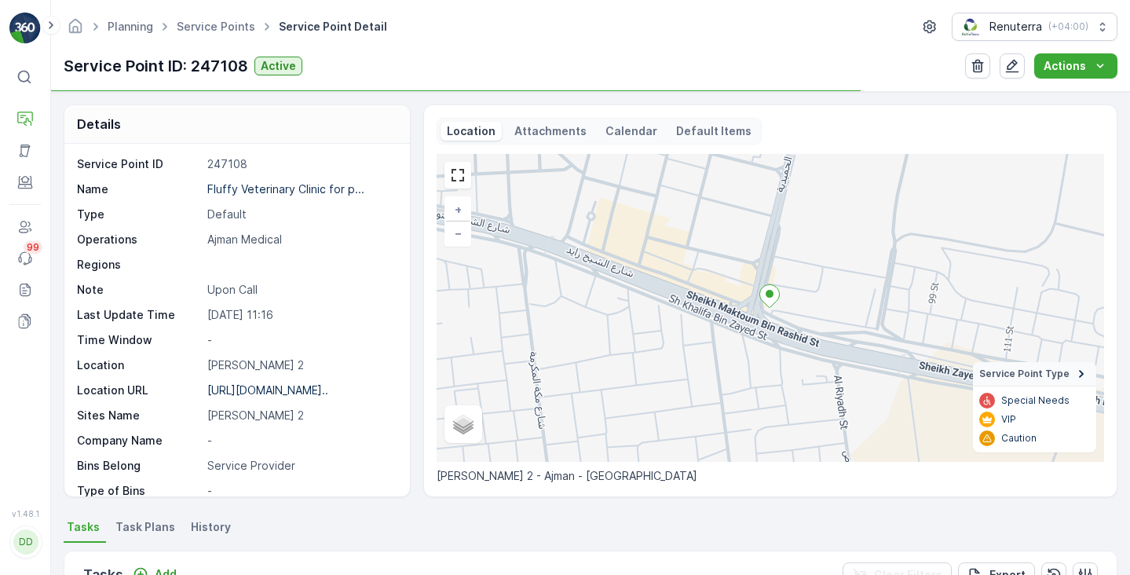
click at [232, 295] on p "Upon Call" at bounding box center [300, 290] width 186 height 16
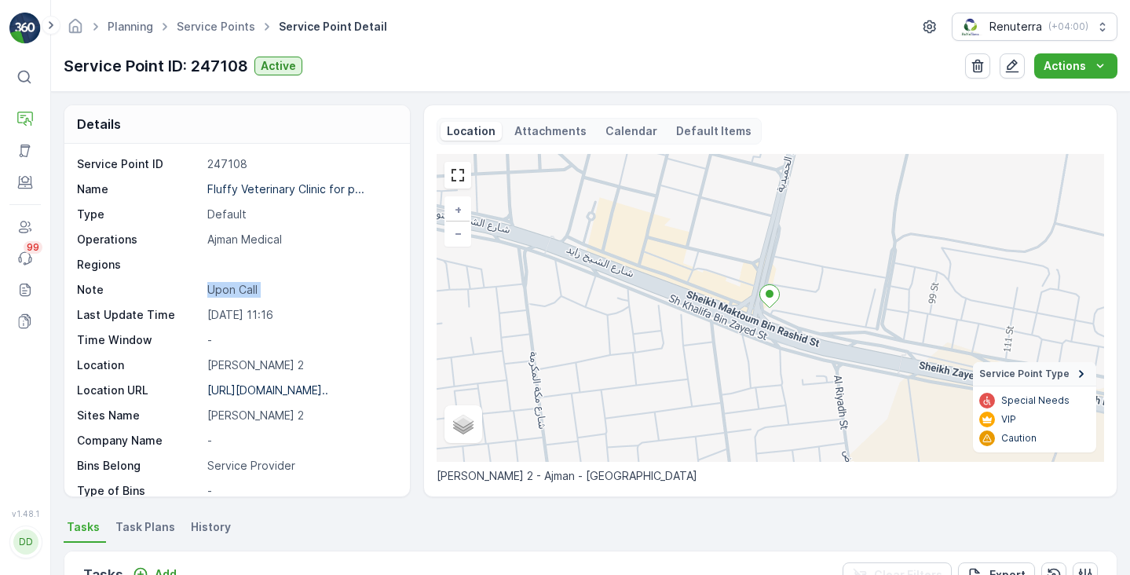
click at [232, 295] on p "Upon Call" at bounding box center [300, 290] width 186 height 16
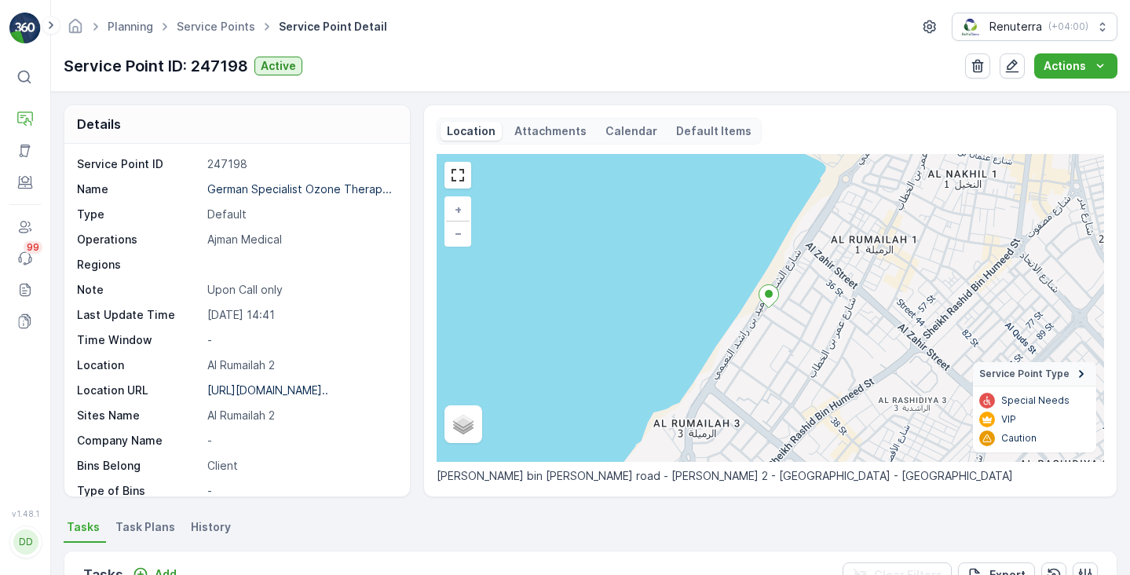
scroll to position [24, 0]
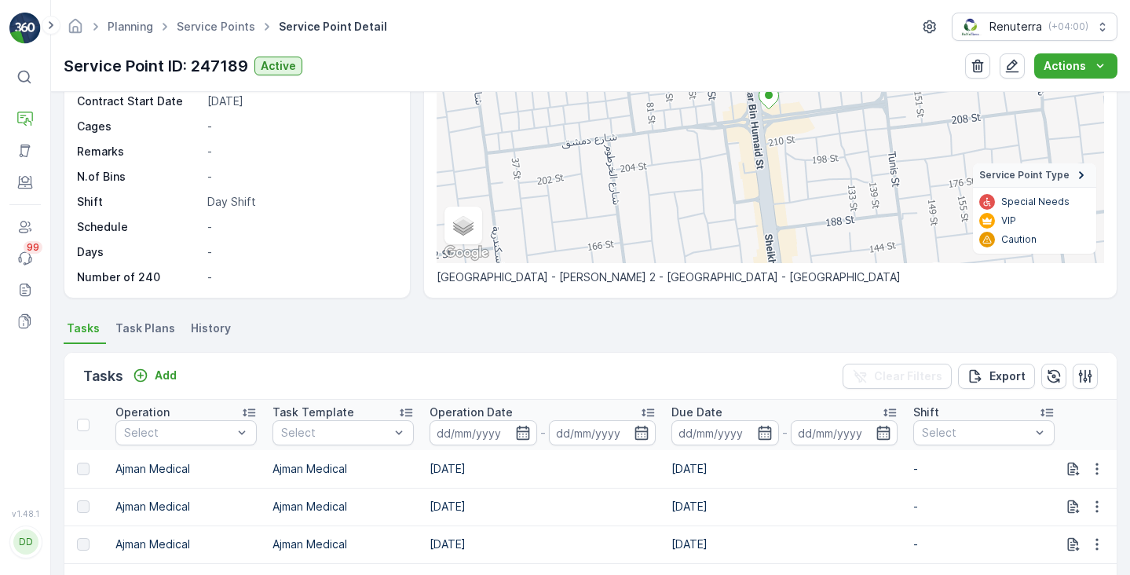
scroll to position [0, 353]
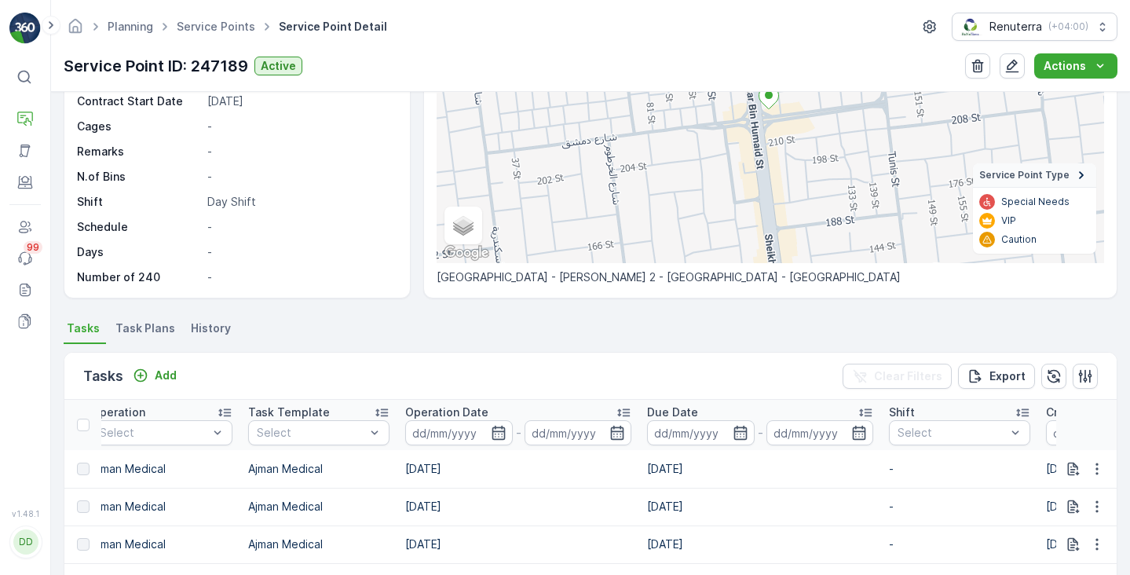
click at [143, 333] on span "Task Plans" at bounding box center [145, 328] width 60 height 16
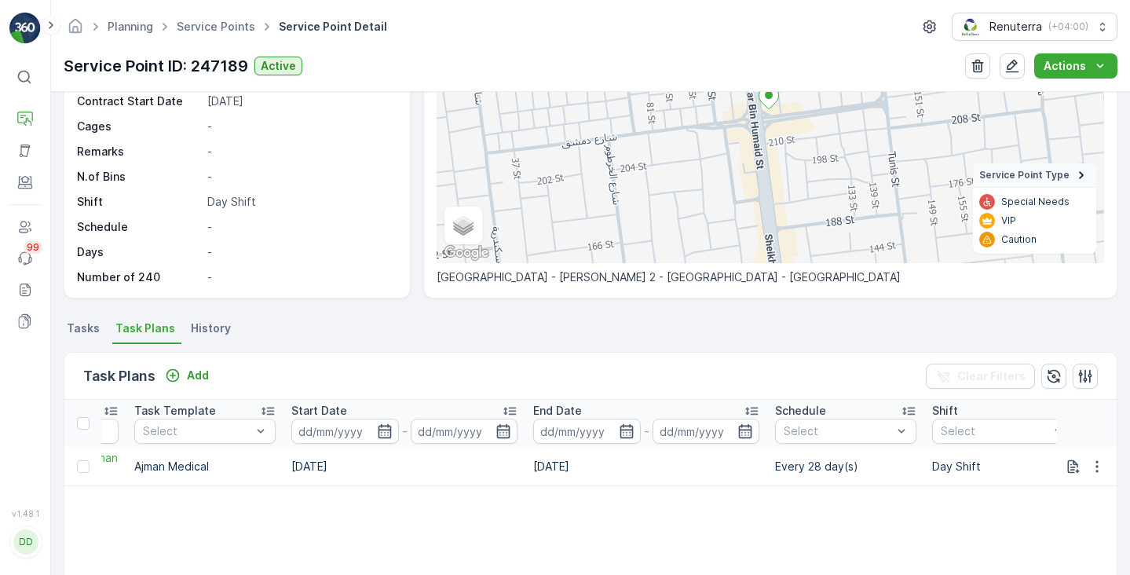
scroll to position [0, 769]
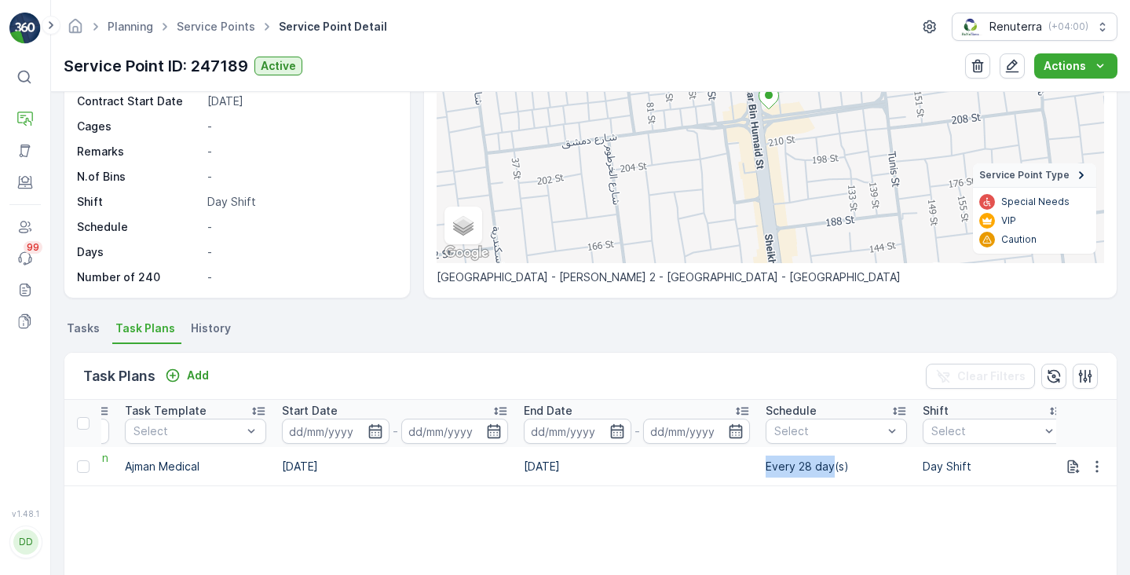
drag, startPoint x: 766, startPoint y: 464, endPoint x: 833, endPoint y: 466, distance: 67.6
click at [833, 466] on td "Every 28 day(s)" at bounding box center [836, 466] width 157 height 39
copy td "Every 28 day"
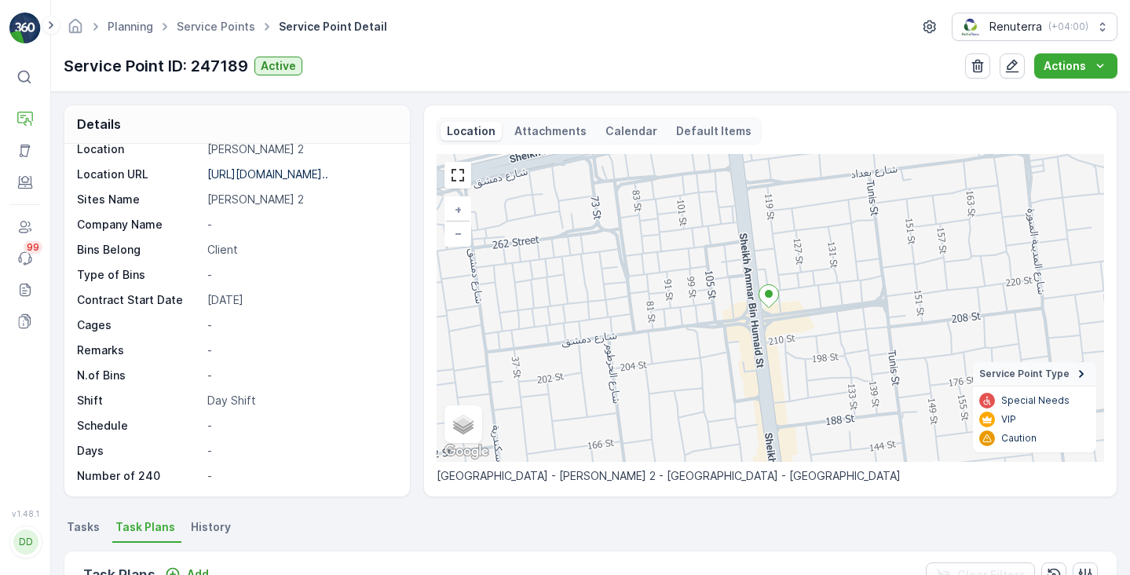
scroll to position [0, 0]
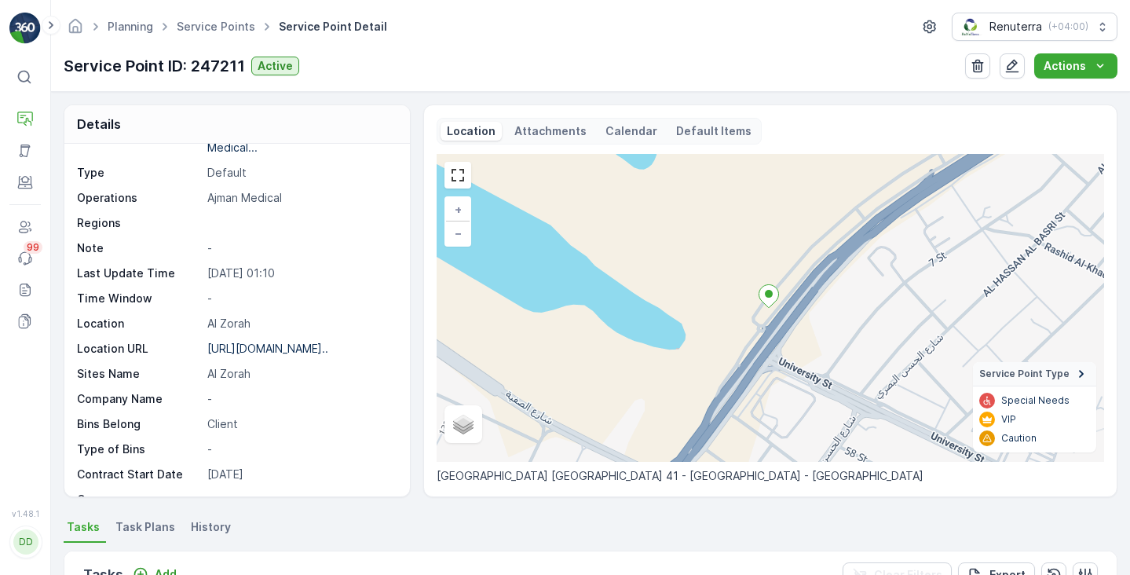
scroll to position [101, 0]
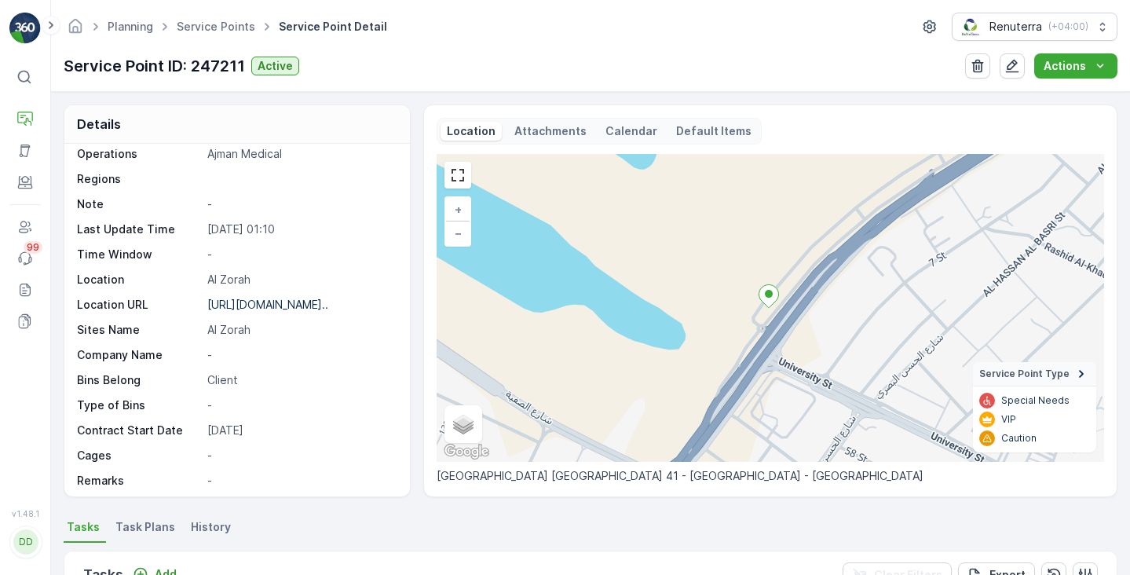
click at [611, 133] on p "Calendar" at bounding box center [631, 131] width 52 height 16
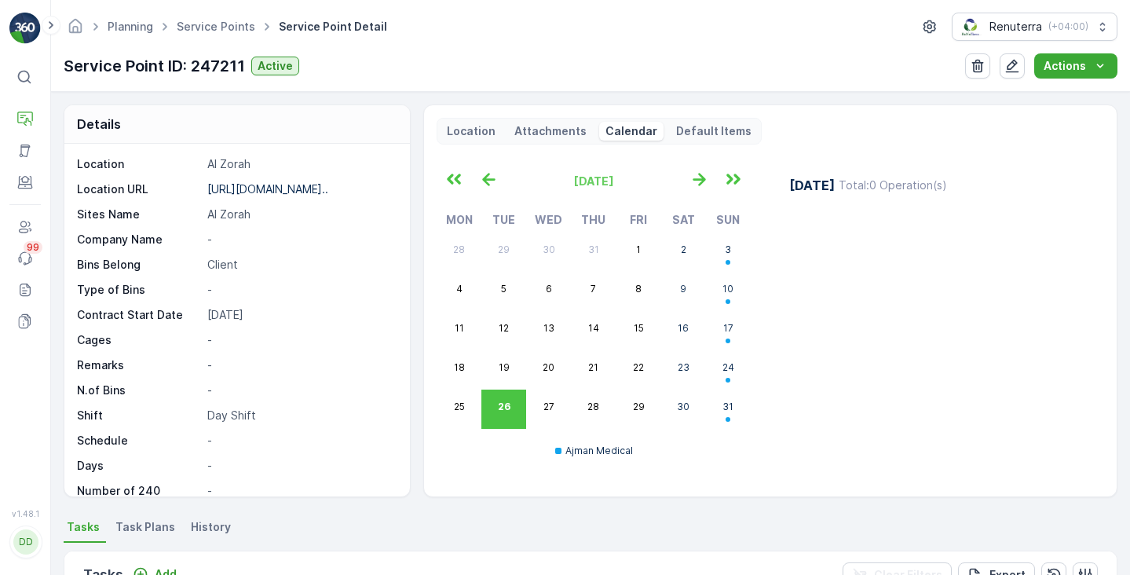
scroll to position [216, 0]
click at [140, 521] on span "Task Plans" at bounding box center [145, 527] width 60 height 16
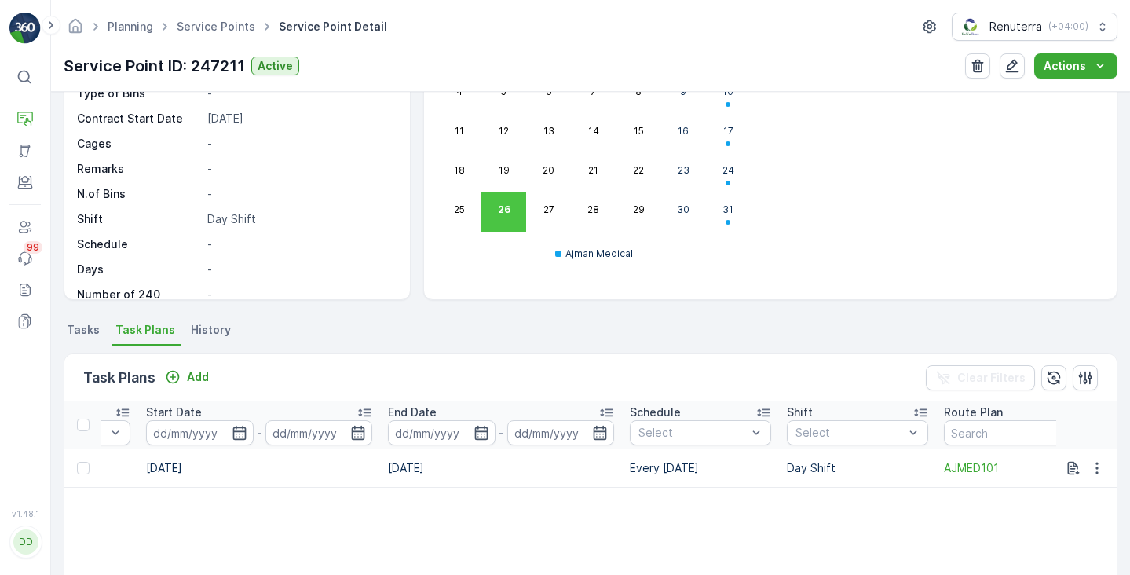
scroll to position [0, 916]
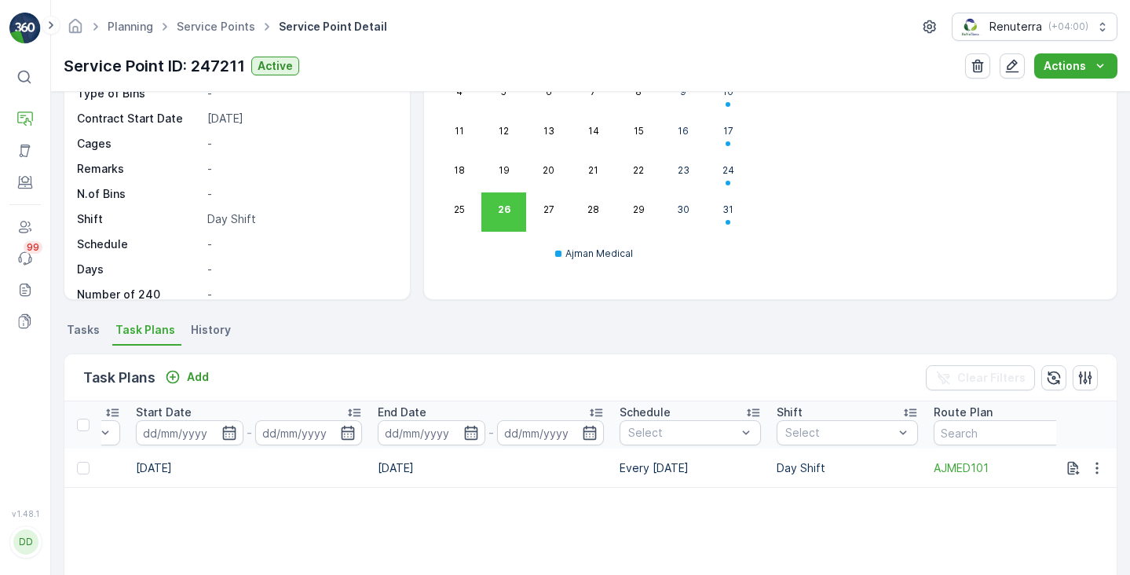
click at [656, 466] on td "Every Sunday" at bounding box center [690, 467] width 157 height 39
copy td "Every Sunday"
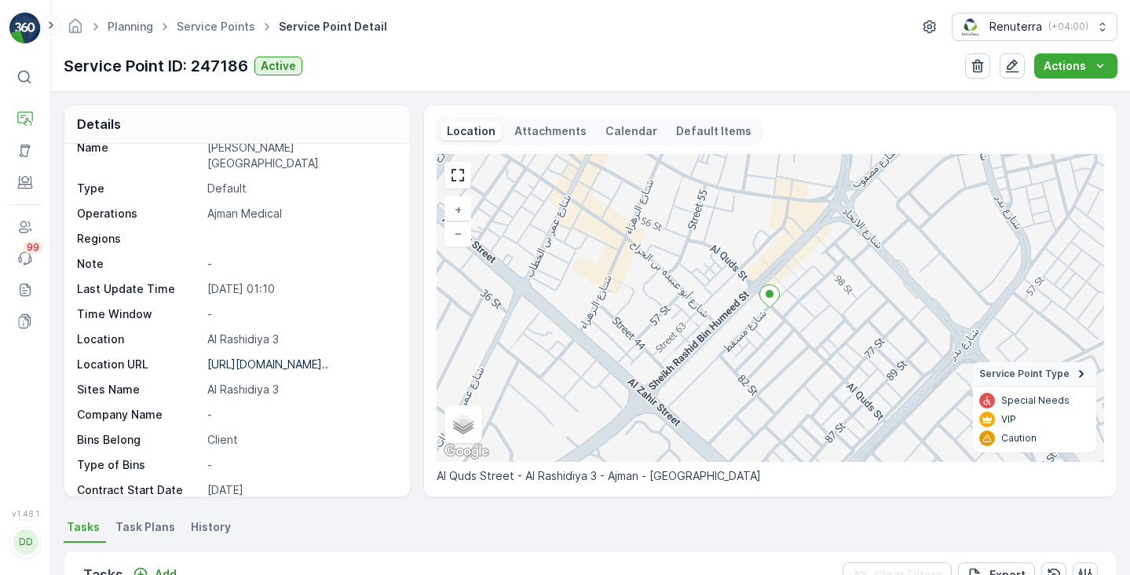
scroll to position [216, 0]
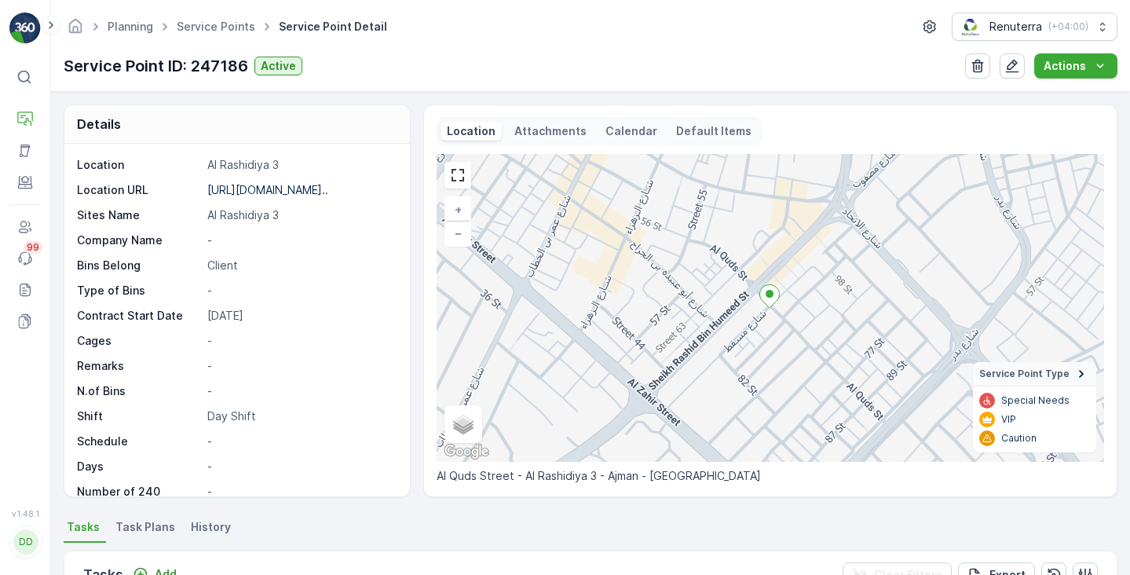
click at [152, 533] on span "Task Plans" at bounding box center [145, 527] width 60 height 16
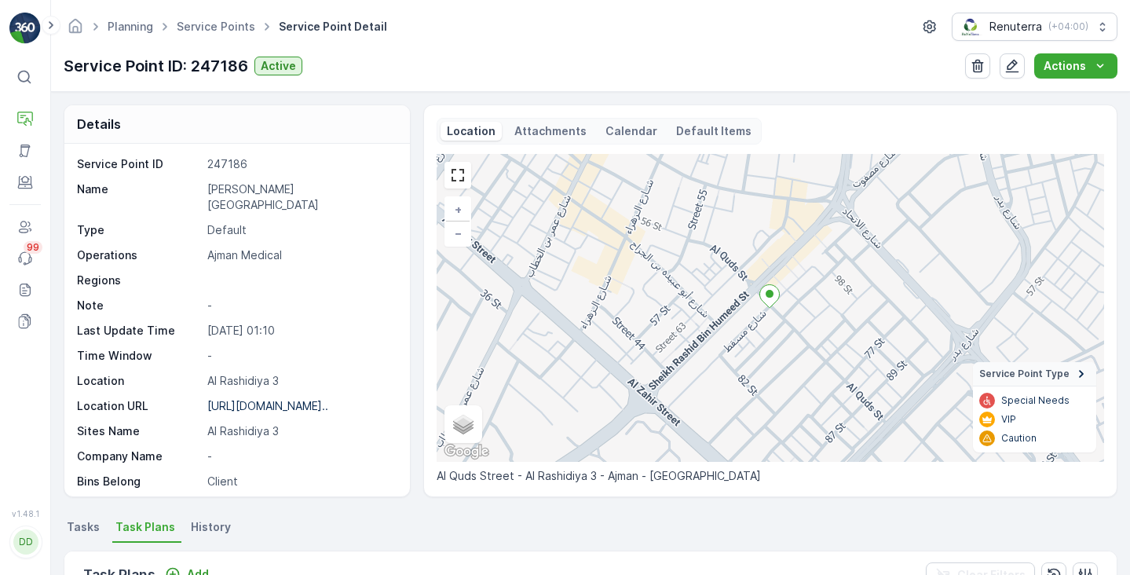
click at [605, 133] on p "Calendar" at bounding box center [631, 131] width 52 height 16
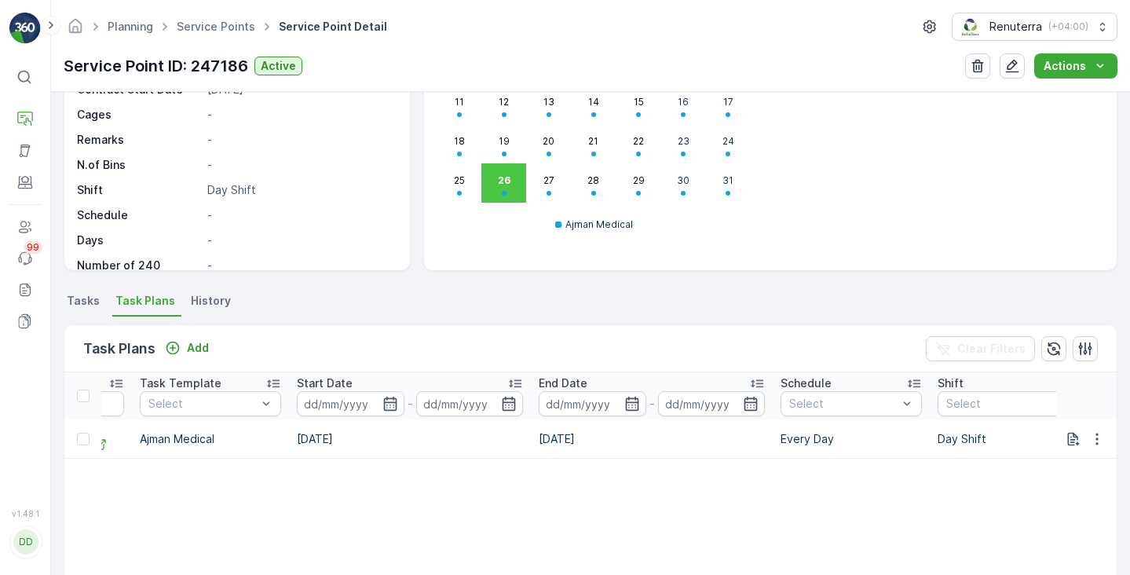
scroll to position [0, 760]
drag, startPoint x: 774, startPoint y: 436, endPoint x: 826, endPoint y: 437, distance: 51.8
click at [826, 437] on td "Every Day" at bounding box center [845, 438] width 157 height 39
copy td "Every Day"
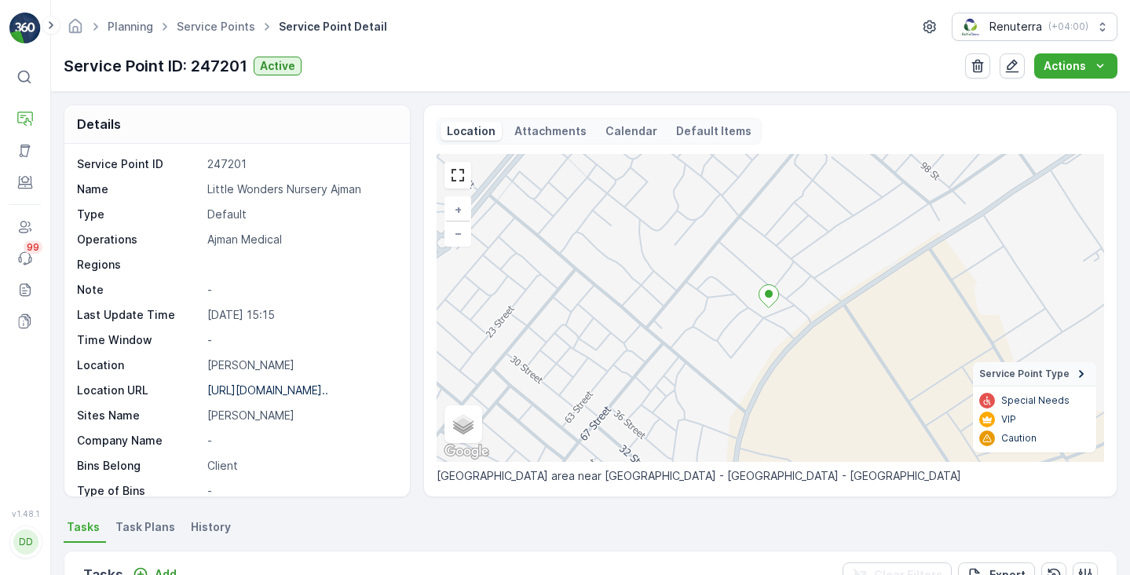
click at [638, 129] on p "Calendar" at bounding box center [631, 131] width 52 height 16
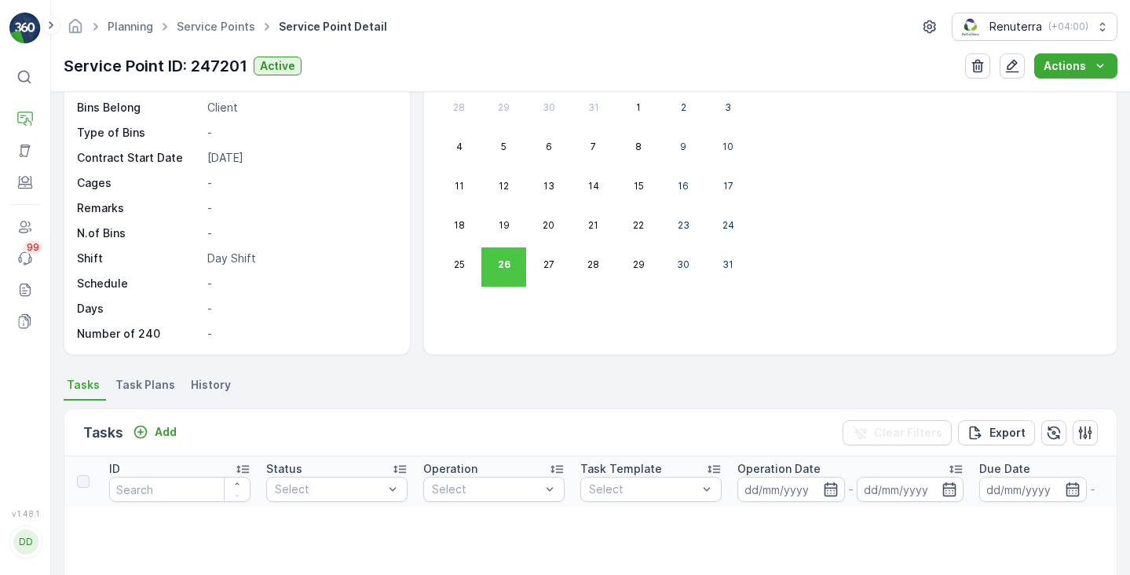
scroll to position [174, 0]
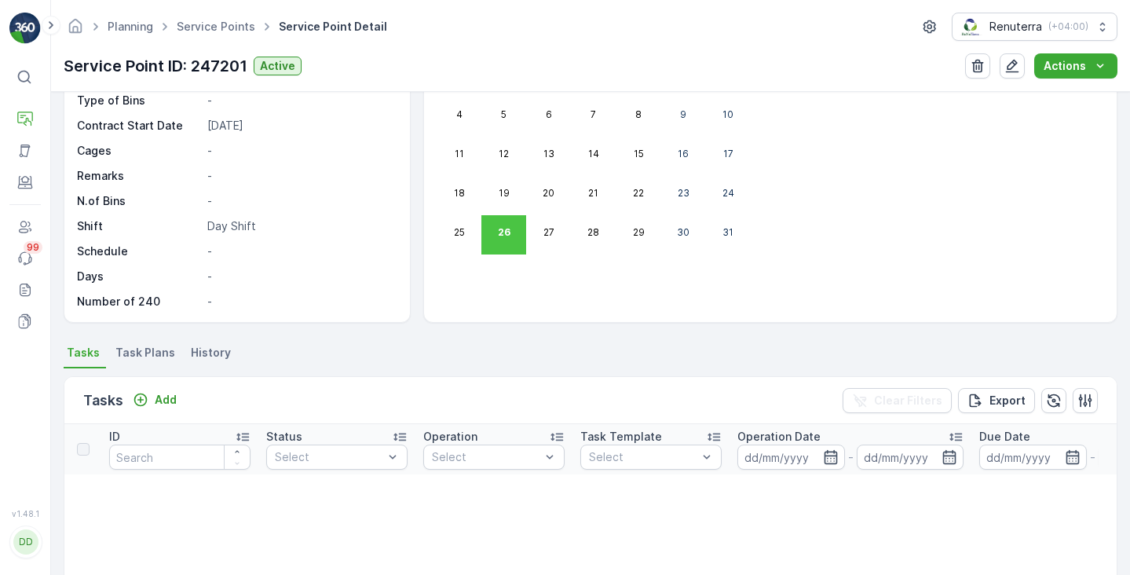
click at [162, 356] on span "Task Plans" at bounding box center [145, 353] width 60 height 16
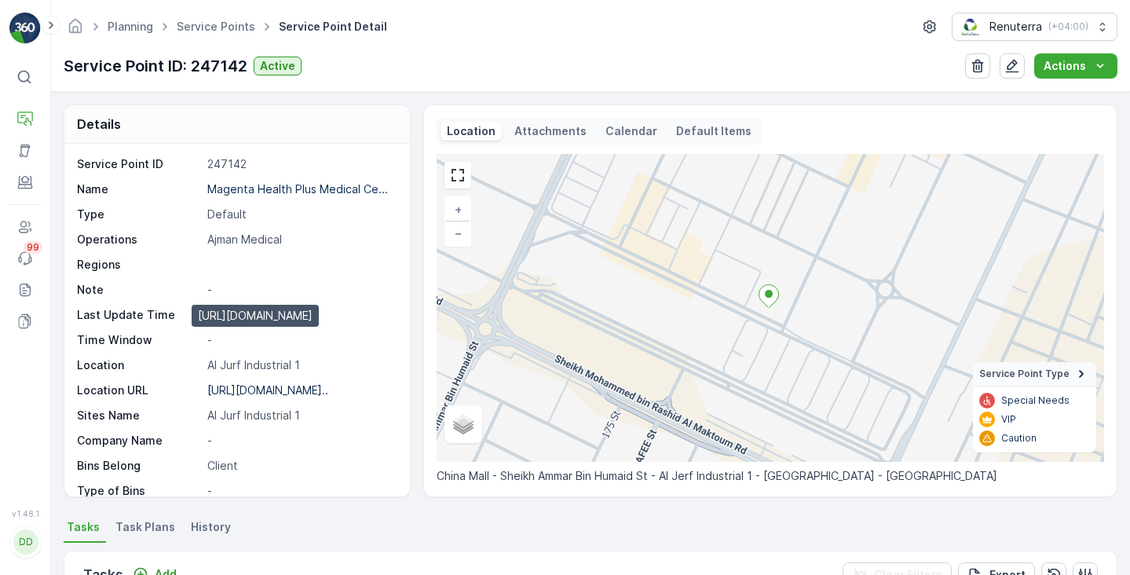
scroll to position [55, 0]
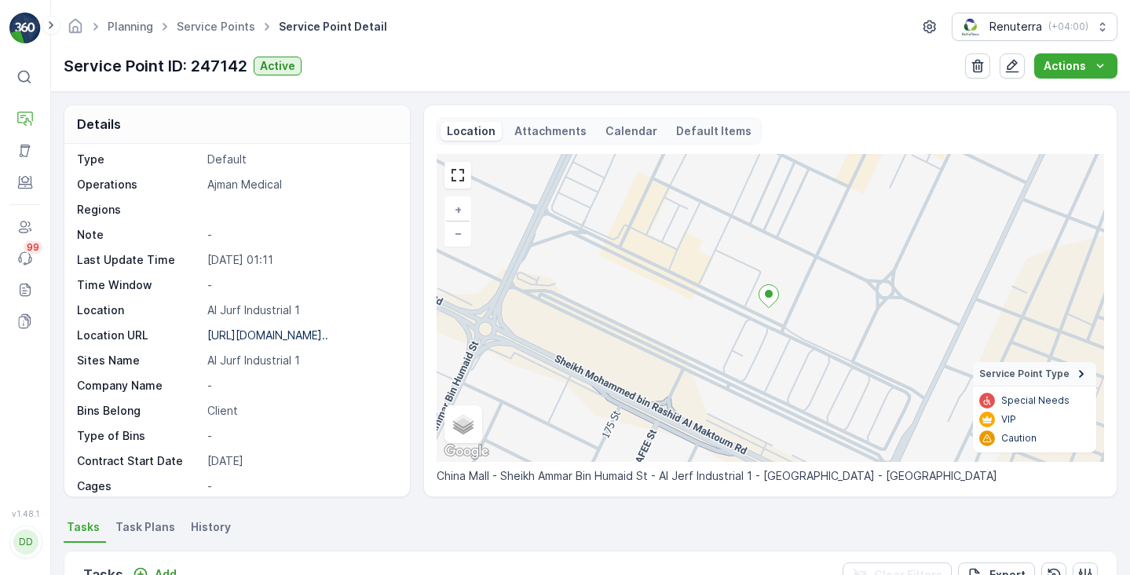
click at [133, 534] on span "Task Plans" at bounding box center [145, 527] width 60 height 16
click at [617, 144] on div "Location Attachments Calendar Default Items" at bounding box center [599, 131] width 325 height 27
click at [617, 138] on p "Calendar" at bounding box center [631, 131] width 52 height 16
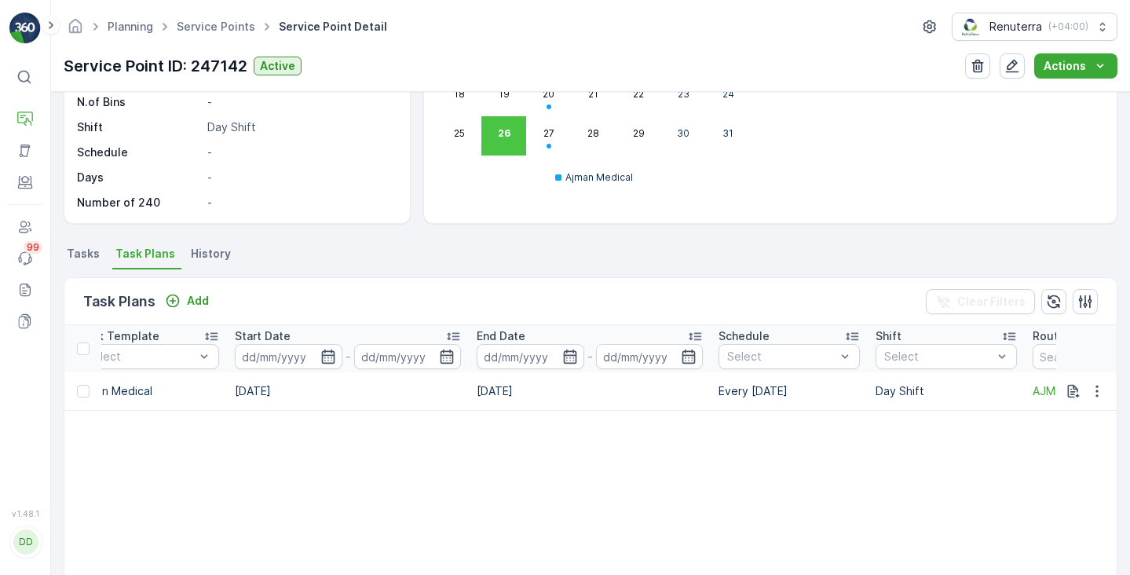
scroll to position [0, 838]
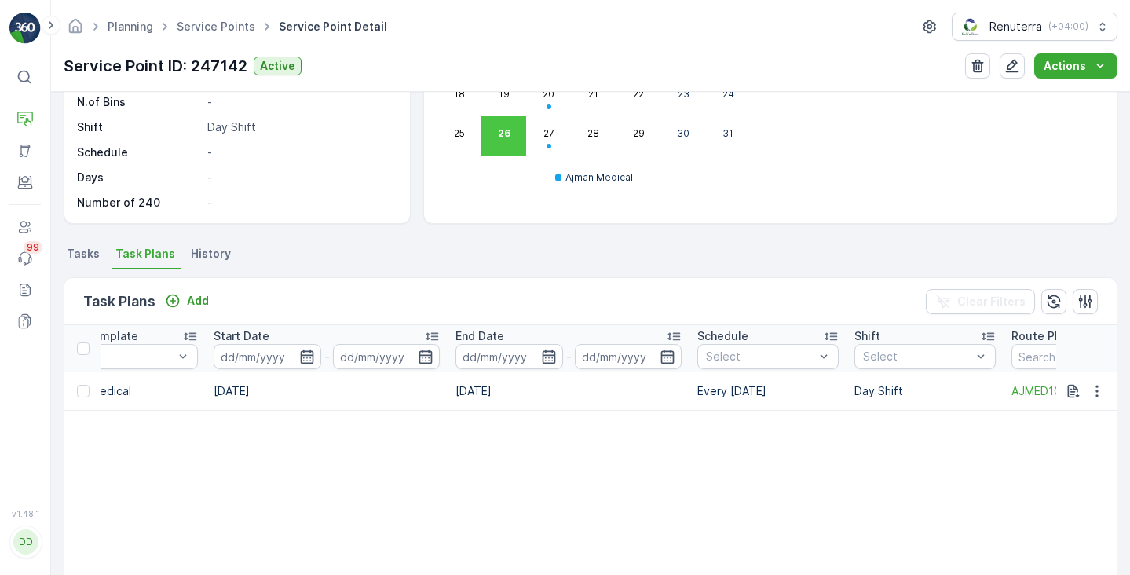
drag, startPoint x: 792, startPoint y: 392, endPoint x: 693, endPoint y: 396, distance: 99.8
click at [693, 396] on td "Every [DATE]" at bounding box center [767, 391] width 157 height 38
copy td "Every [DATE]"
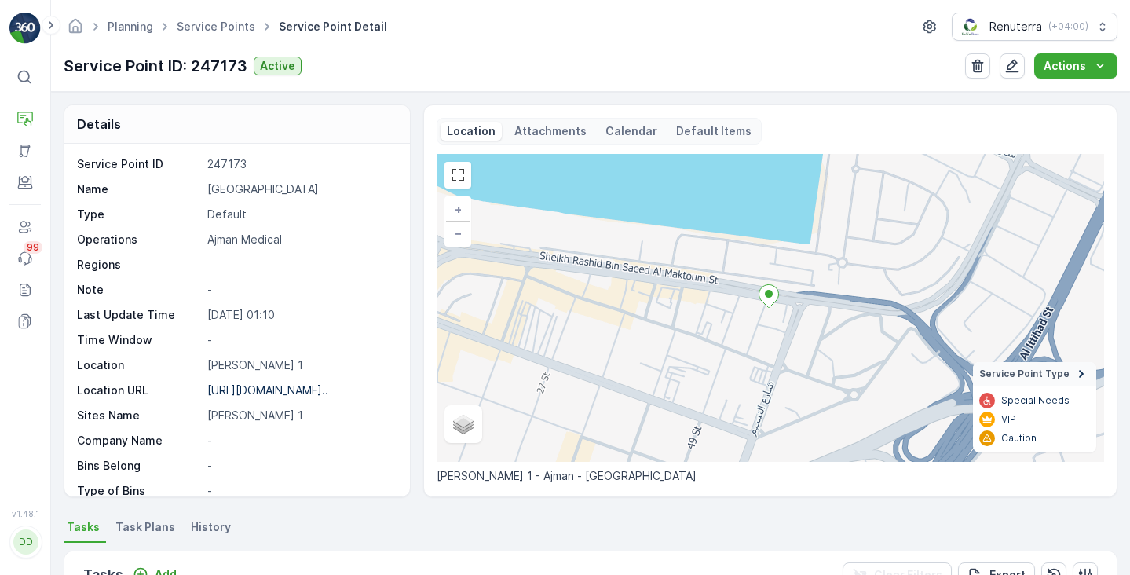
scroll to position [164, 0]
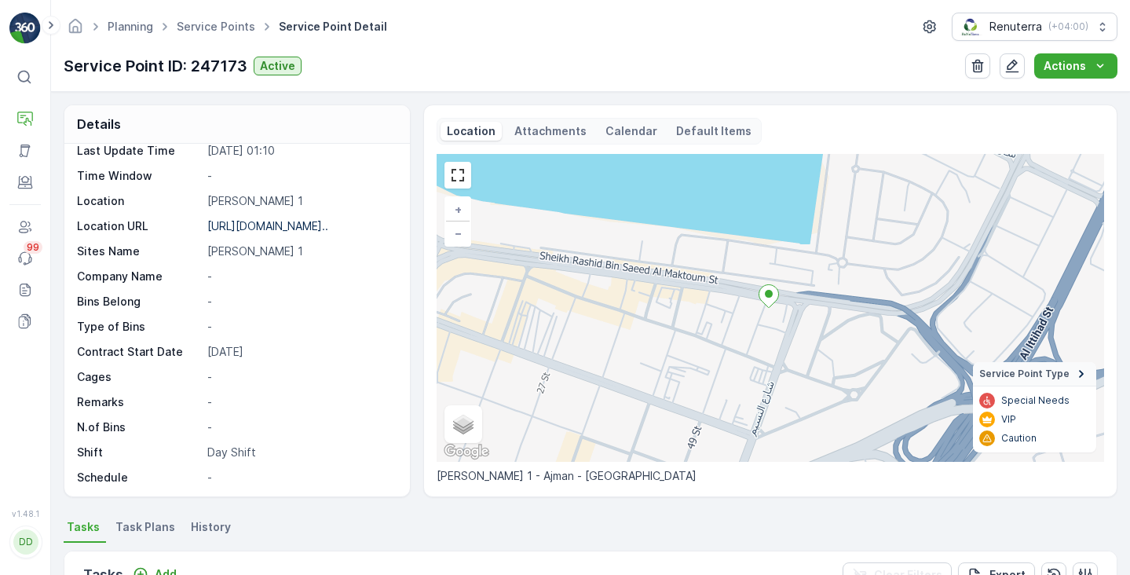
click at [617, 125] on p "Calendar" at bounding box center [631, 131] width 52 height 16
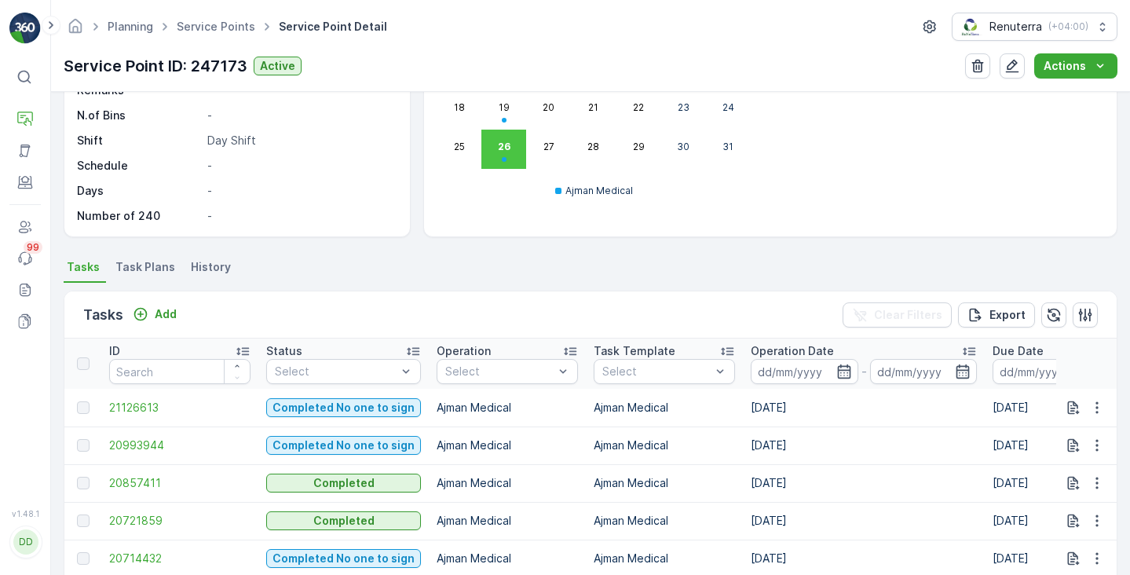
scroll to position [206, 0]
click at [140, 274] on span "Task Plans" at bounding box center [145, 267] width 60 height 16
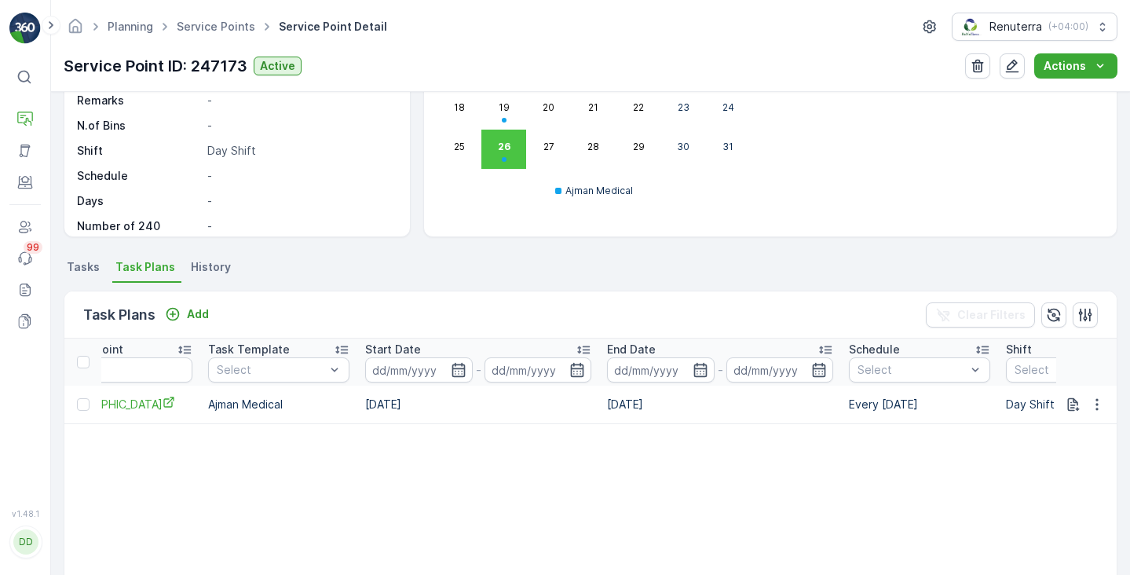
scroll to position [0, 717]
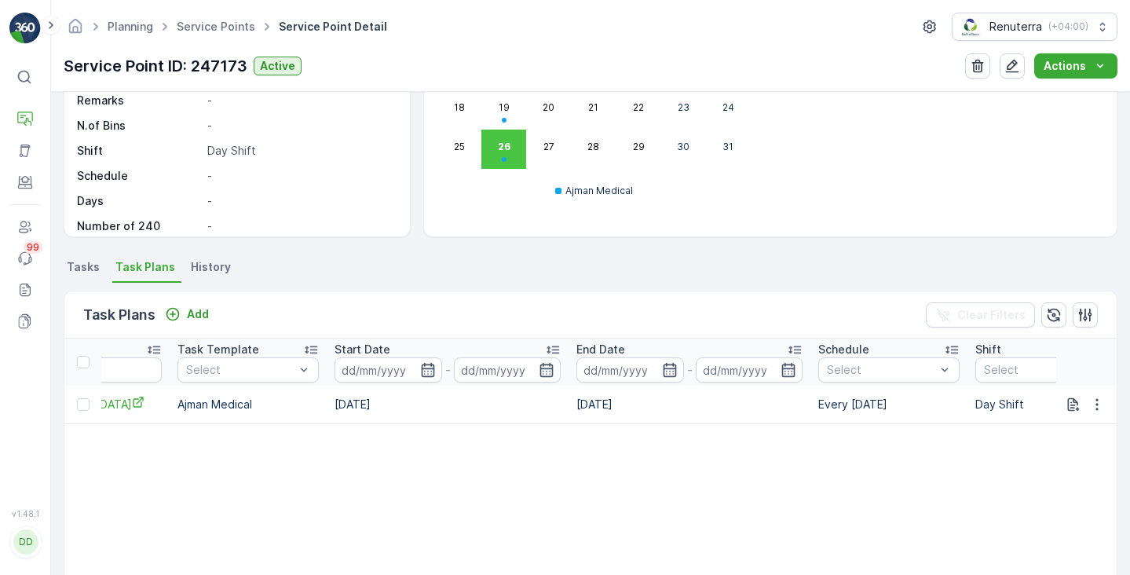
drag, startPoint x: 894, startPoint y: 405, endPoint x: 812, endPoint y: 411, distance: 82.6
click at [812, 411] on td "Every Tuesday" at bounding box center [888, 405] width 157 height 38
copy td "Every Tuesday"
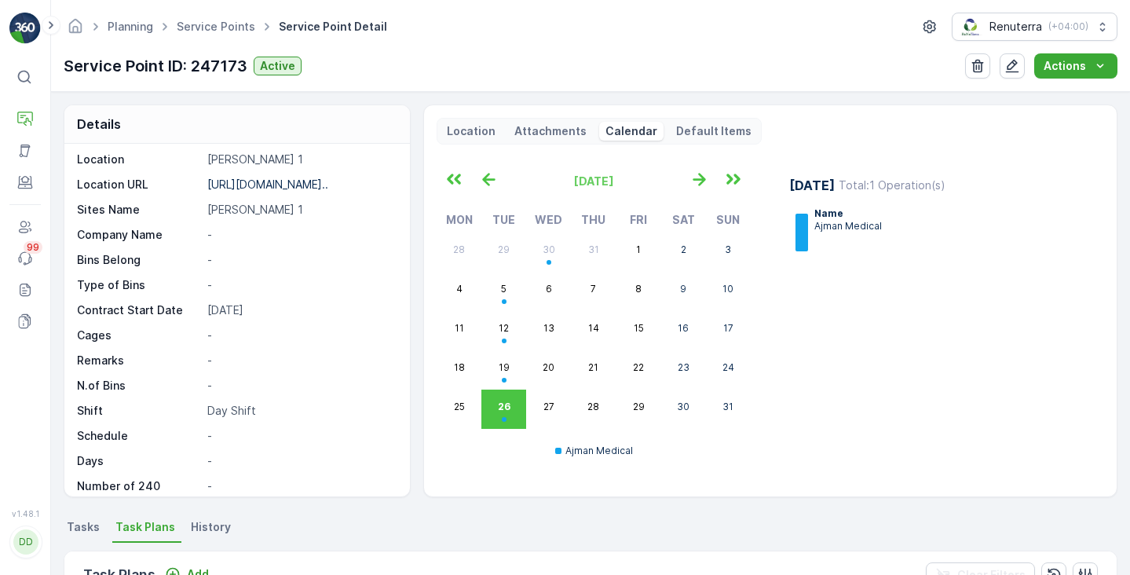
scroll to position [0, 0]
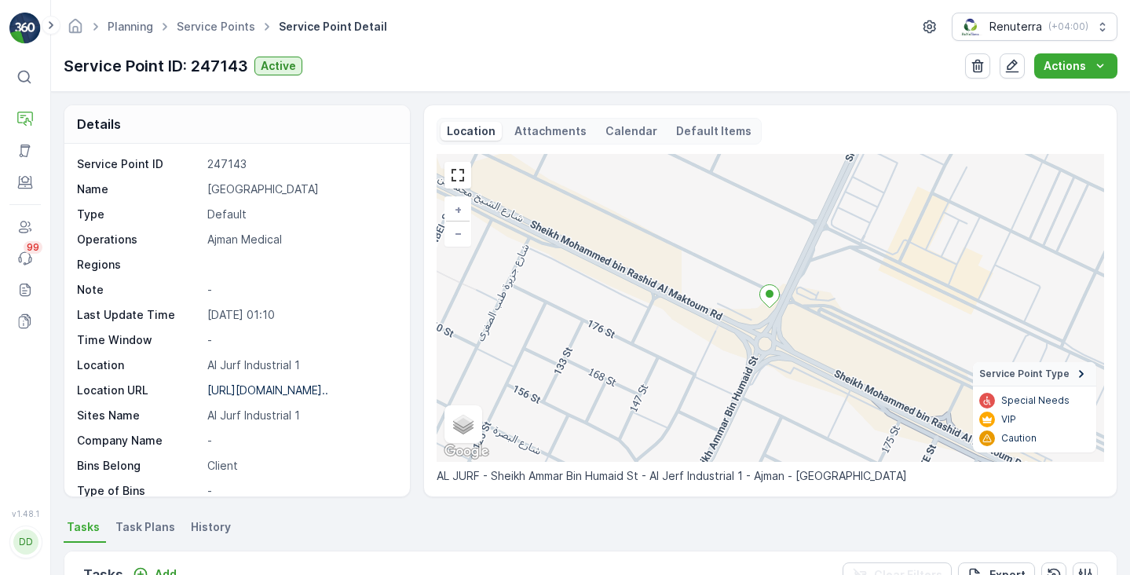
click at [605, 136] on p "Calendar" at bounding box center [631, 131] width 52 height 16
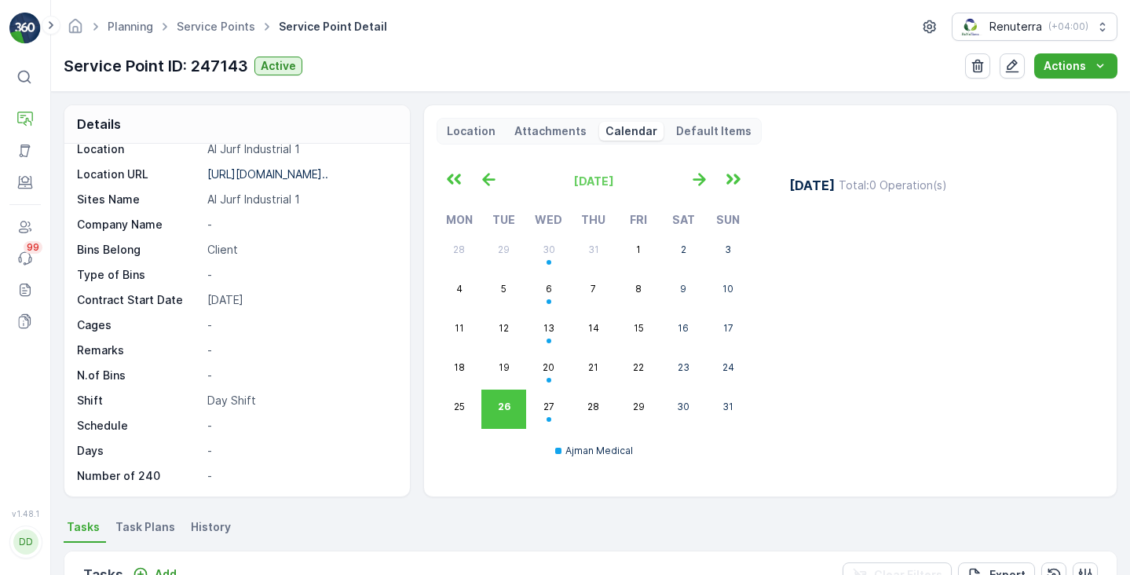
scroll to position [216, 0]
click at [141, 532] on span "Task Plans" at bounding box center [145, 527] width 60 height 16
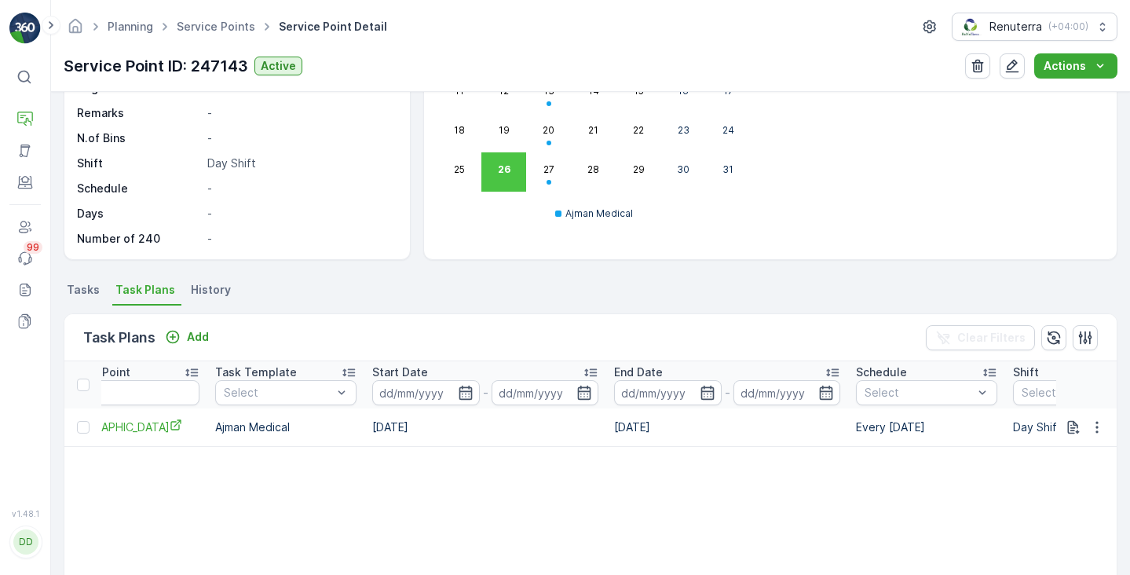
scroll to position [0, 707]
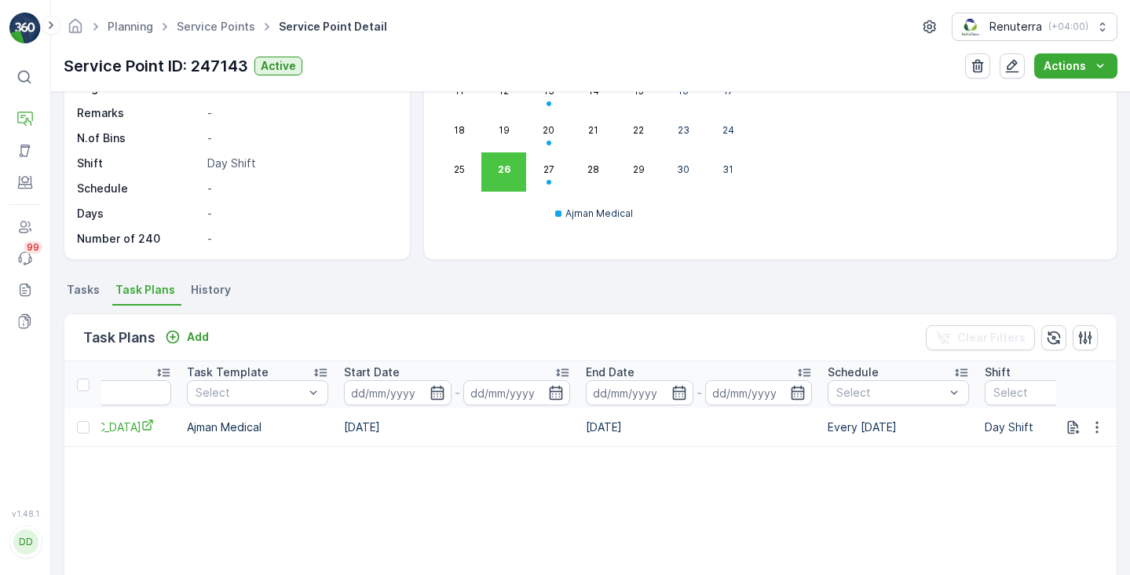
drag, startPoint x: 828, startPoint y: 428, endPoint x: 927, endPoint y: 426, distance: 99.0
click at [927, 426] on td "Every Wednesday" at bounding box center [898, 427] width 157 height 38
copy td "Every Wednesday"
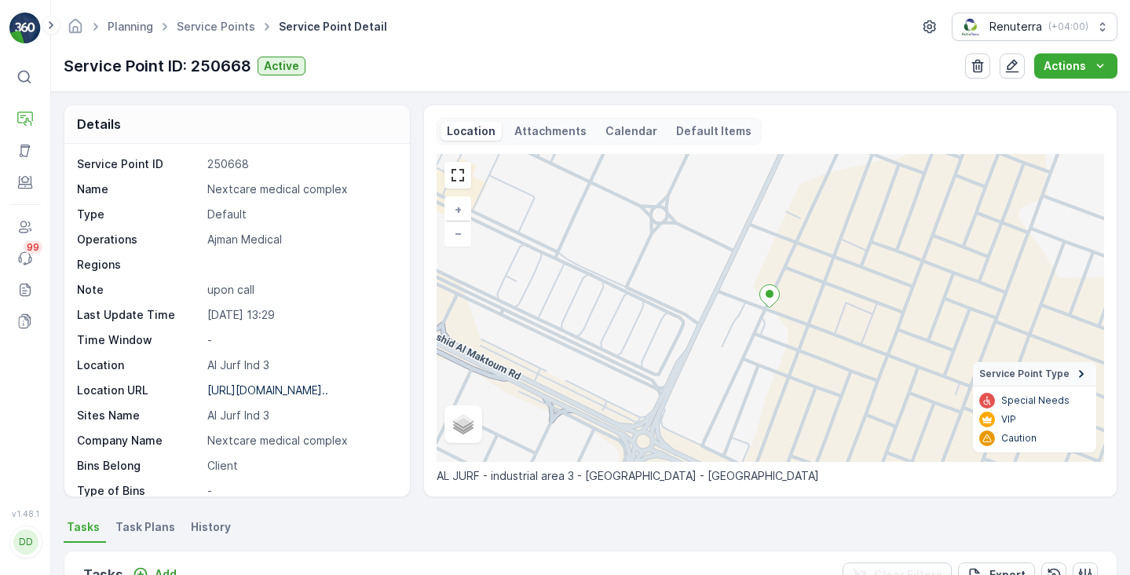
click at [228, 291] on p "upon call" at bounding box center [300, 290] width 186 height 16
copy p "upon call"
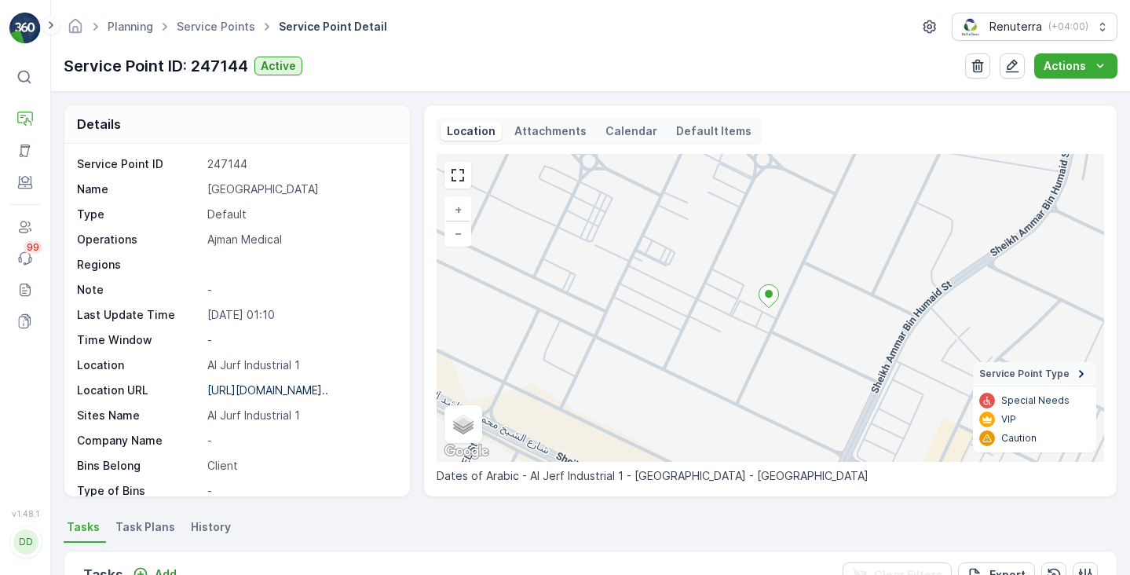
click at [611, 126] on p "Calendar" at bounding box center [631, 131] width 52 height 16
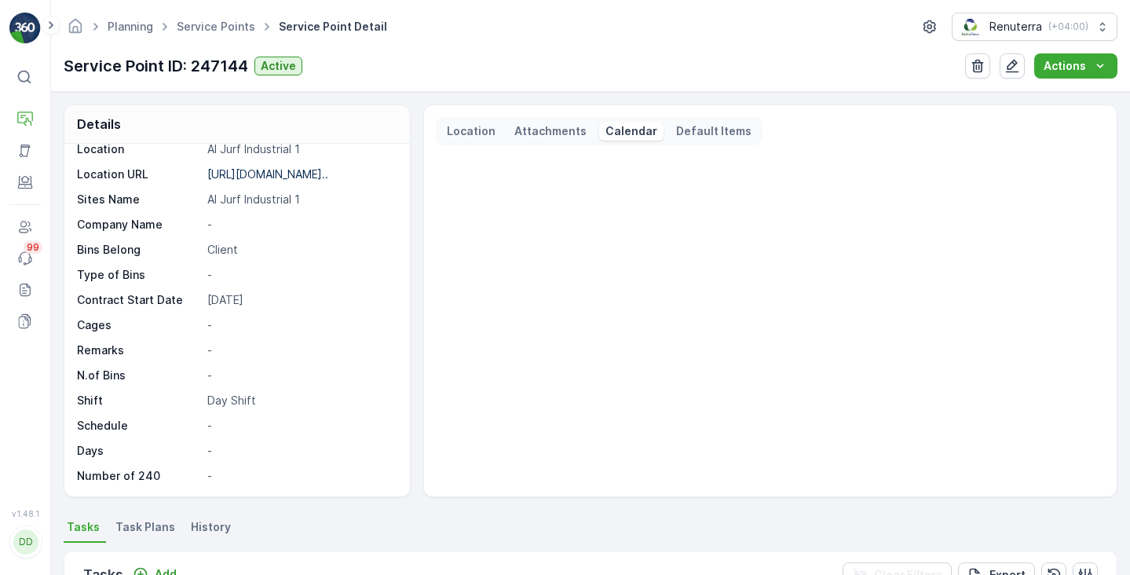
scroll to position [216, 0]
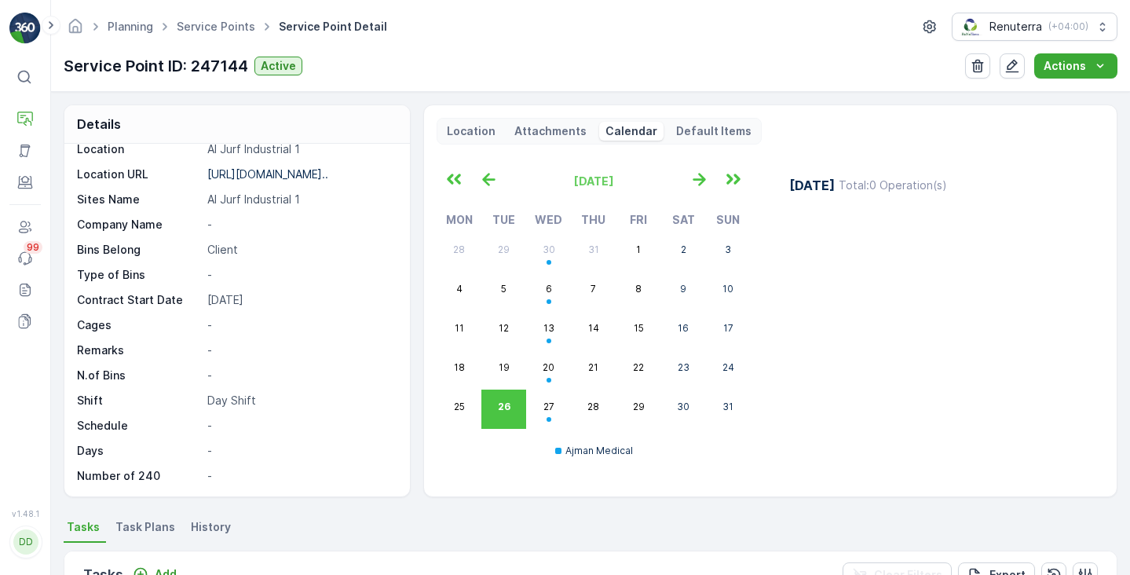
click at [138, 519] on span "Task Plans" at bounding box center [145, 527] width 60 height 16
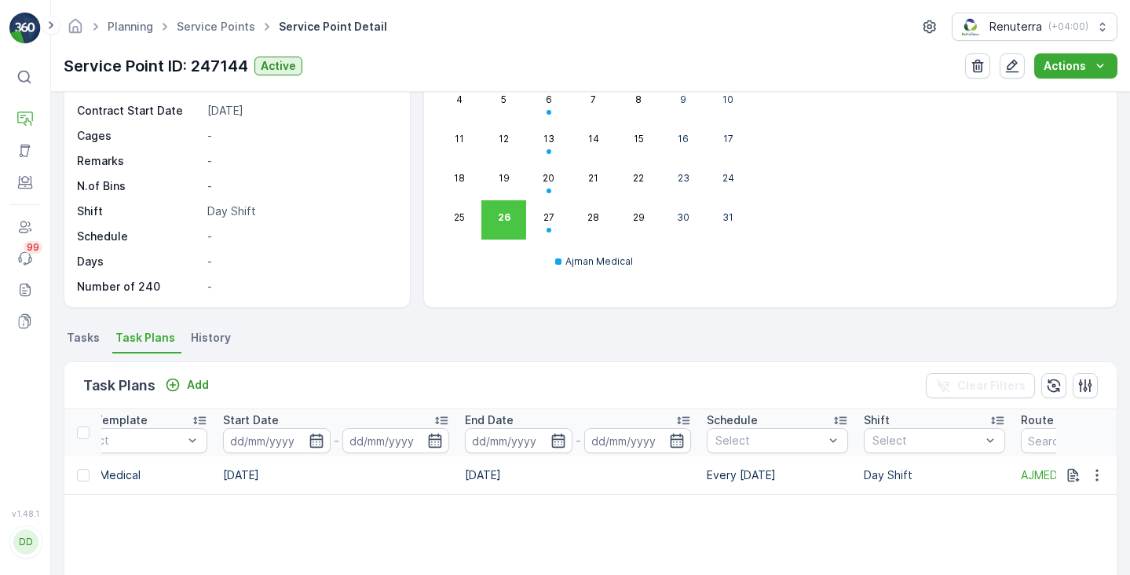
scroll to position [0, 880]
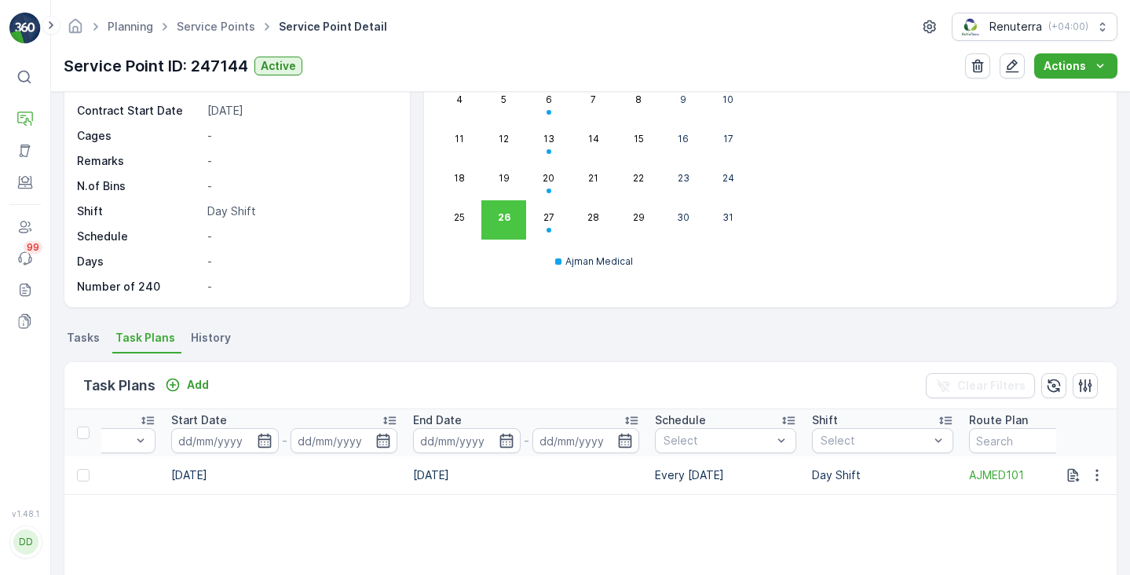
drag, startPoint x: 747, startPoint y: 477, endPoint x: 652, endPoint y: 476, distance: 95.0
click at [652, 476] on td "Every Wednesday" at bounding box center [725, 475] width 157 height 38
copy td "Every Wednesday"
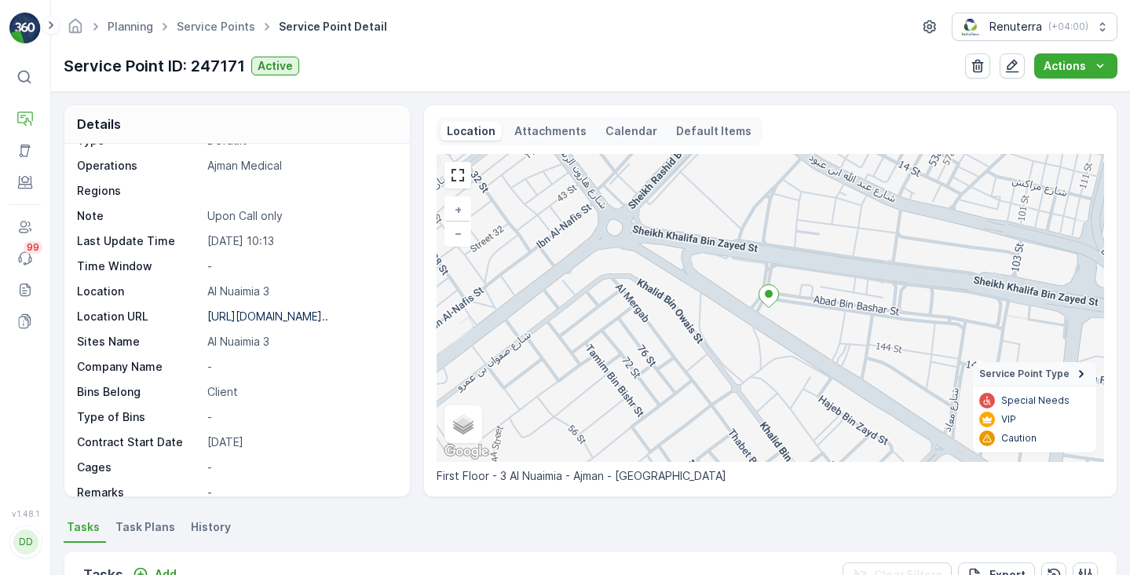
scroll to position [63, 0]
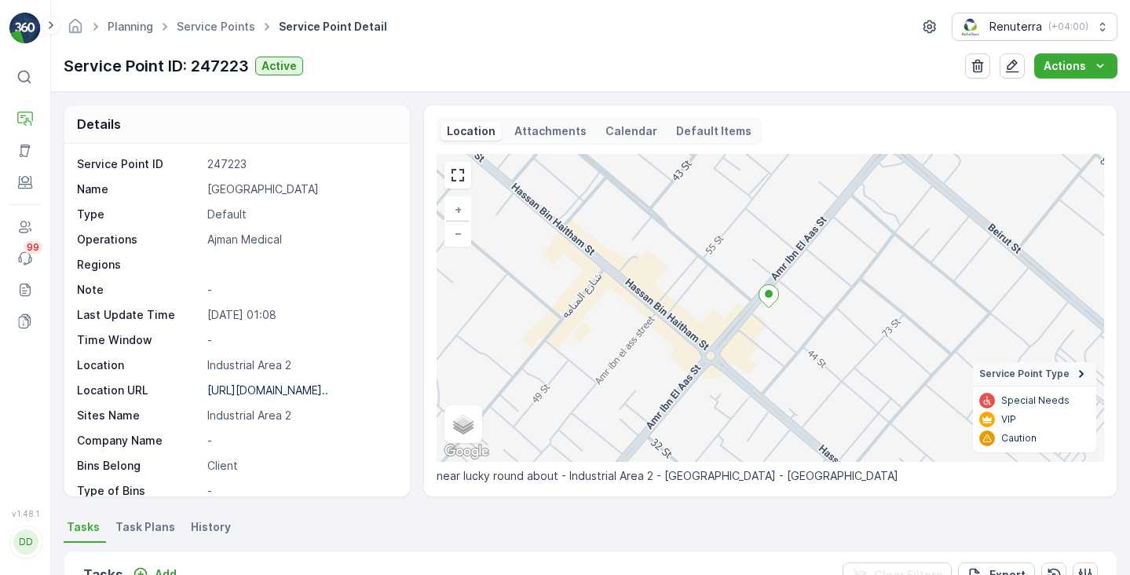
click at [138, 537] on li "Task Plans" at bounding box center [146, 529] width 69 height 27
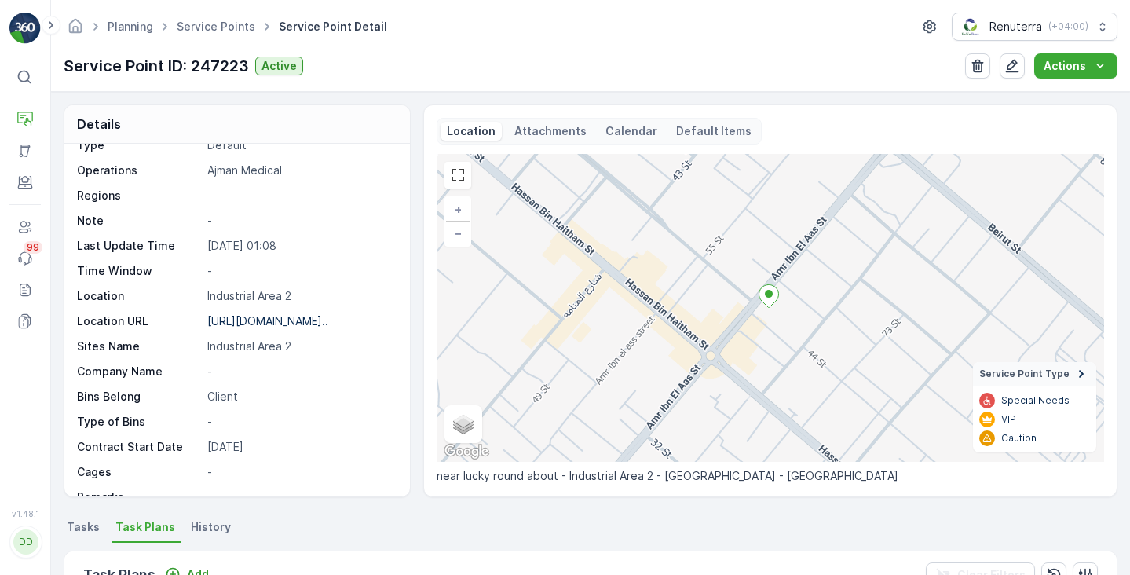
click at [623, 129] on p "Calendar" at bounding box center [631, 131] width 52 height 16
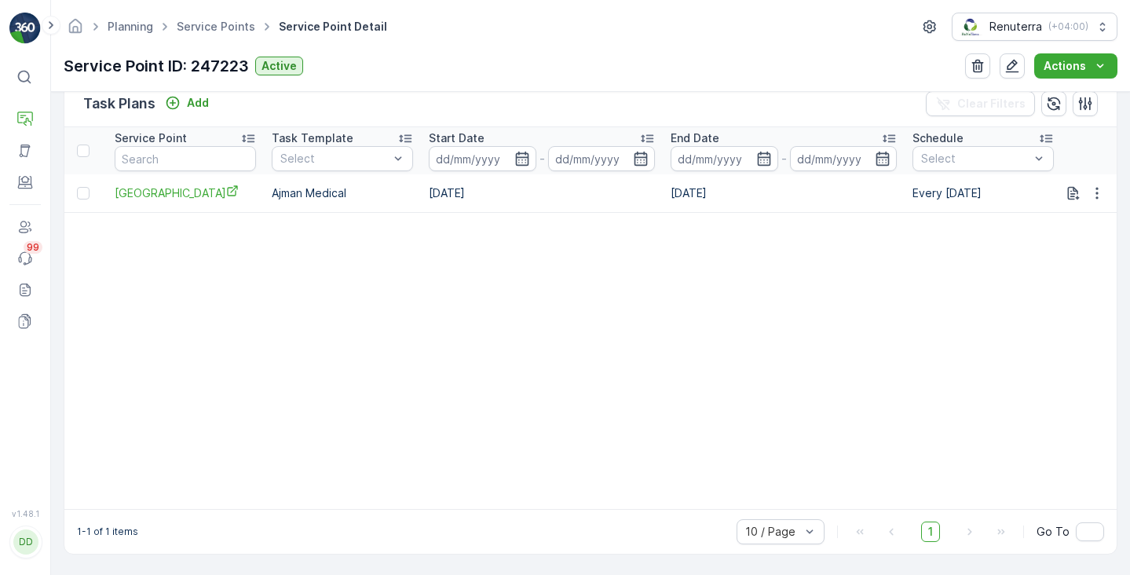
scroll to position [0, 626]
drag, startPoint x: 994, startPoint y: 185, endPoint x: 912, endPoint y: 178, distance: 82.7
click at [912, 178] on td "Every Thursday" at bounding box center [979, 193] width 157 height 38
copy td "Every Thursday"
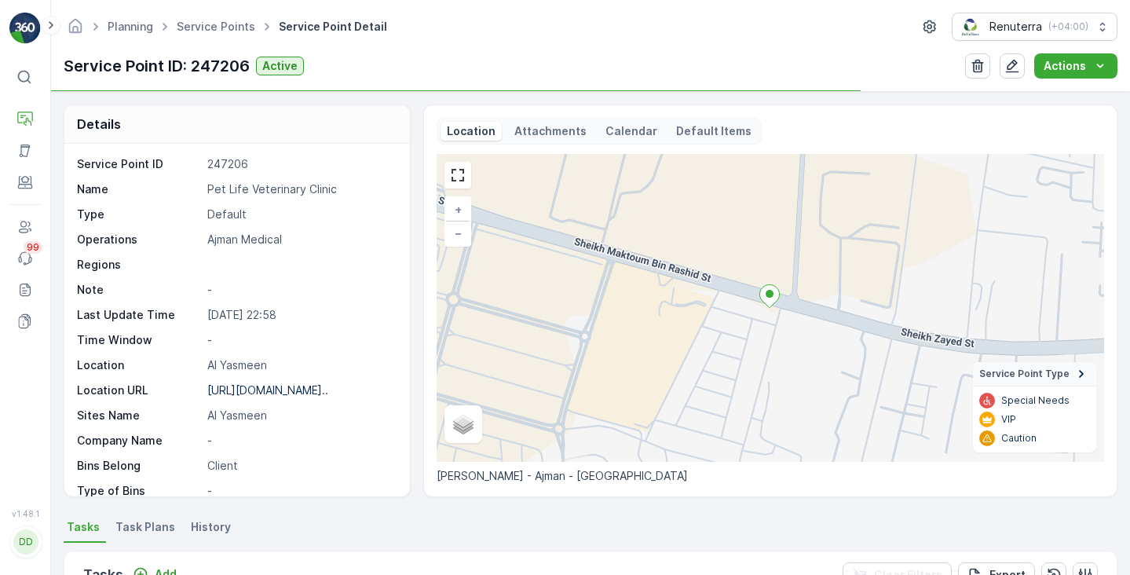
scroll to position [53, 0]
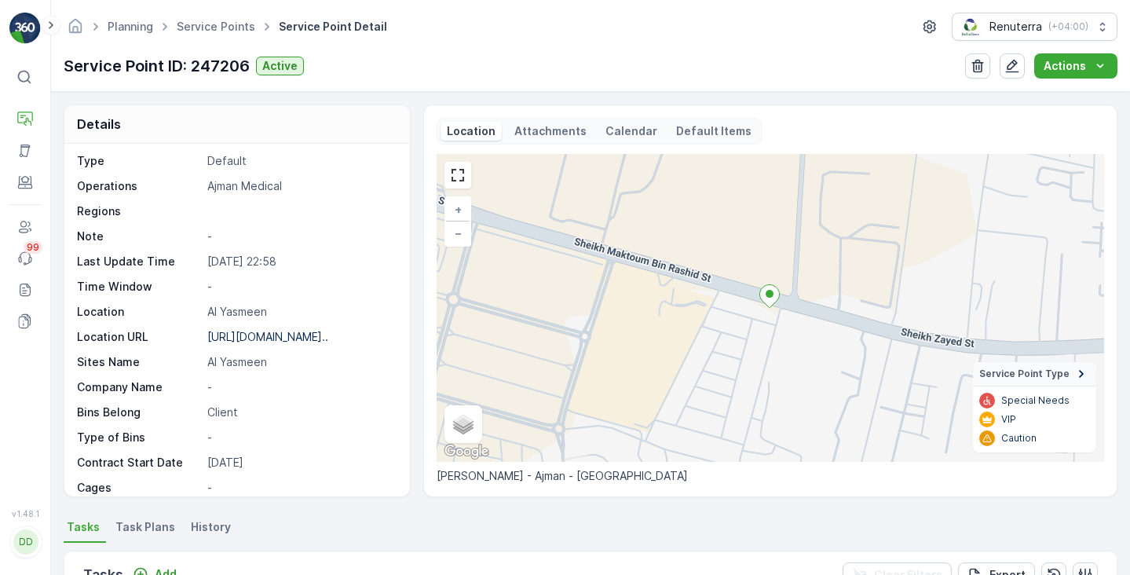
click at [145, 521] on span "Task Plans" at bounding box center [145, 527] width 60 height 16
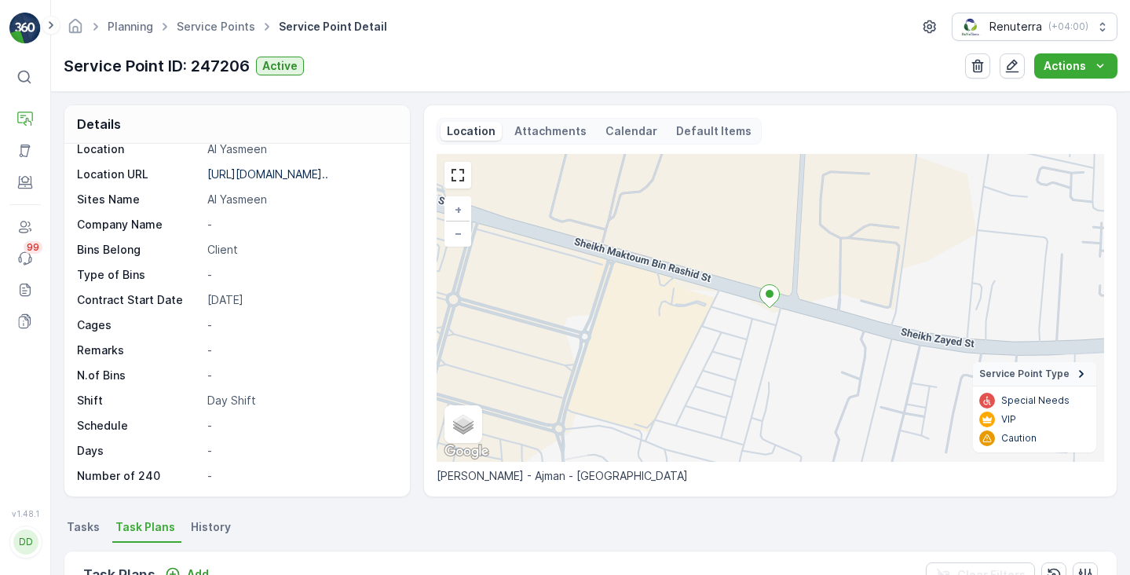
click at [612, 137] on p "Calendar" at bounding box center [631, 131] width 52 height 16
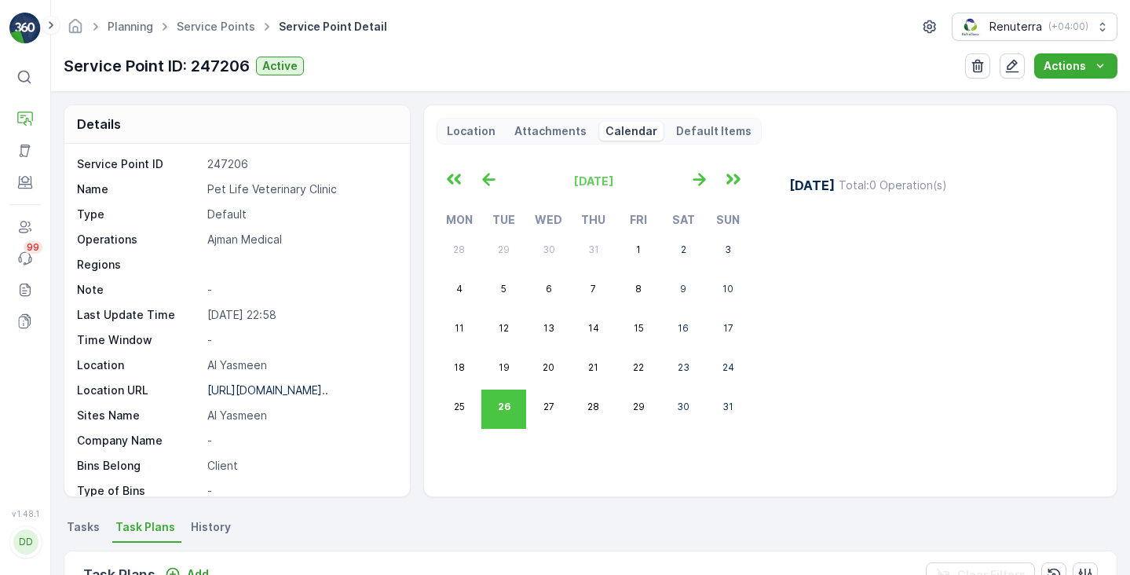
click at [71, 528] on span "Tasks" at bounding box center [83, 527] width 33 height 16
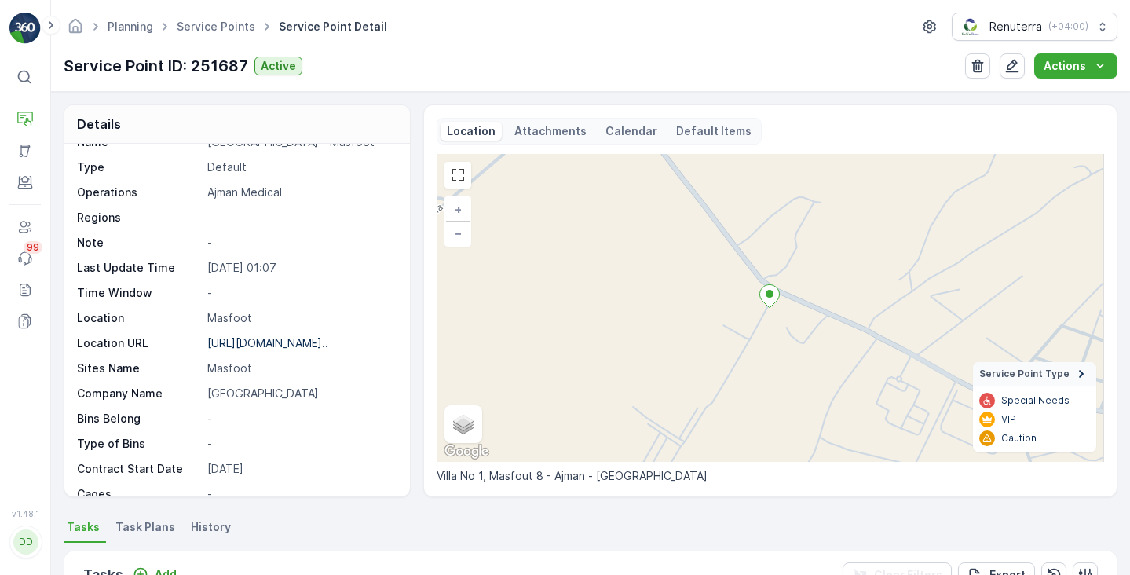
scroll to position [46, 0]
click at [605, 124] on p "Calendar" at bounding box center [631, 131] width 52 height 16
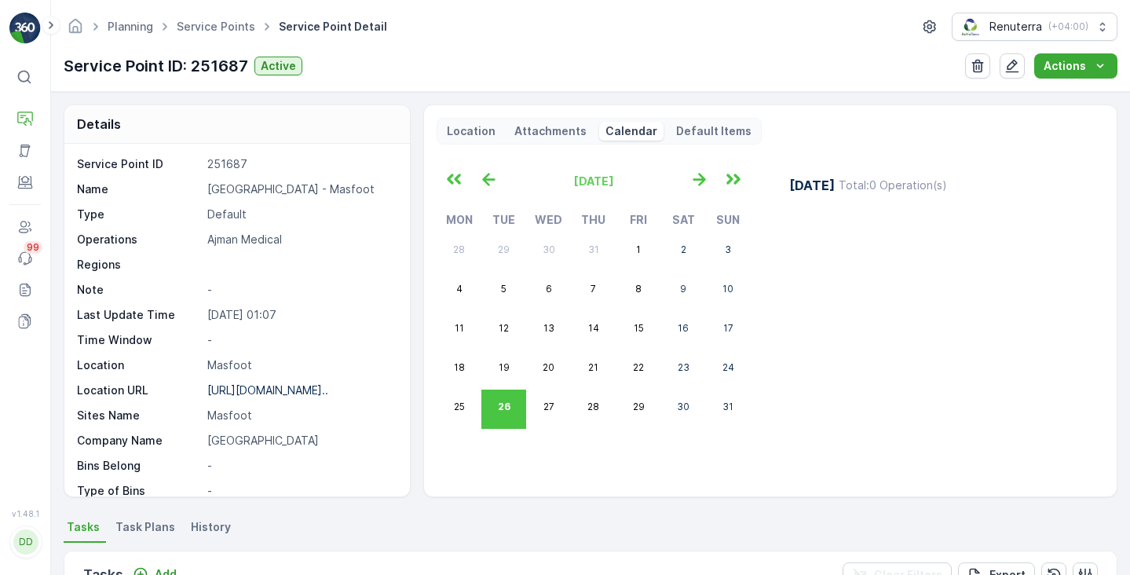
scroll to position [0, 0]
click at [126, 528] on span "Task Plans" at bounding box center [145, 527] width 60 height 16
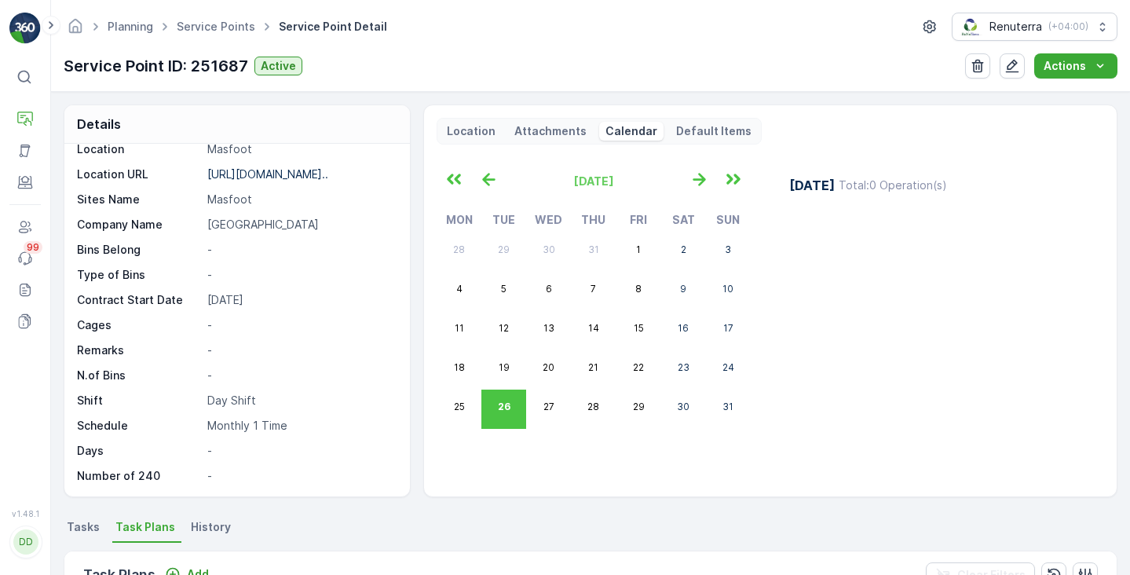
scroll to position [216, 0]
click at [227, 404] on p "Day Shift" at bounding box center [300, 401] width 186 height 16
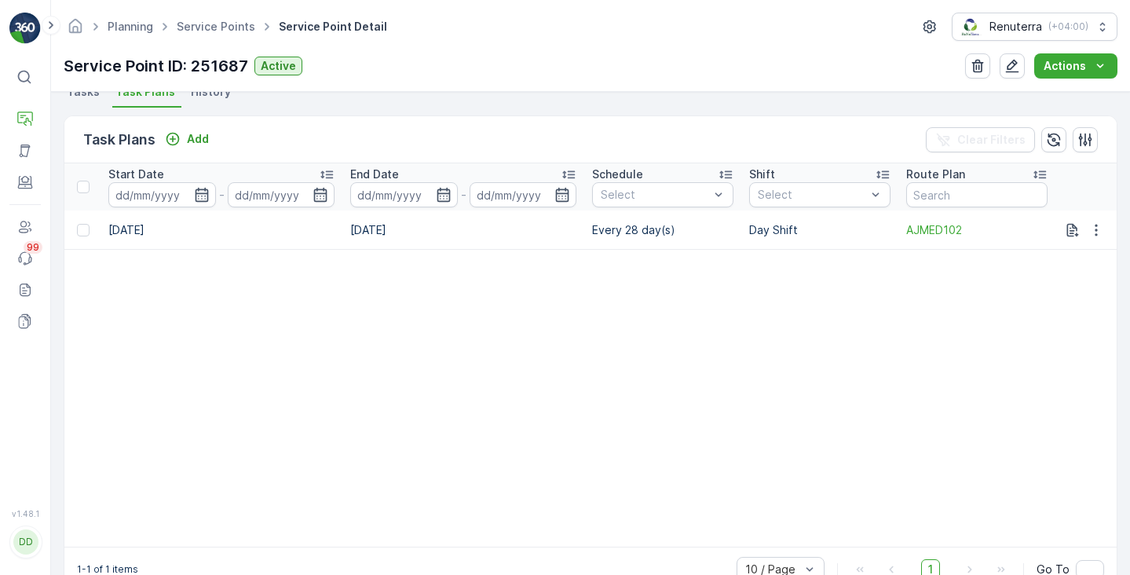
scroll to position [0, 947]
drag, startPoint x: 588, startPoint y: 228, endPoint x: 657, endPoint y: 226, distance: 69.1
click at [657, 226] on td "Every 28 day(s)" at bounding box center [662, 229] width 157 height 39
copy td "Every 28 day"
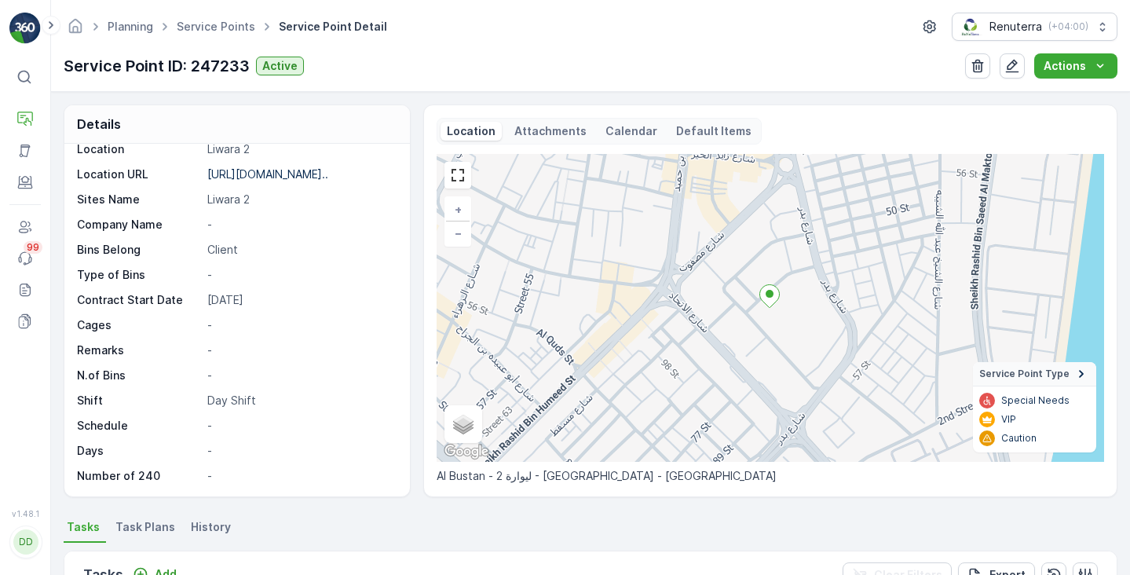
scroll to position [216, 0]
click at [609, 133] on p "Calendar" at bounding box center [631, 131] width 52 height 16
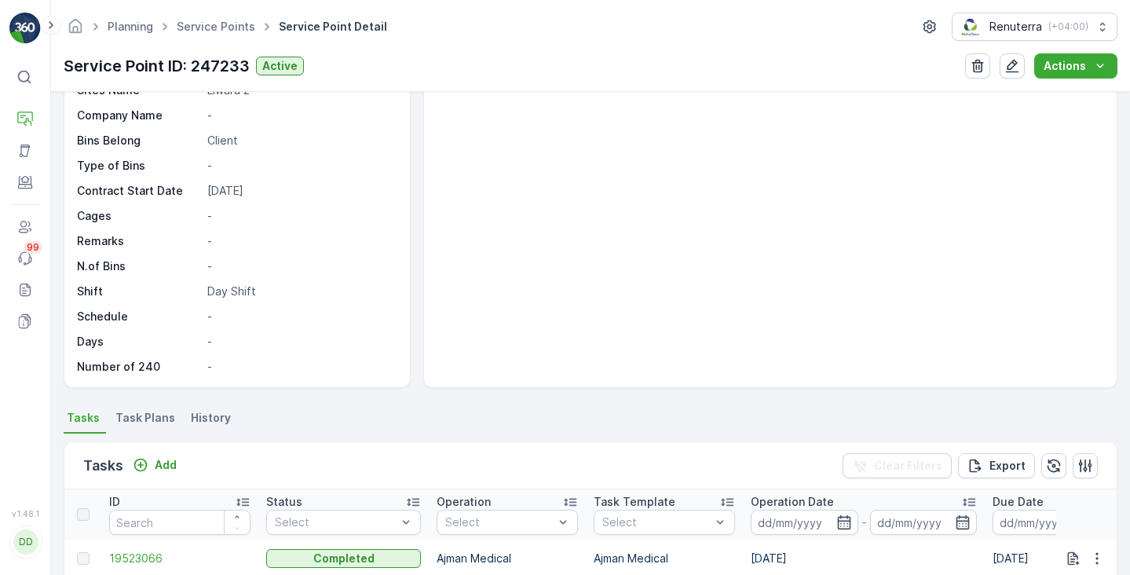
scroll to position [140, 0]
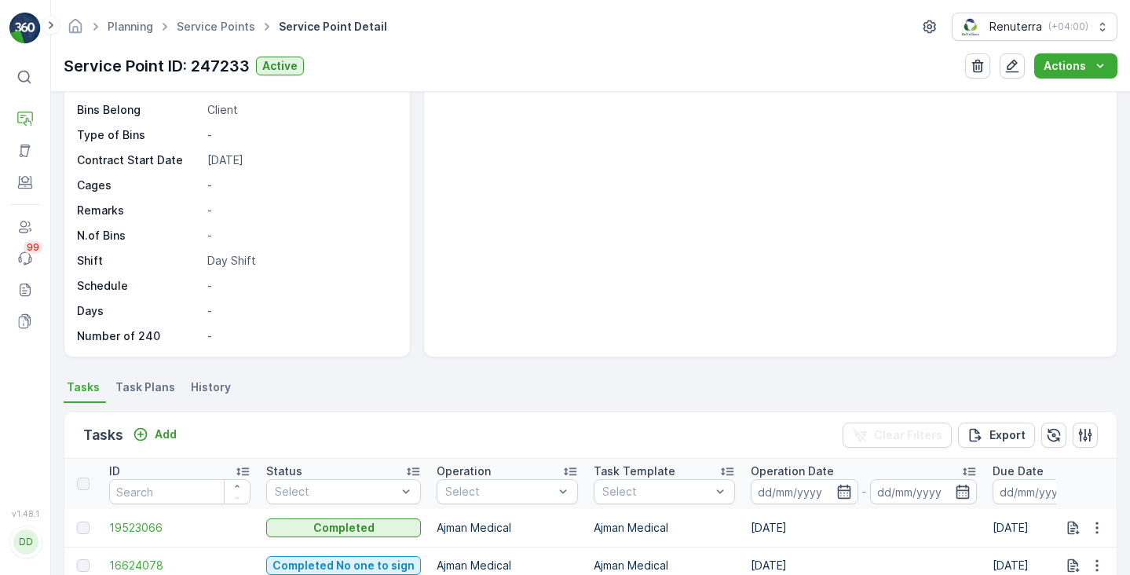
click at [149, 396] on li "Task Plans" at bounding box center [146, 389] width 69 height 27
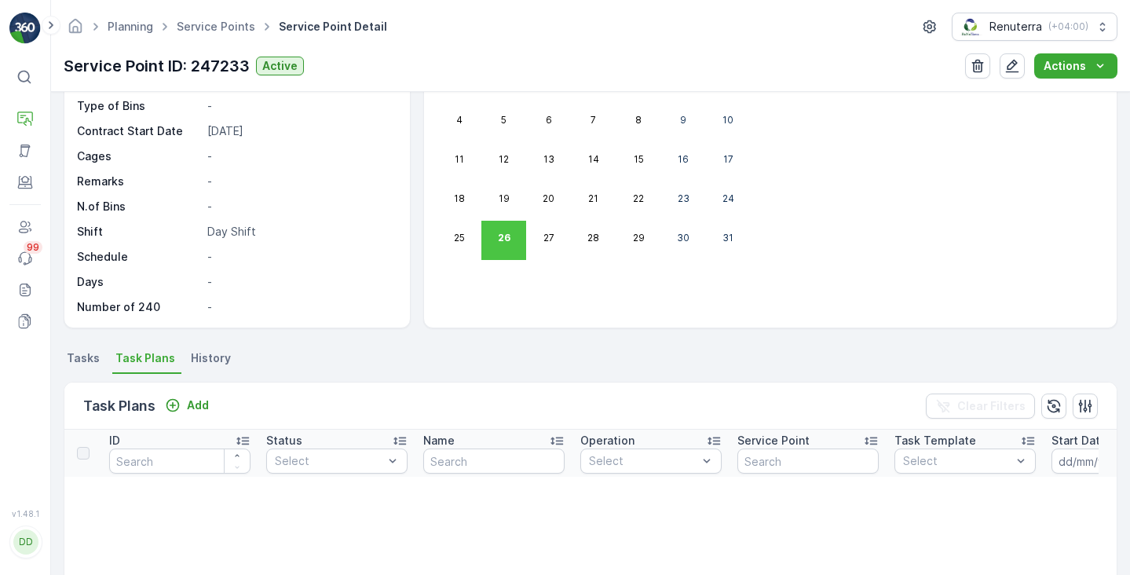
scroll to position [161, 0]
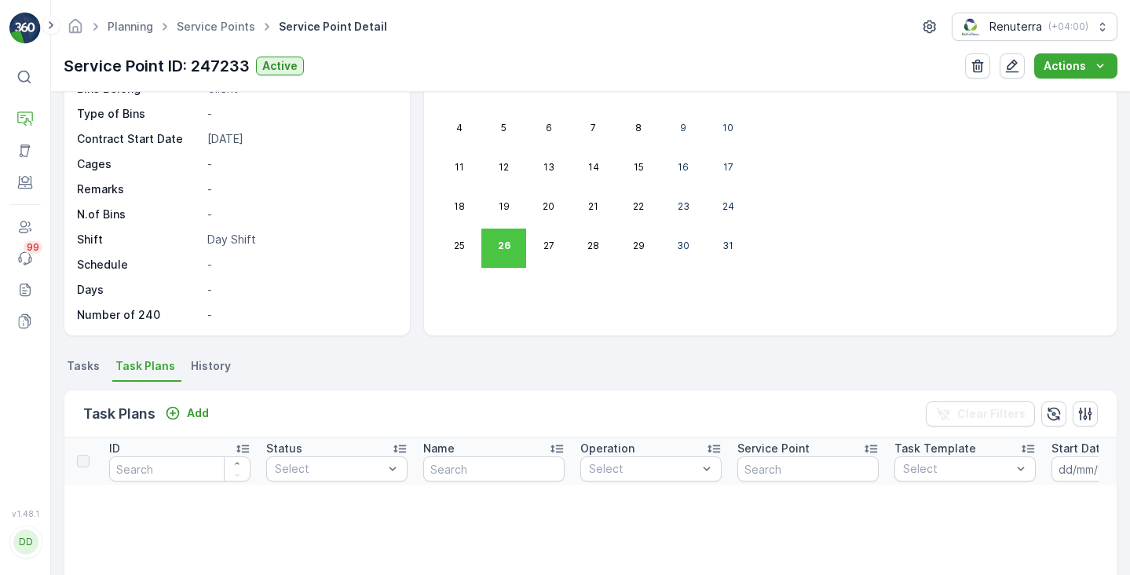
click at [73, 372] on span "Tasks" at bounding box center [83, 366] width 33 height 16
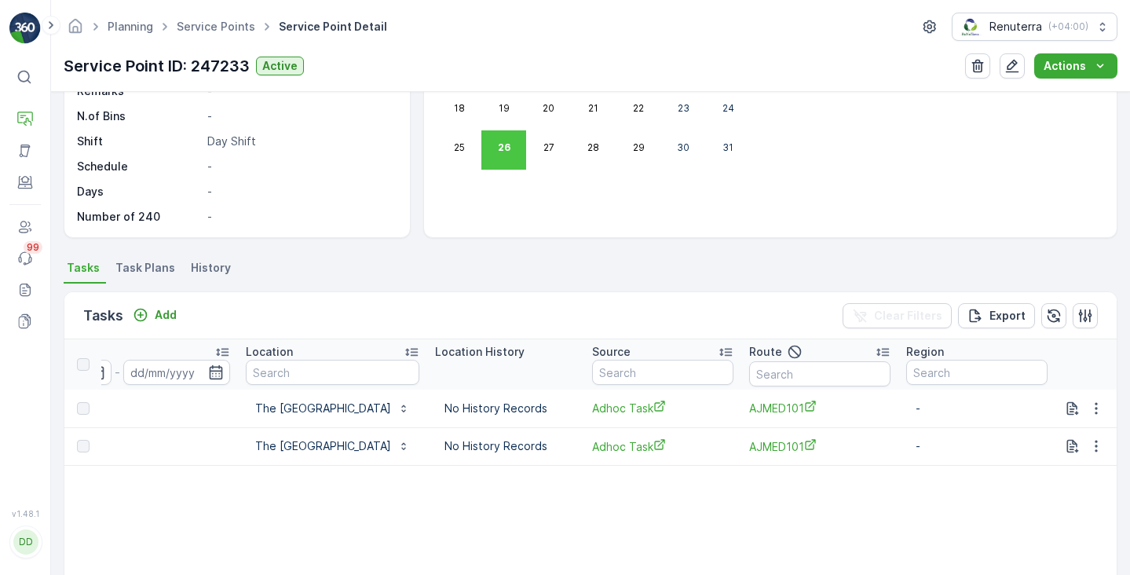
scroll to position [0, 1391]
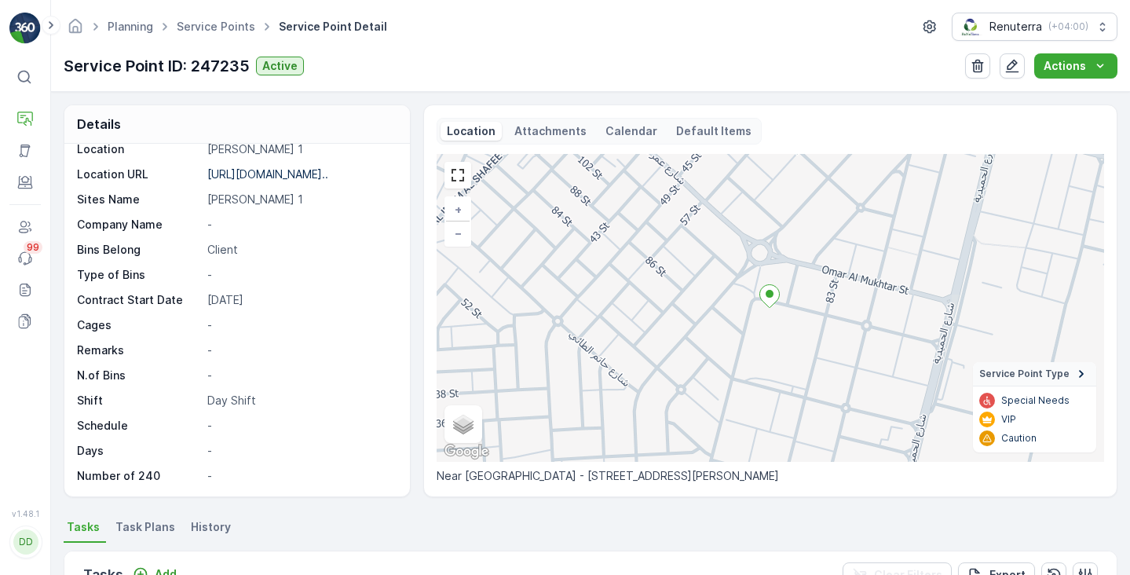
scroll to position [216, 0]
click at [161, 526] on span "Task Plans" at bounding box center [145, 527] width 60 height 16
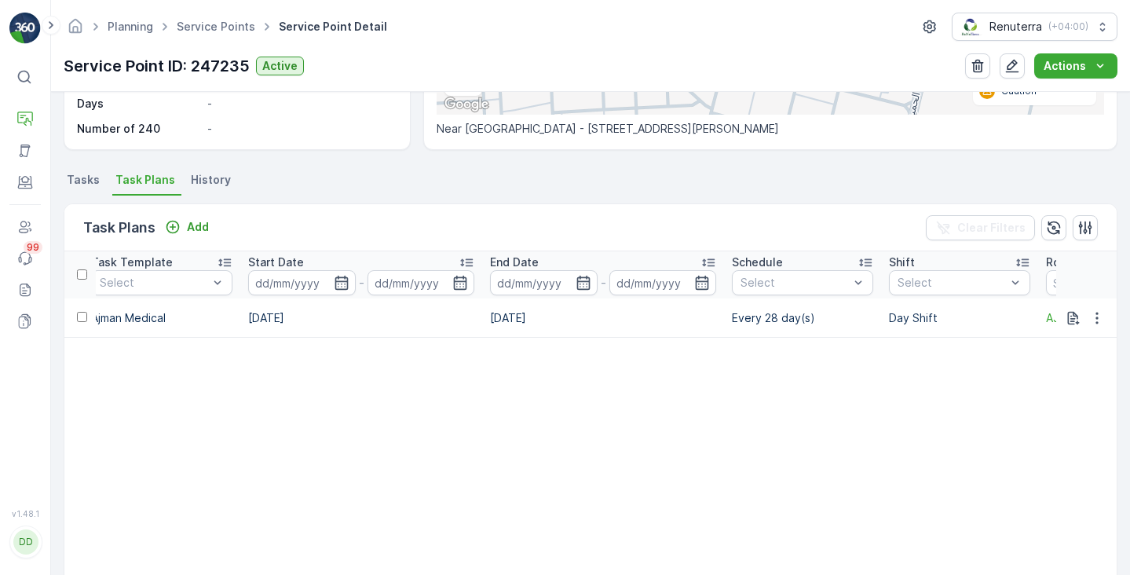
scroll to position [349, 0]
drag, startPoint x: 806, startPoint y: 316, endPoint x: 738, endPoint y: 313, distance: 67.6
click at [738, 313] on td "Every 28 day(s)" at bounding box center [802, 316] width 157 height 39
copy td "Every 28 day"
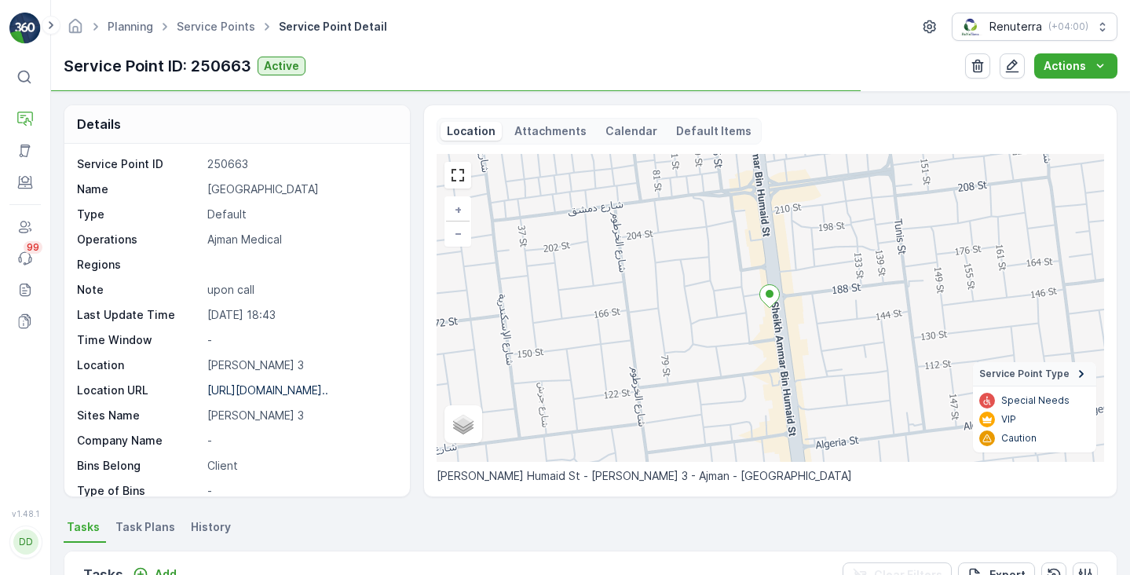
scroll to position [35, 0]
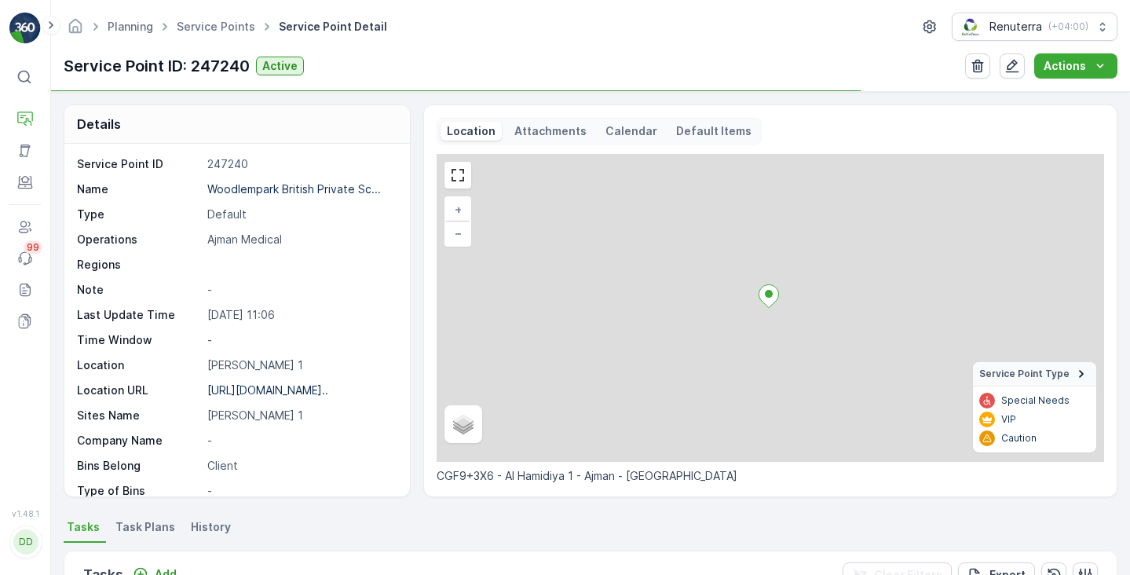
click at [610, 137] on p "Calendar" at bounding box center [631, 131] width 52 height 16
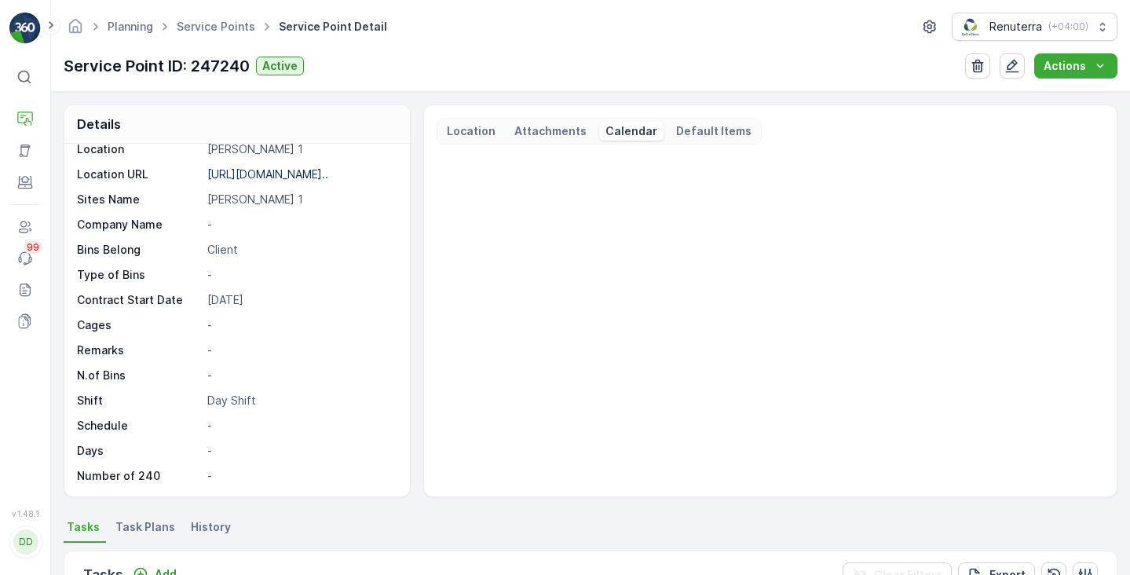
scroll to position [216, 0]
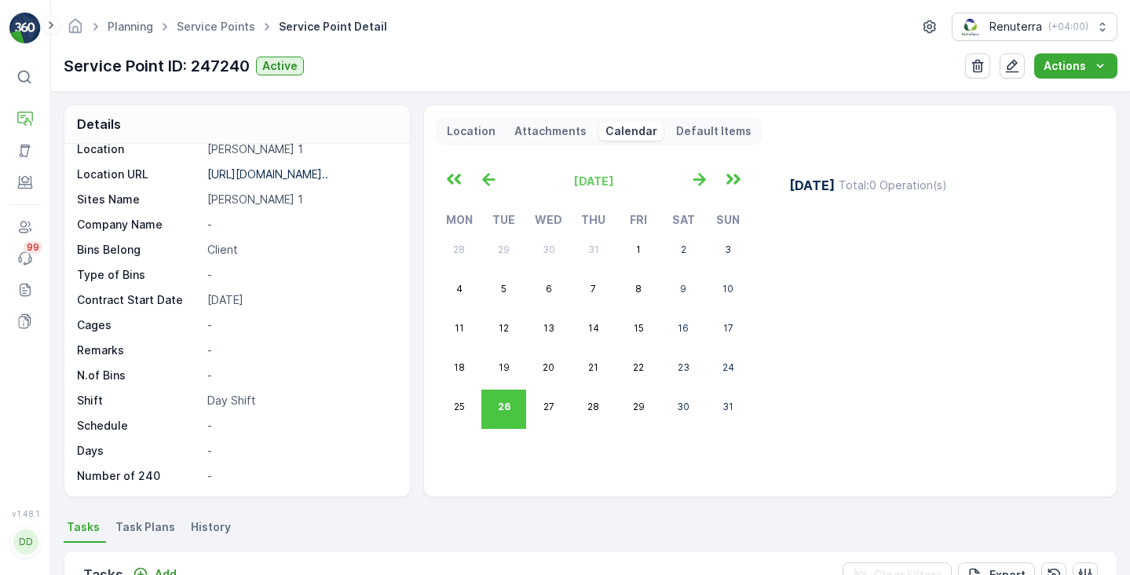
click at [138, 531] on span "Task Plans" at bounding box center [145, 527] width 60 height 16
click at [85, 528] on span "Tasks" at bounding box center [83, 527] width 33 height 16
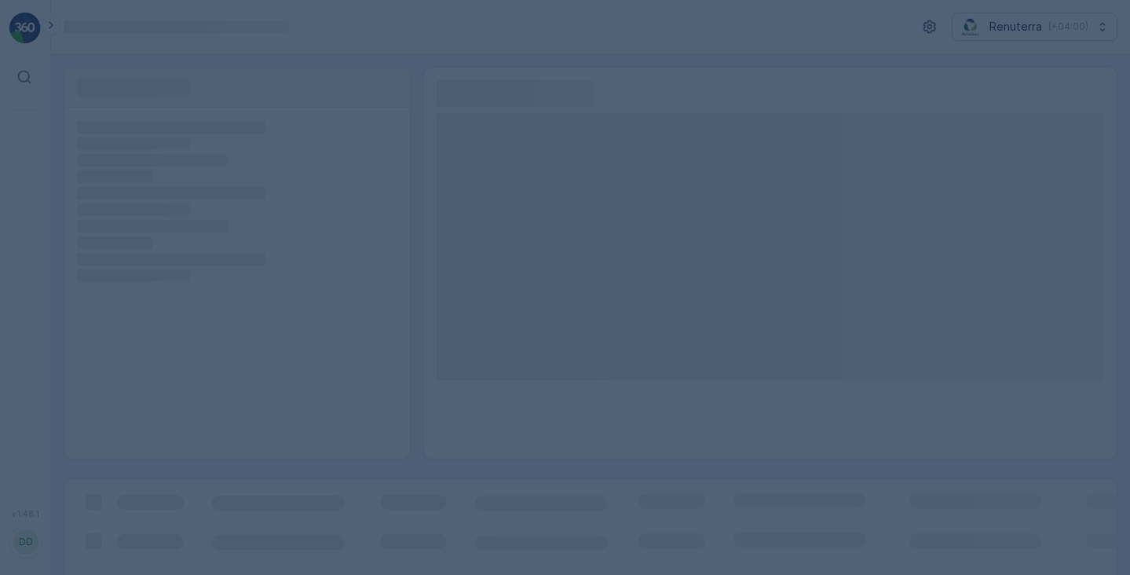
scroll to position [-1, 0]
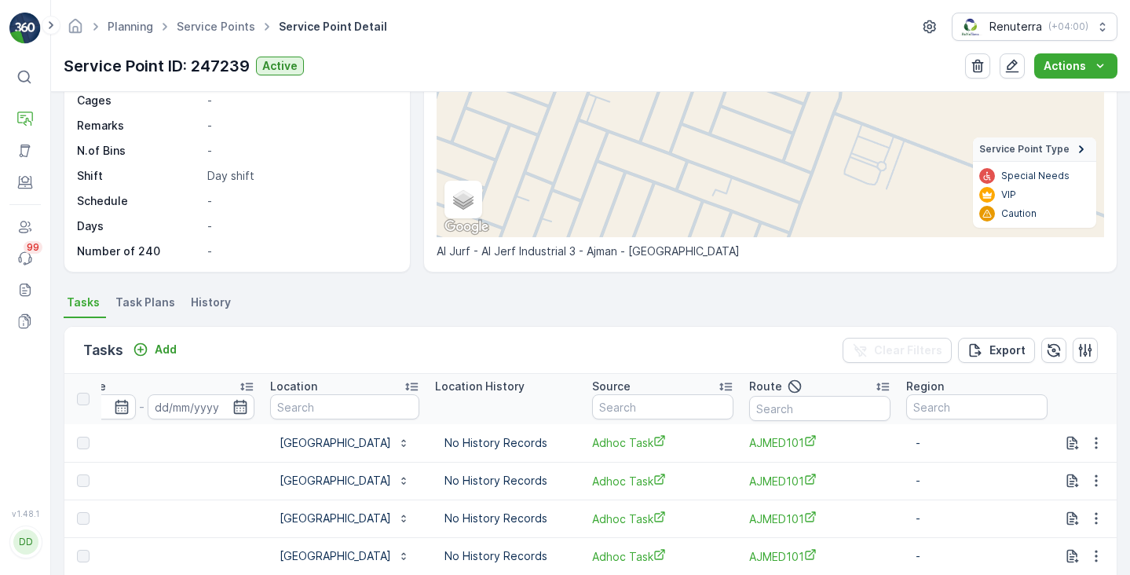
scroll to position [0, 1411]
click at [145, 307] on span "Task Plans" at bounding box center [145, 302] width 60 height 16
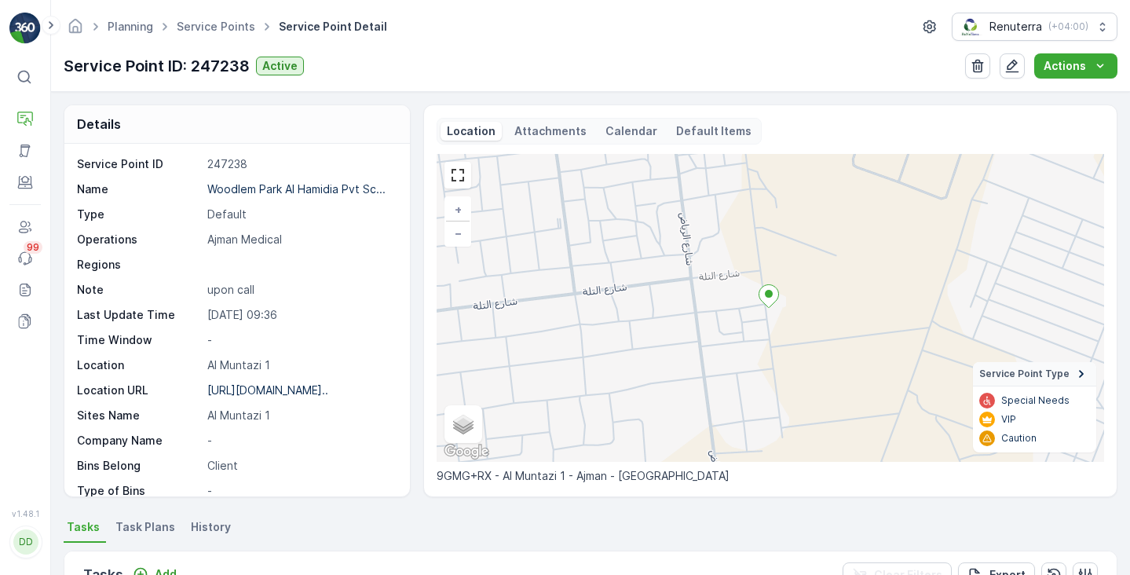
click at [232, 298] on div "Service Point ID 247238 Name [GEOGRAPHIC_DATA] Al Hamidia Pvt Sc... Type Defaul…" at bounding box center [235, 427] width 316 height 543
drag, startPoint x: 258, startPoint y: 291, endPoint x: 207, endPoint y: 293, distance: 51.1
click at [207, 293] on p "upon call" at bounding box center [300, 290] width 186 height 16
copy p "upon call"
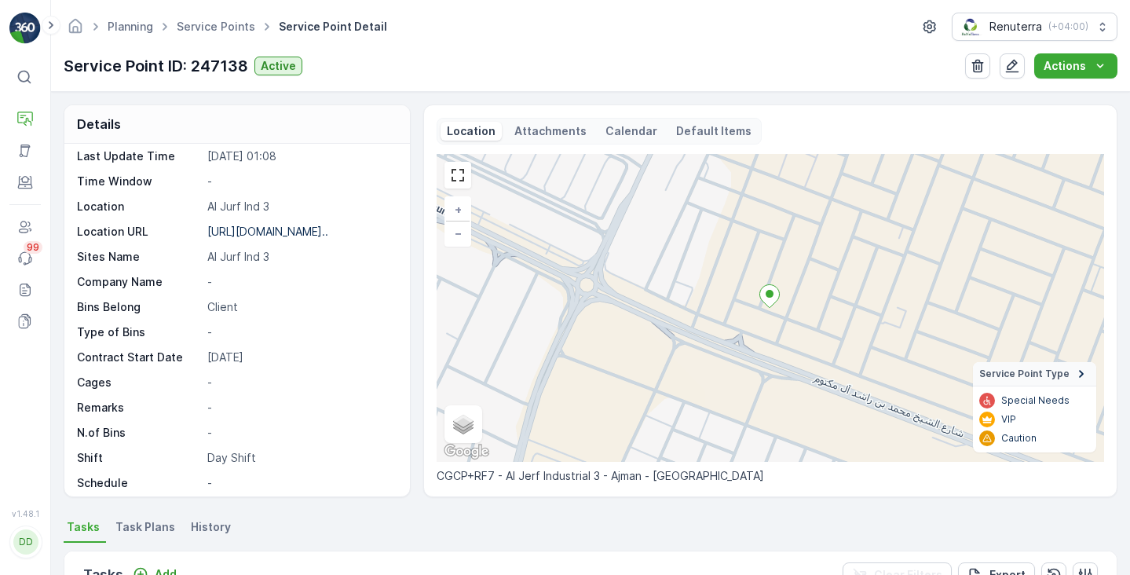
scroll to position [208, 0]
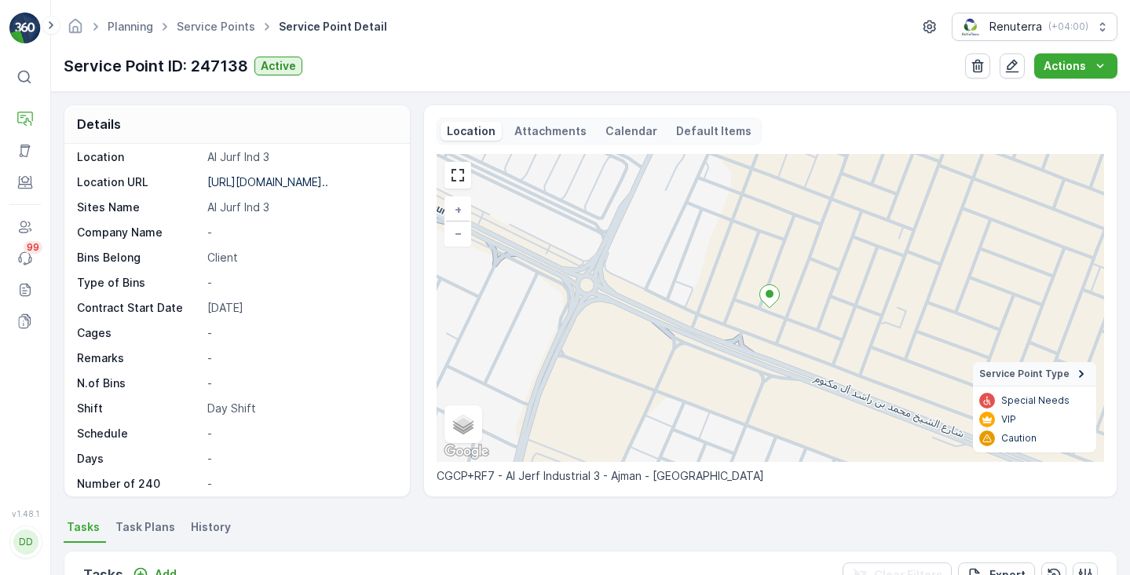
click at [130, 534] on span "Task Plans" at bounding box center [145, 527] width 60 height 16
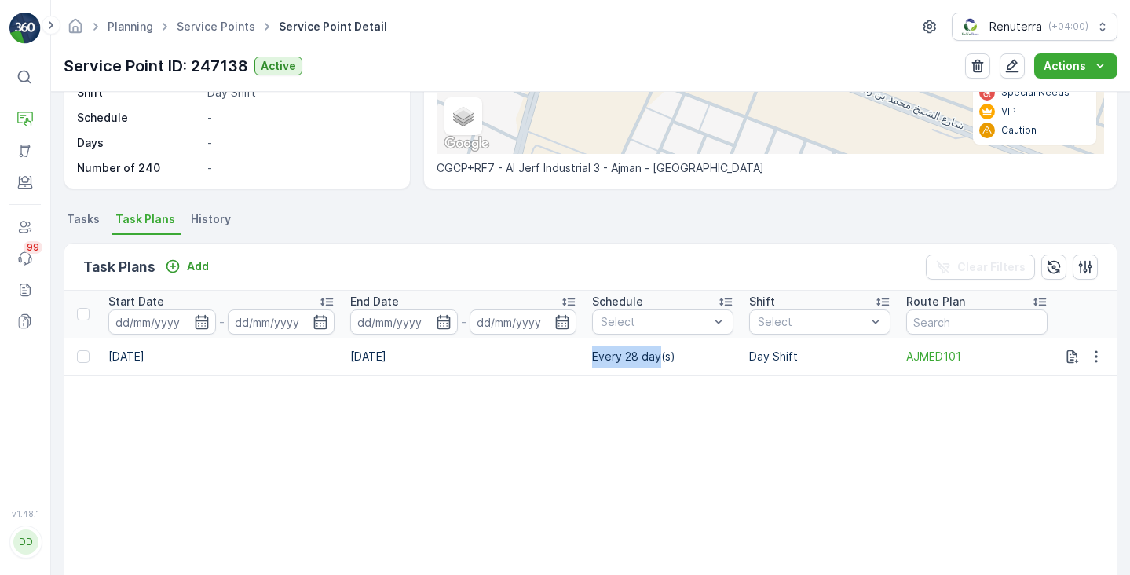
drag, startPoint x: 590, startPoint y: 352, endPoint x: 656, endPoint y: 357, distance: 66.2
click at [656, 357] on td "Every 28 day(s)" at bounding box center [662, 357] width 157 height 38
copy td "Every 28 day"
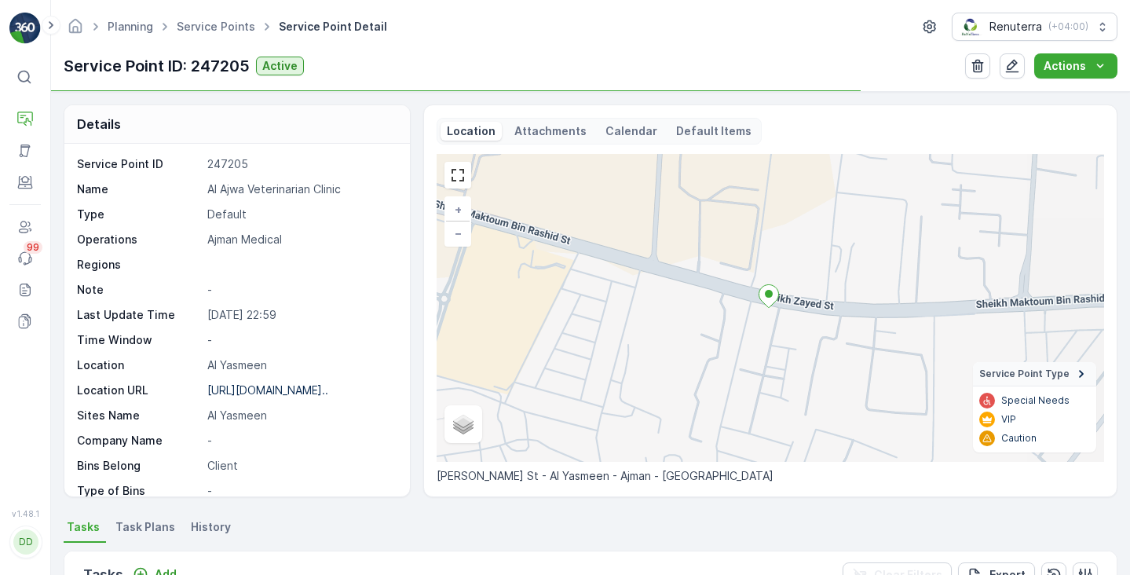
scroll to position [13, 0]
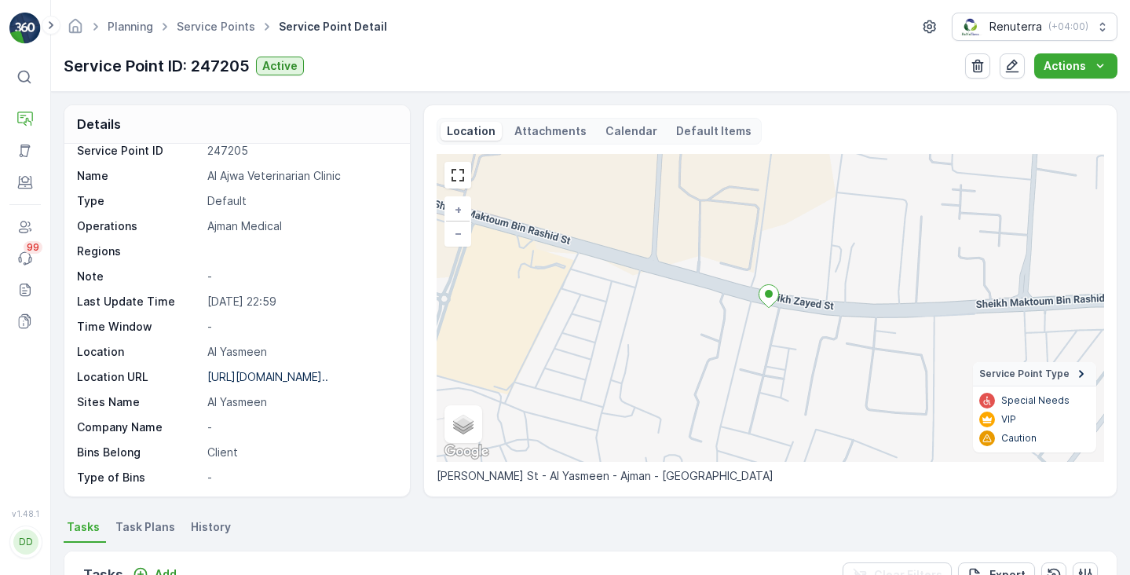
click at [616, 133] on p "Calendar" at bounding box center [631, 131] width 52 height 16
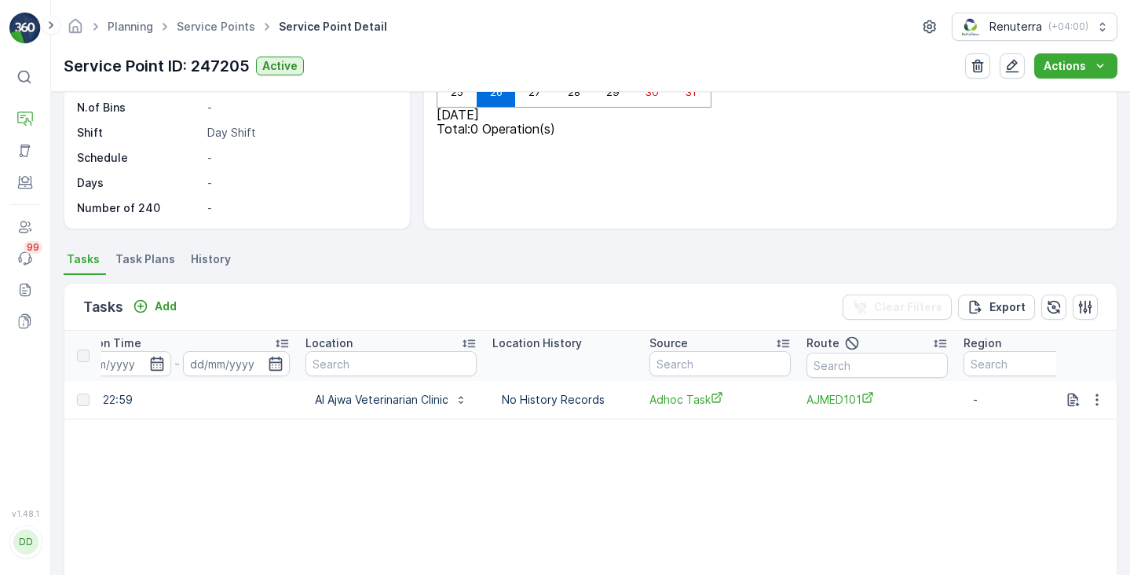
scroll to position [0, 1331]
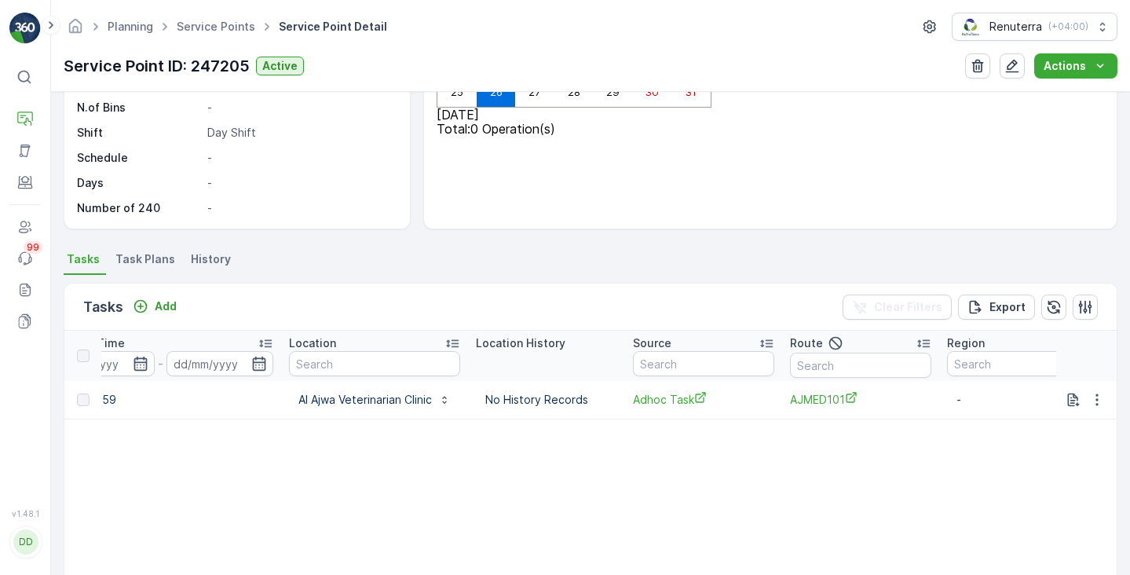
click at [132, 265] on span "Task Plans" at bounding box center [145, 259] width 60 height 16
